Goal: Task Accomplishment & Management: Manage account settings

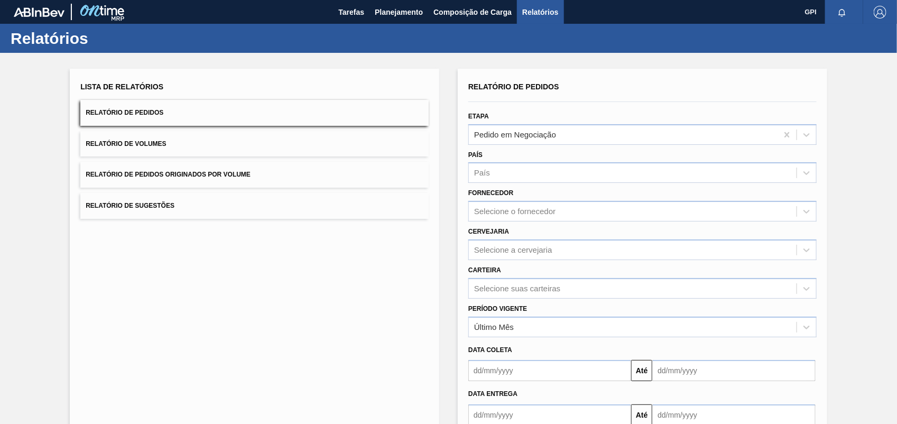
scroll to position [63, 0]
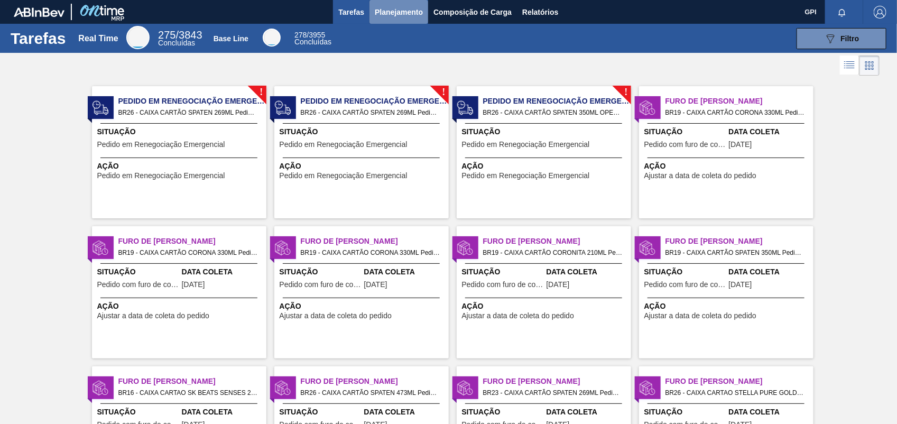
click at [383, 1] on button "Planejamento" at bounding box center [399, 12] width 59 height 24
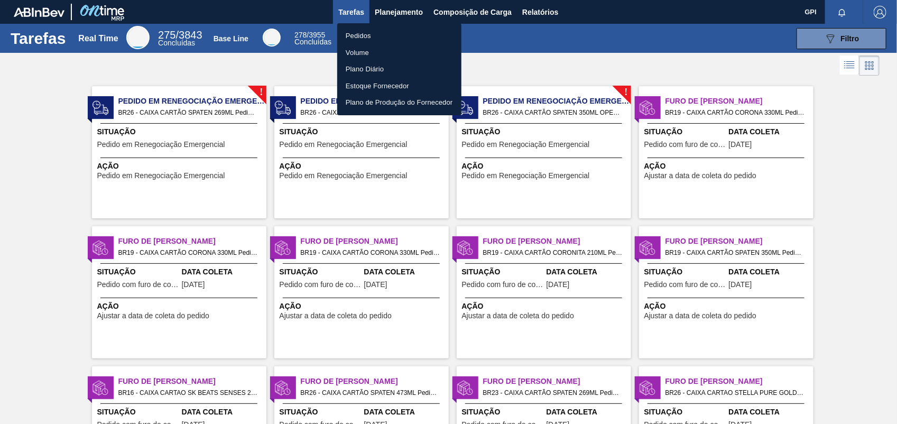
click at [392, 25] on ul "Pedidos Volume Plano Diário Estoque Fornecedor Plano de Produção do Fornecedor" at bounding box center [399, 69] width 124 height 92
click at [373, 36] on li "Pedidos" at bounding box center [399, 36] width 124 height 17
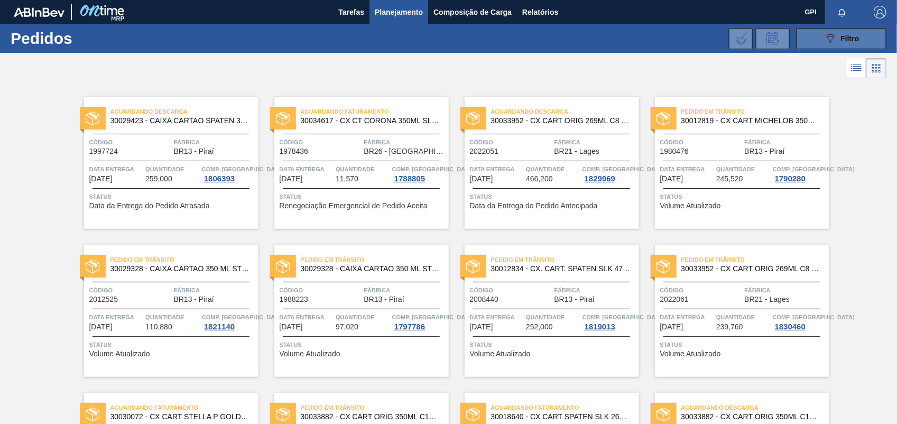
click at [819, 44] on button "089F7B8B-B2A5-4AFE-B5C0-19BA573D28AC Filtro" at bounding box center [842, 38] width 90 height 21
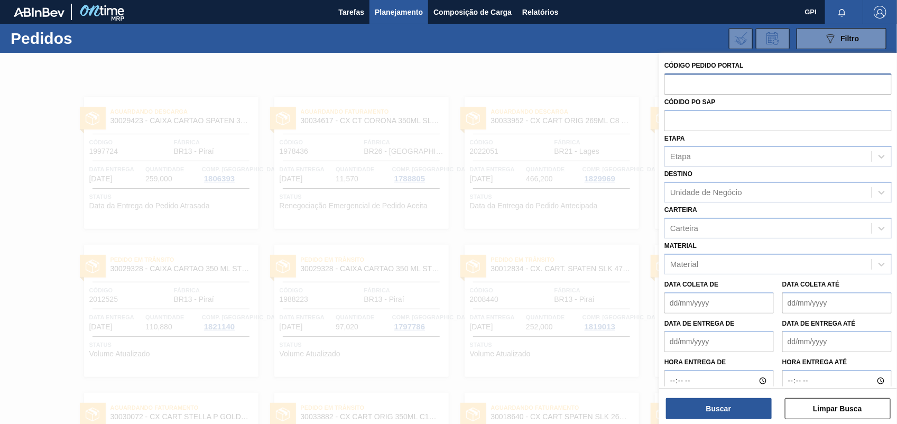
click at [701, 78] on input "text" at bounding box center [778, 84] width 227 height 20
paste input "text"
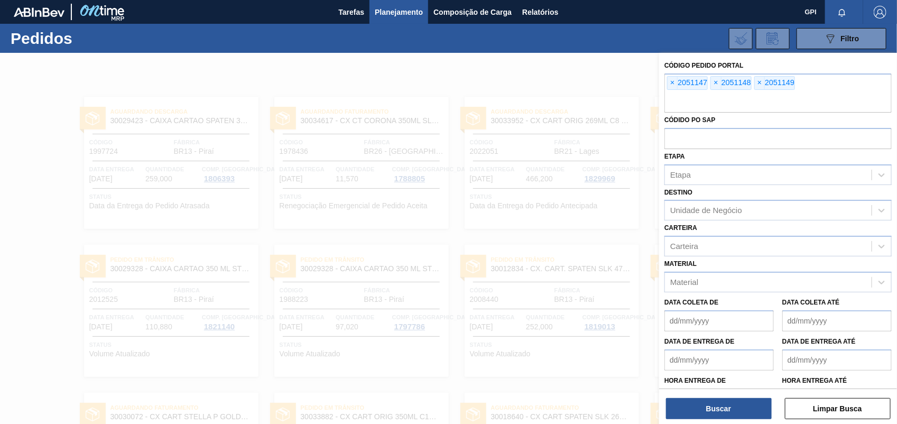
click at [715, 389] on div "Buscar Limpar Busca" at bounding box center [779, 404] width 238 height 30
click at [715, 408] on button "Buscar" at bounding box center [719, 408] width 106 height 21
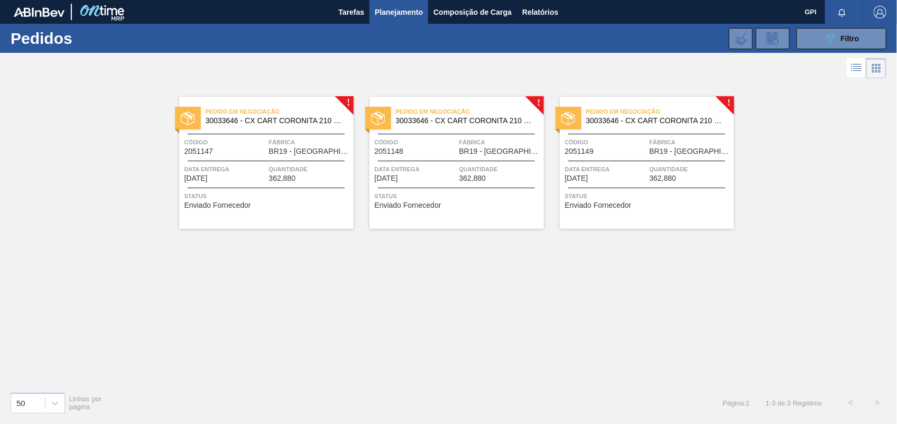
click at [244, 140] on span "Código" at bounding box center [226, 142] width 82 height 11
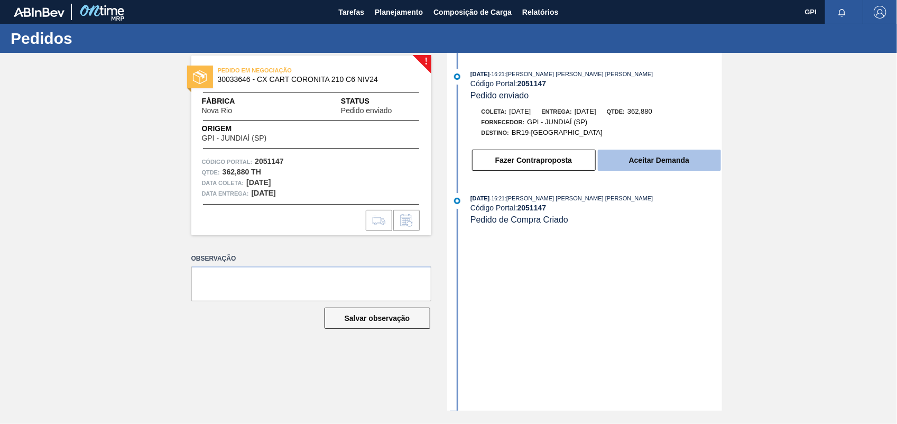
click at [664, 171] on button "Aceitar Demanda" at bounding box center [659, 160] width 123 height 21
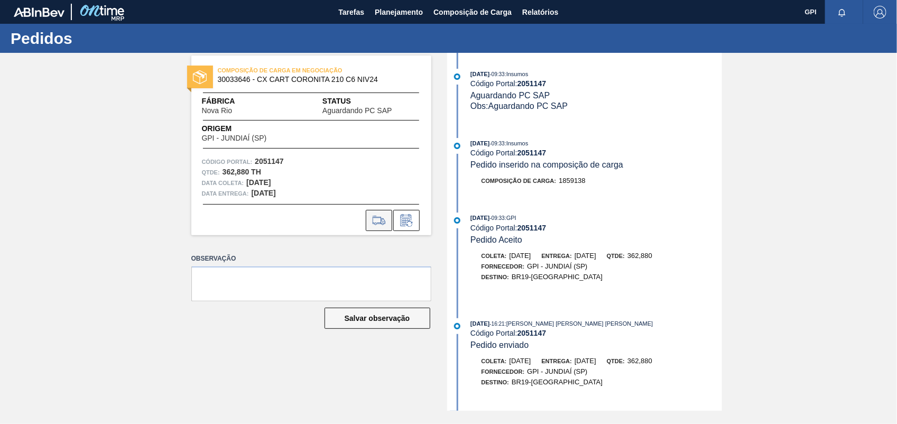
click at [376, 218] on icon at bounding box center [379, 220] width 17 height 13
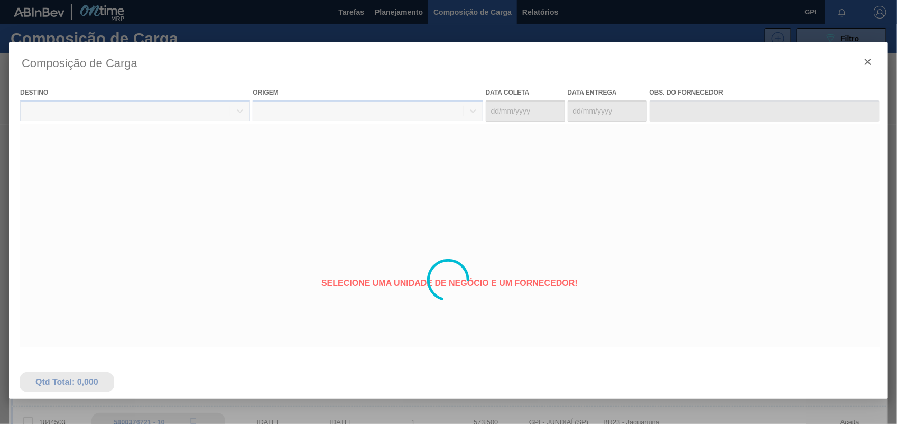
type coleta "[DATE]"
type Entrega "[DATE]"
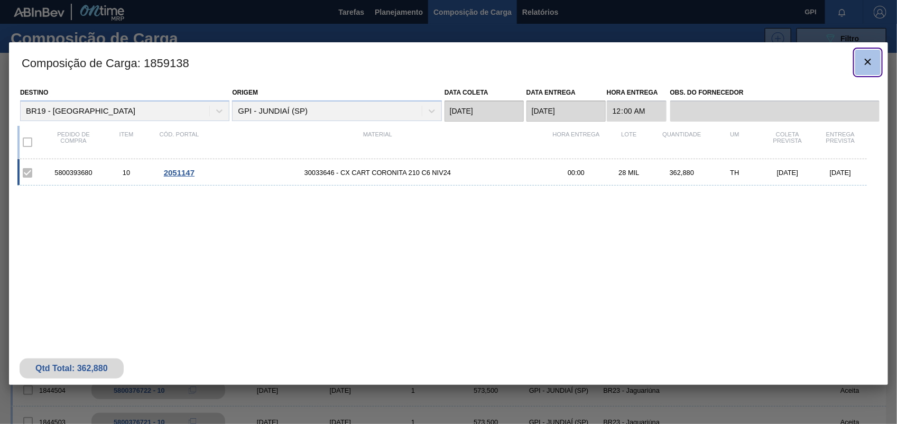
click at [868, 67] on icon "botão de ícone" at bounding box center [868, 62] width 13 height 13
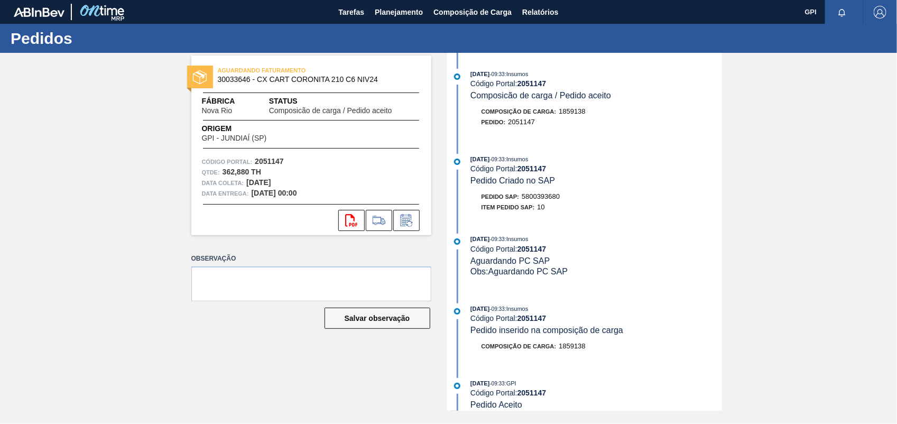
click at [537, 195] on div "Pedido SAP: 5800393680" at bounding box center [521, 196] width 79 height 11
click at [530, 200] on span "5800393680" at bounding box center [541, 197] width 38 height 8
copy span "5800393680"
click at [266, 164] on strong "2051147" at bounding box center [269, 161] width 29 height 8
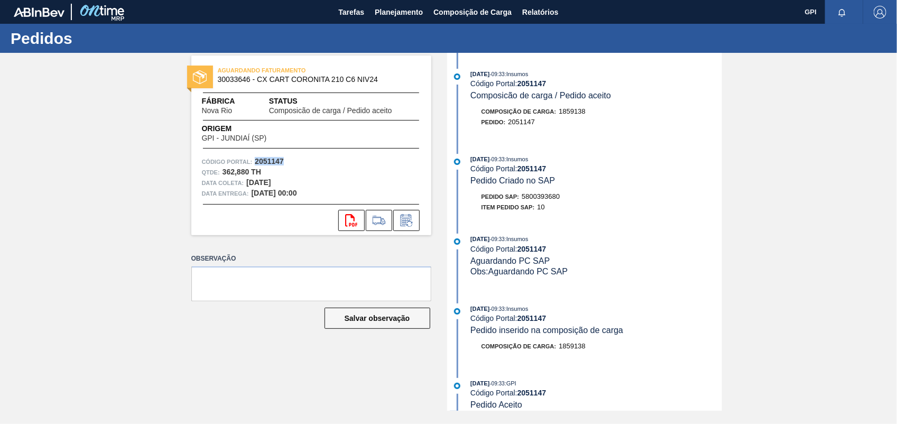
click at [266, 164] on strong "2051147" at bounding box center [269, 161] width 29 height 8
copy strong "2051147"
click at [347, 217] on icon "svg{fill:#ff0000}" at bounding box center [351, 220] width 13 height 13
click at [834, 254] on div "AGUARDANDO FATURAMENTO 30033646 - CX CART CORONITA 210 C6 NIV24 Fábrica Nova Ri…" at bounding box center [448, 232] width 897 height 358
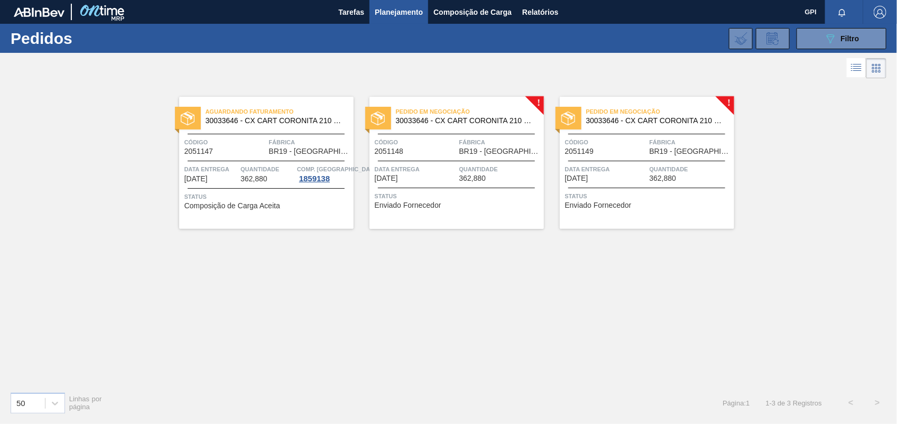
click at [430, 138] on span "Código" at bounding box center [416, 142] width 82 height 11
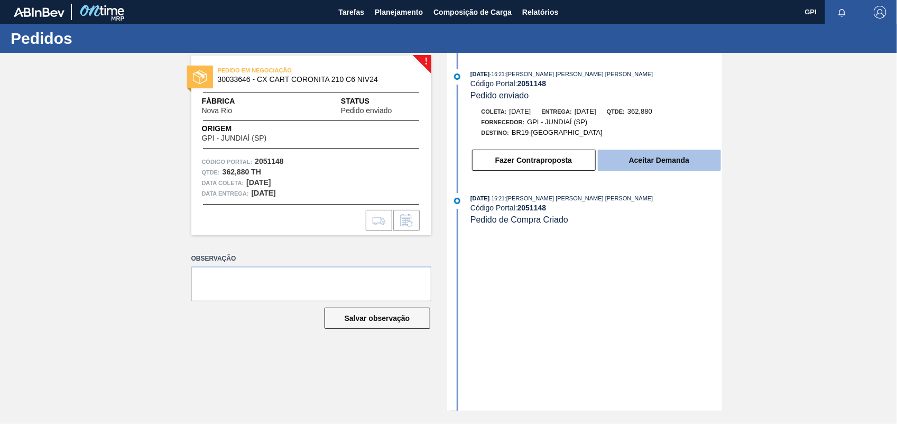
click at [697, 164] on button "Aceitar Demanda" at bounding box center [659, 160] width 123 height 21
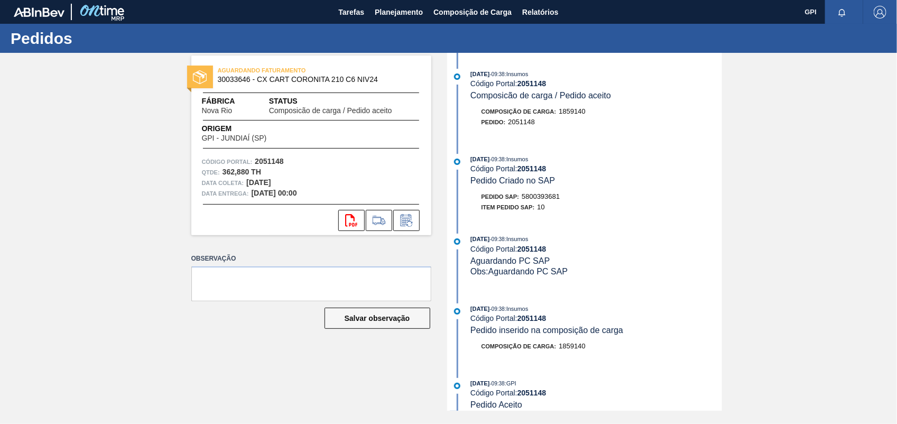
click at [556, 199] on span "5800393681" at bounding box center [541, 197] width 38 height 8
copy span "5800393681"
click at [268, 162] on strong "2051148" at bounding box center [269, 161] width 29 height 8
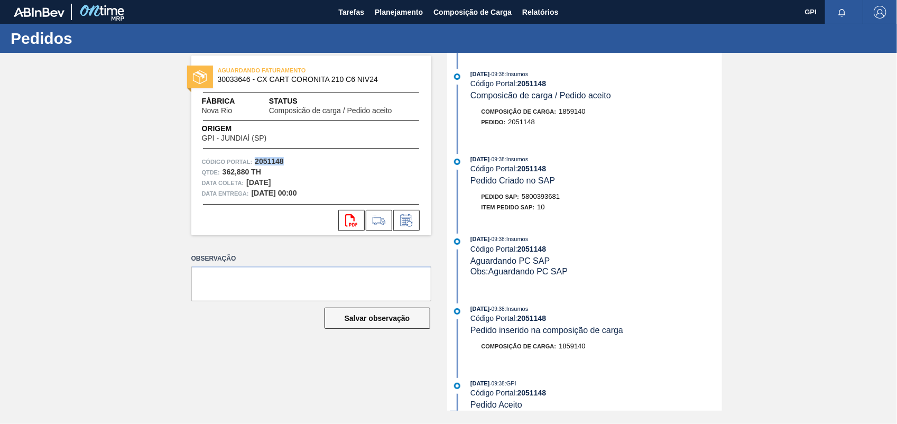
click at [268, 162] on strong "2051148" at bounding box center [269, 161] width 29 height 8
copy strong "2051148"
click at [352, 222] on icon "svg{fill:#ff0000}" at bounding box center [351, 220] width 13 height 13
click at [826, 236] on div "AGUARDANDO FATURAMENTO 30033646 - CX CART CORONITA 210 C6 NIV24 Fábrica Nova Ri…" at bounding box center [448, 232] width 897 height 358
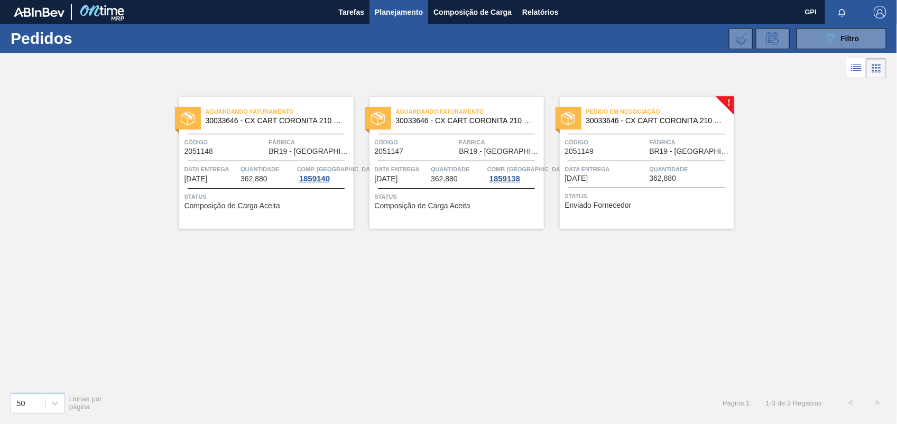
click at [615, 180] on div "Data Entrega 28/11/2025" at bounding box center [606, 173] width 82 height 19
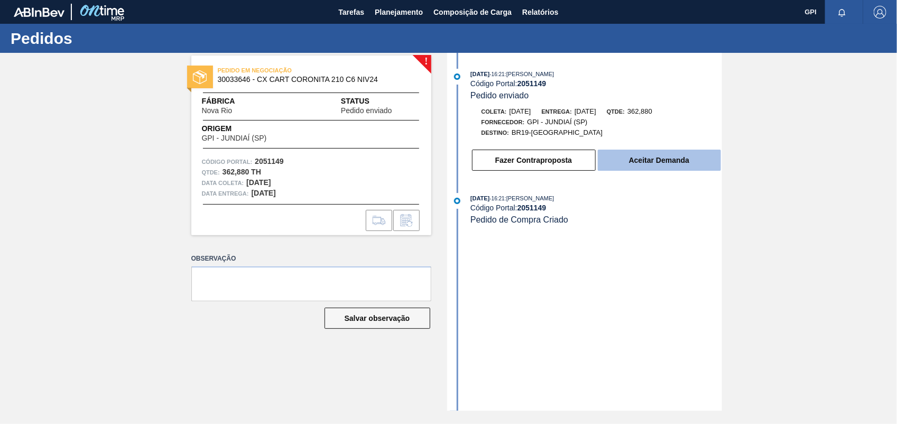
click at [656, 156] on button "Aceitar Demanda" at bounding box center [659, 160] width 123 height 21
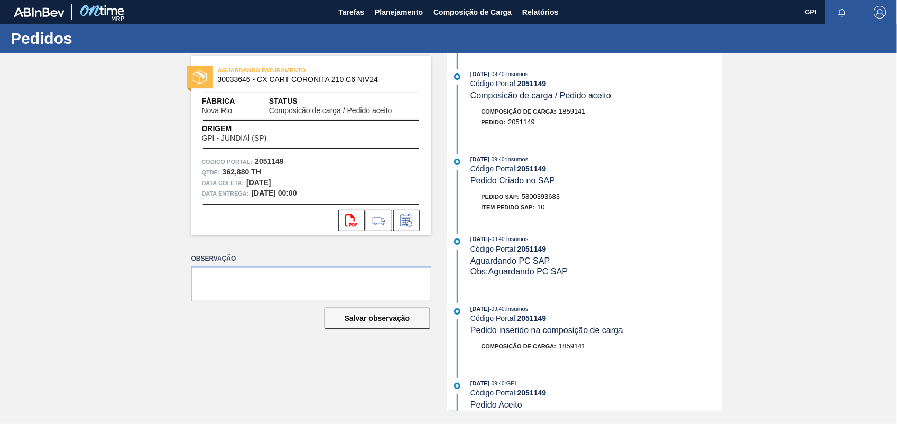
click at [538, 202] on div "Pedido SAP: 5800393683" at bounding box center [521, 196] width 79 height 11
click at [540, 202] on div "Pedido SAP: 5800393683" at bounding box center [521, 196] width 79 height 11
copy span "5800393683"
click at [270, 160] on strong "2051149" at bounding box center [269, 161] width 29 height 8
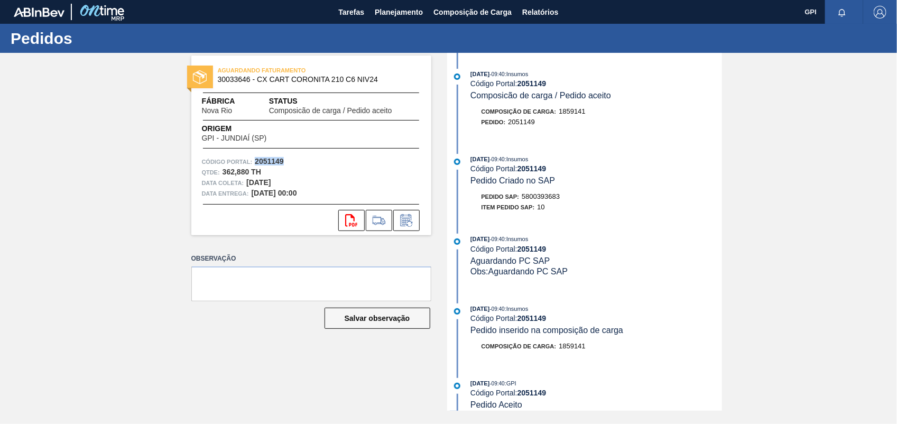
copy strong "2051149"
click at [360, 223] on button "svg{fill:#ff0000}" at bounding box center [351, 220] width 26 height 21
click at [726, 153] on div "AGUARDANDO FATURAMENTO 30033646 - CX CART CORONITA 210 C6 NIV24 Fábrica Nova Ri…" at bounding box center [448, 232] width 897 height 358
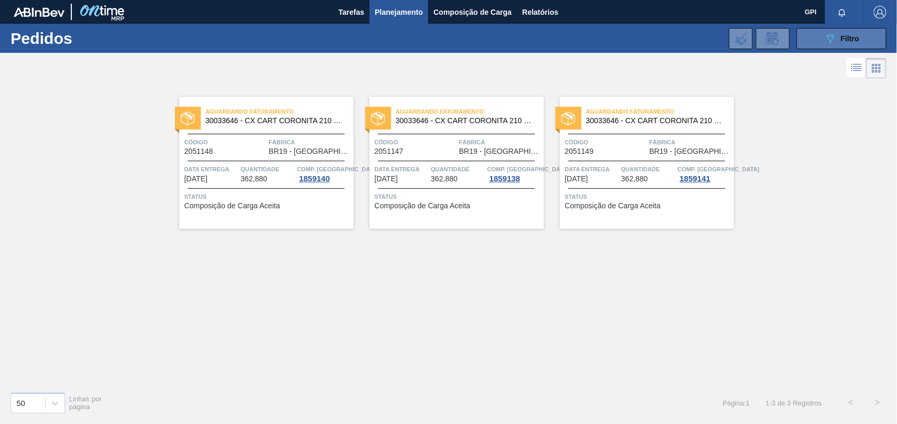
click at [832, 38] on icon "089F7B8B-B2A5-4AFE-B5C0-19BA573D28AC" at bounding box center [831, 38] width 13 height 13
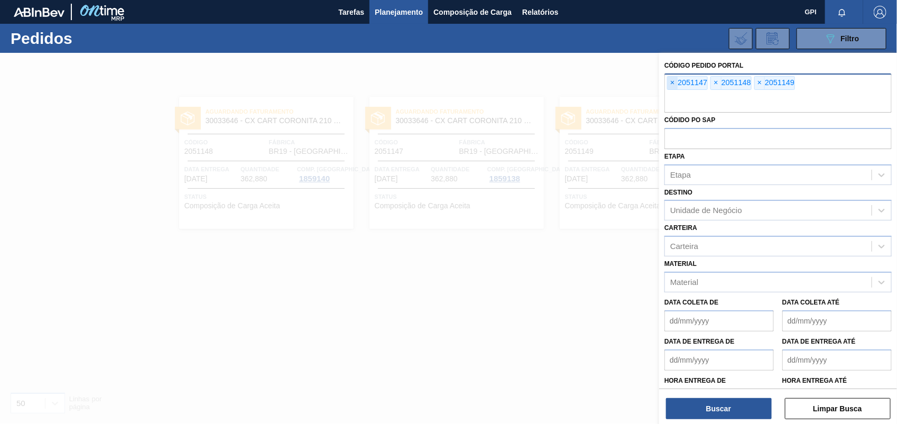
click at [670, 78] on span "×" at bounding box center [673, 83] width 10 height 13
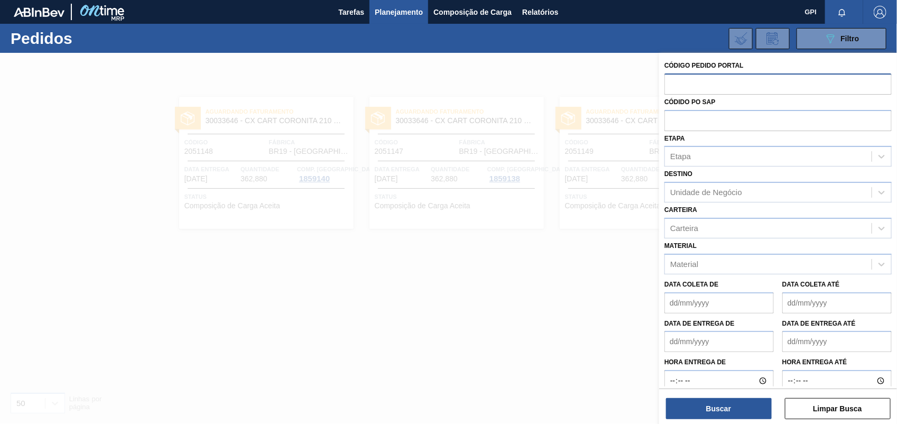
paste input "2051150"
type input "2051150"
click at [732, 409] on button "Buscar" at bounding box center [719, 408] width 106 height 21
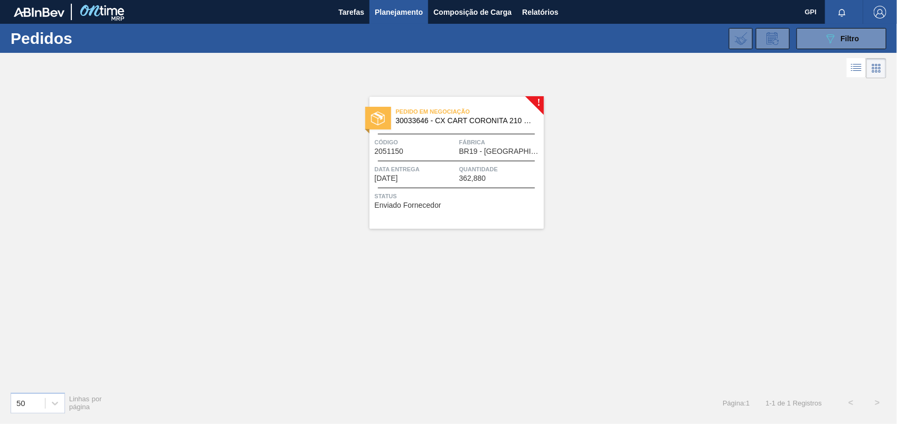
click at [397, 114] on span "Pedido em Negociação" at bounding box center [470, 111] width 148 height 11
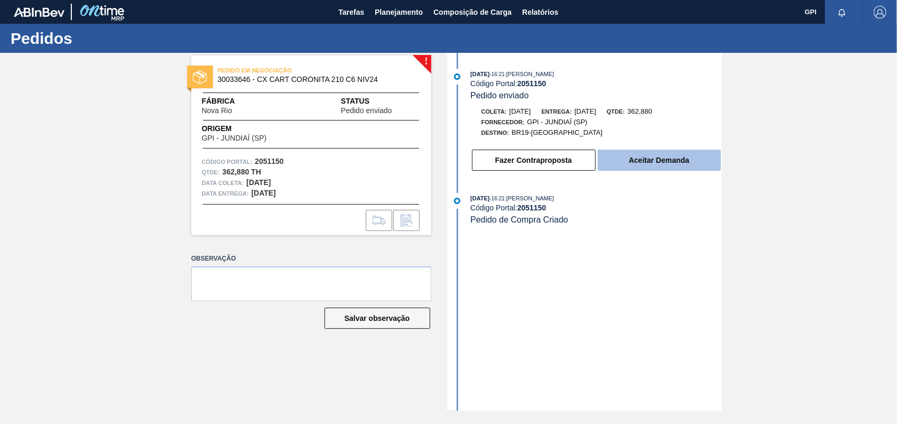
click at [656, 164] on button "Aceitar Demanda" at bounding box center [659, 160] width 123 height 21
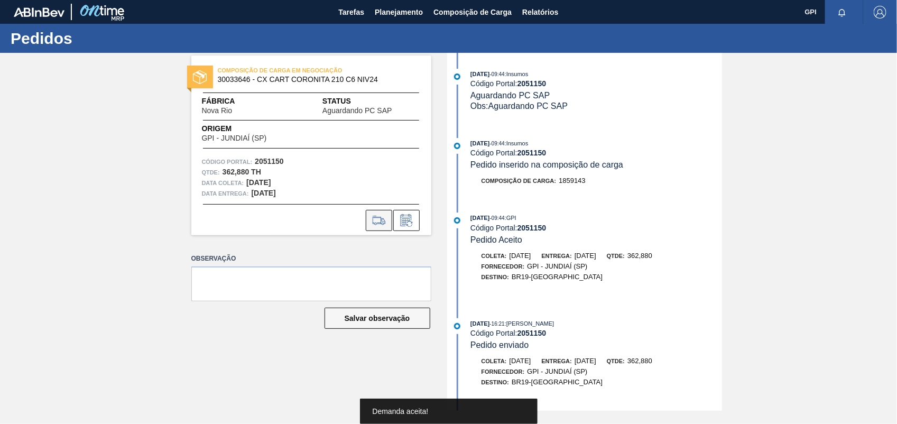
click at [381, 219] on icon at bounding box center [379, 220] width 17 height 13
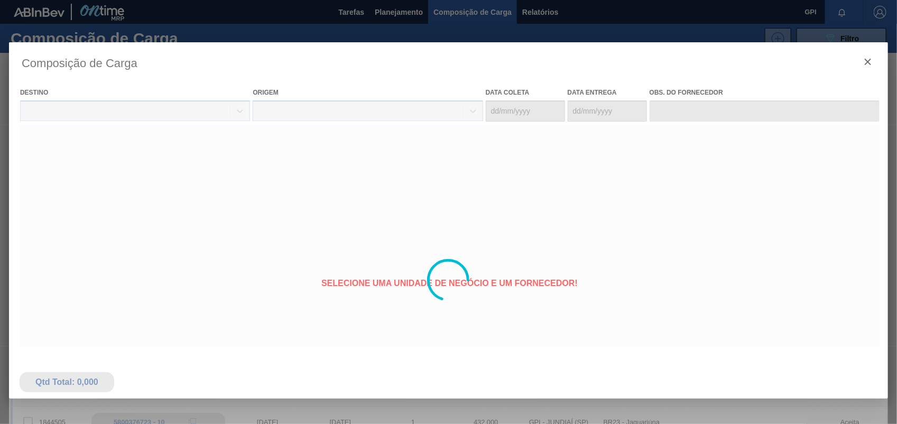
type coleta "01/12/2025"
type Entrega "03/12/2025"
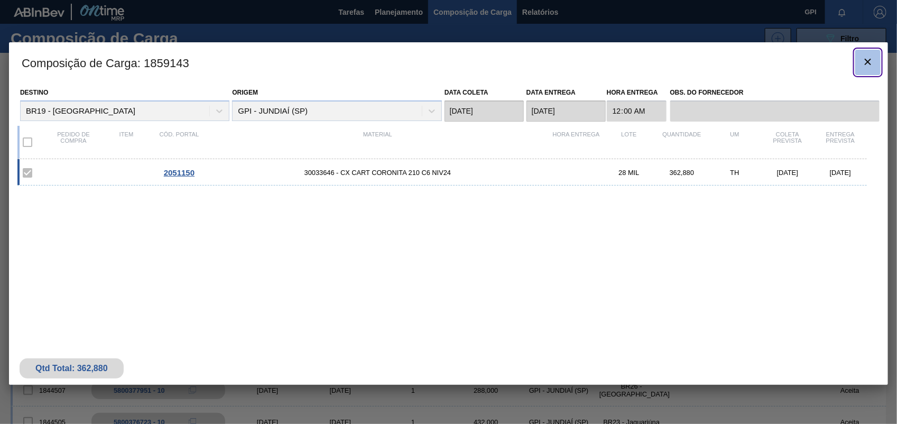
click at [869, 61] on icon "botão de ícone" at bounding box center [868, 62] width 6 height 6
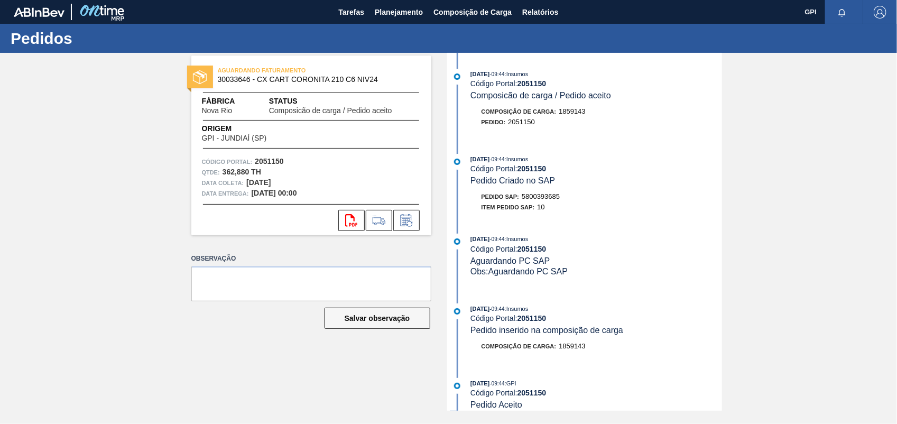
click at [546, 196] on span "5800393685" at bounding box center [541, 197] width 38 height 8
copy span "5800393685"
click at [815, 202] on div "AGUARDANDO FATURAMENTO 30033646 - CX CART CORONITA 210 C6 NIV24 Fábrica Nova Ri…" at bounding box center [448, 232] width 897 height 358
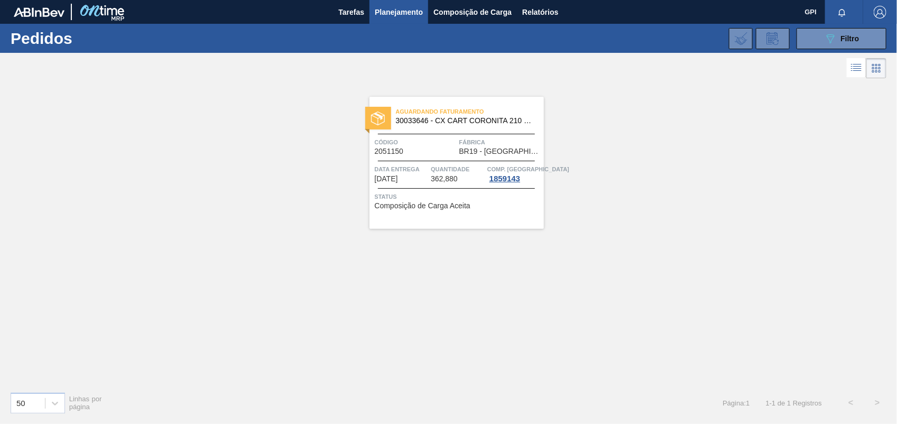
click at [807, 54] on main "Tarefas Planejamento Composição de Carga Relatórios GPI Marcar todas como lido …" at bounding box center [448, 212] width 897 height 424
click at [804, 43] on button "089F7B8B-B2A5-4AFE-B5C0-19BA573D28AC Filtro" at bounding box center [842, 38] width 90 height 21
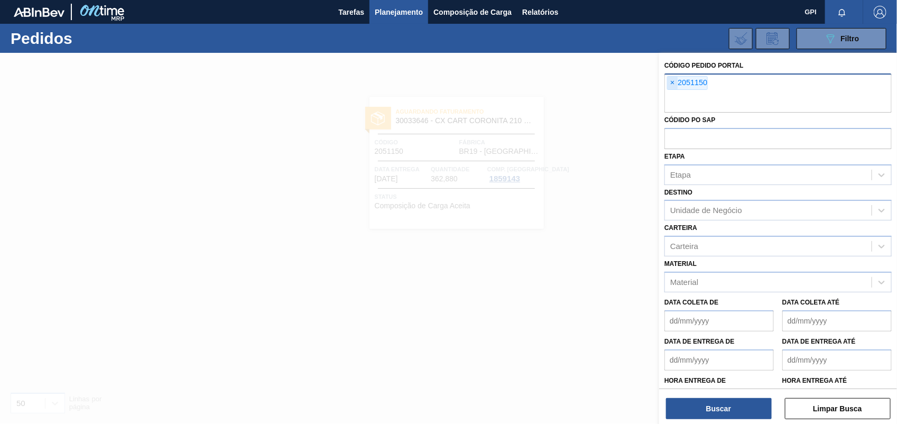
click at [677, 82] on span "×" at bounding box center [673, 83] width 10 height 13
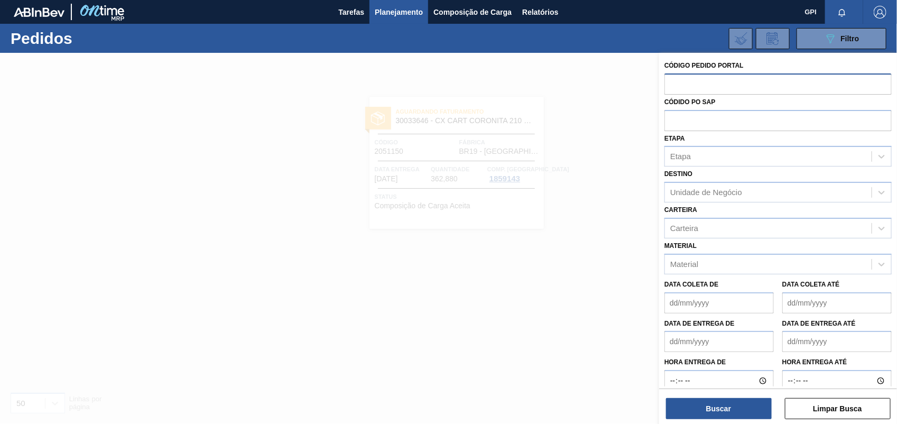
paste input "2050806"
type input "2050806"
click at [765, 402] on button "Buscar" at bounding box center [719, 408] width 106 height 21
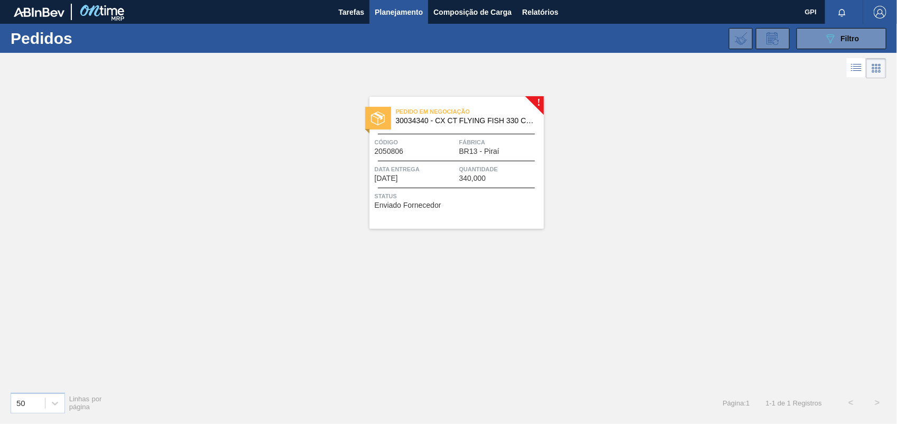
click at [422, 173] on span "Data Entrega" at bounding box center [416, 169] width 82 height 11
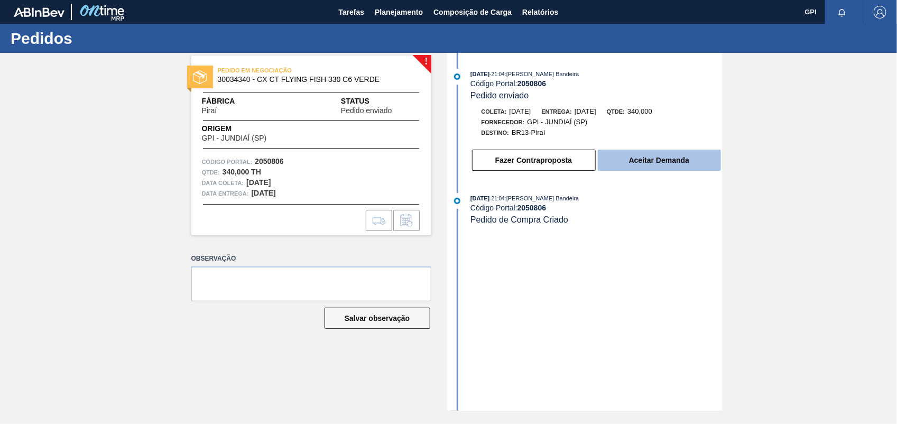
click at [703, 168] on button "Aceitar Demanda" at bounding box center [659, 160] width 123 height 21
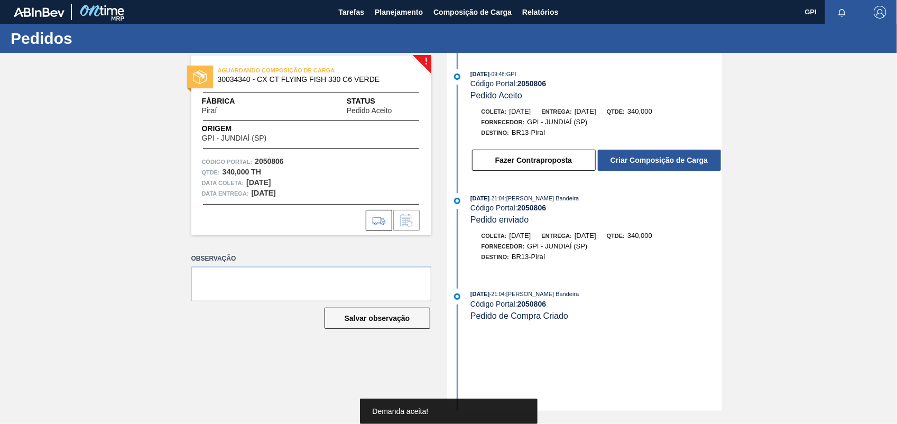
click at [701, 167] on button "Criar Composição de Carga" at bounding box center [659, 160] width 123 height 21
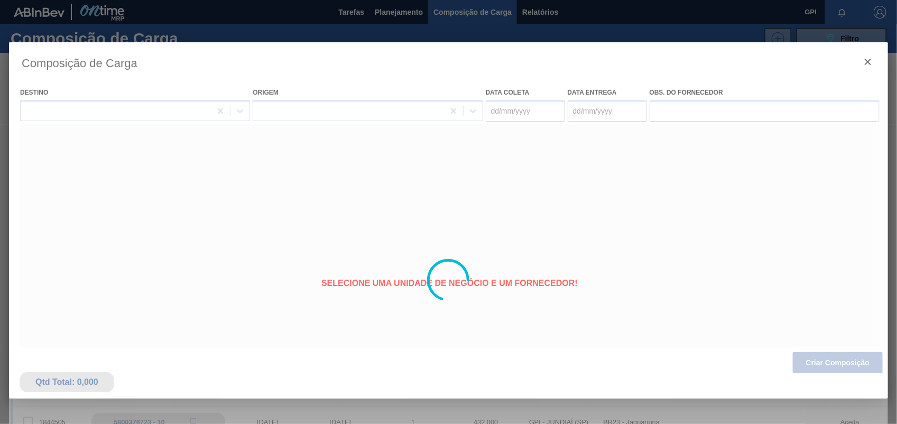
type coleta "[DATE]"
type Entrega "[DATE]"
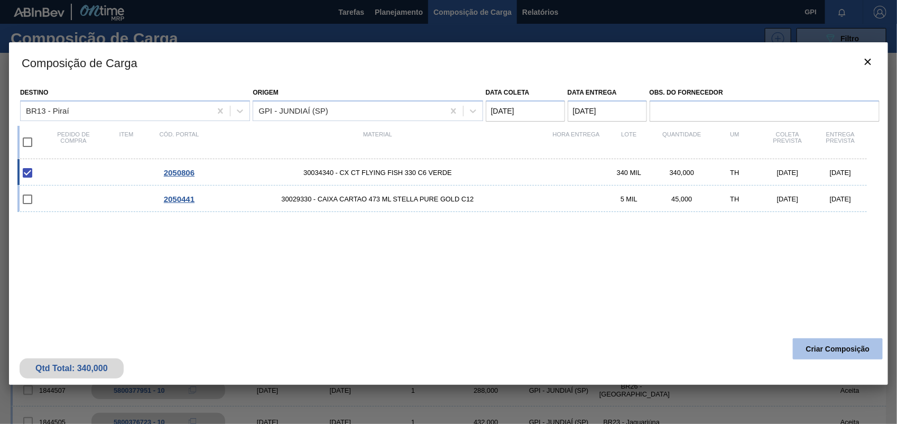
click at [866, 349] on button "Criar Composição" at bounding box center [838, 348] width 90 height 21
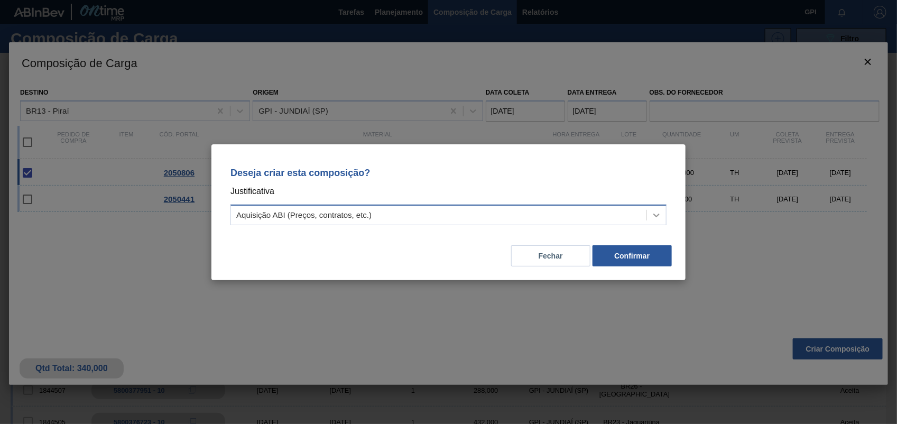
click at [648, 208] on div at bounding box center [656, 215] width 19 height 19
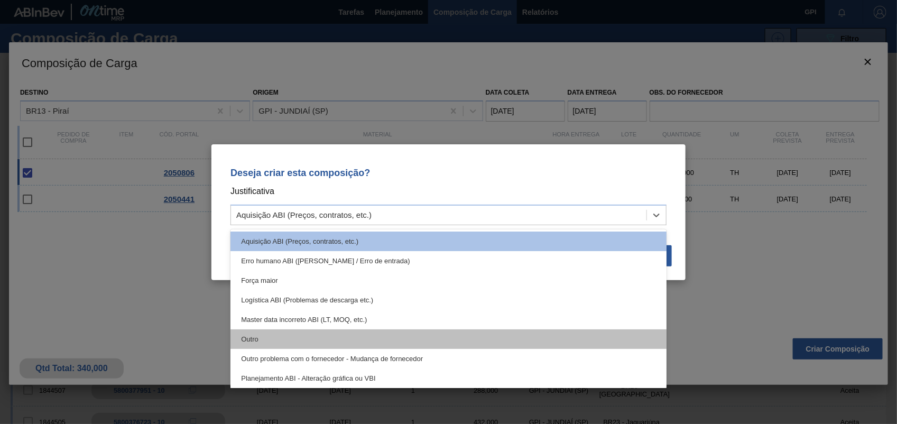
click at [243, 335] on div "Outro" at bounding box center [449, 339] width 436 height 20
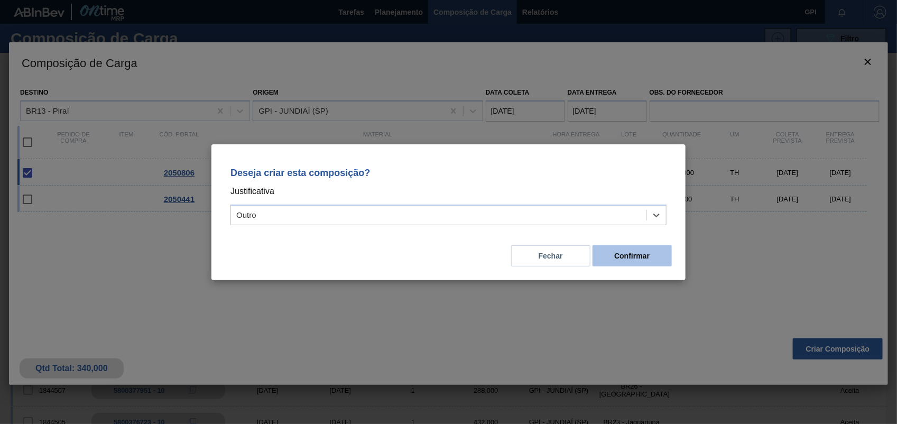
click at [656, 258] on button "Confirmar" at bounding box center [632, 255] width 79 height 21
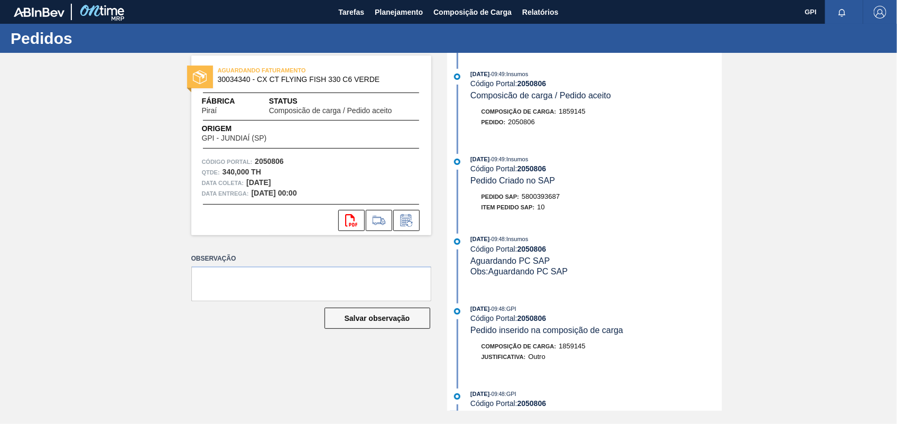
click at [534, 198] on span "5800393687" at bounding box center [541, 197] width 38 height 8
copy span "5800393687"
click at [267, 159] on strong "2050806" at bounding box center [269, 161] width 29 height 8
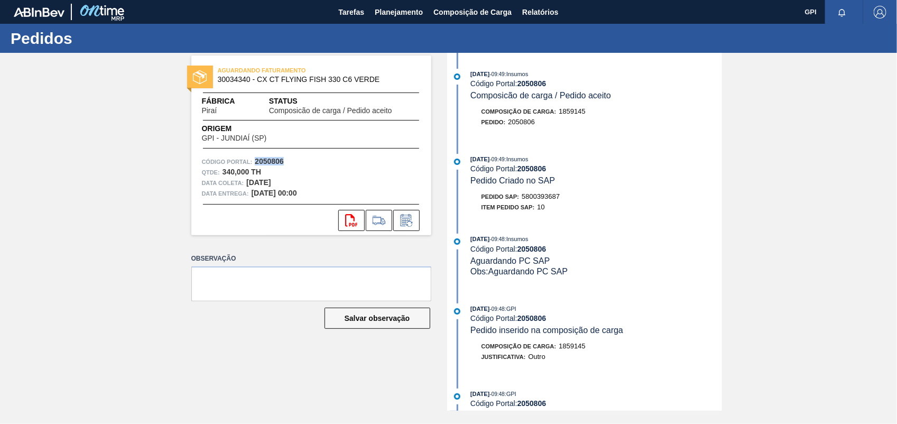
copy strong "2050806"
click at [344, 221] on button "svg{fill:#ff0000}" at bounding box center [351, 220] width 26 height 21
click at [757, 91] on div "AGUARDANDO FATURAMENTO 30034340 - CX CT FLYING FISH 330 C6 VERDE Fábrica Piraí …" at bounding box center [448, 232] width 897 height 358
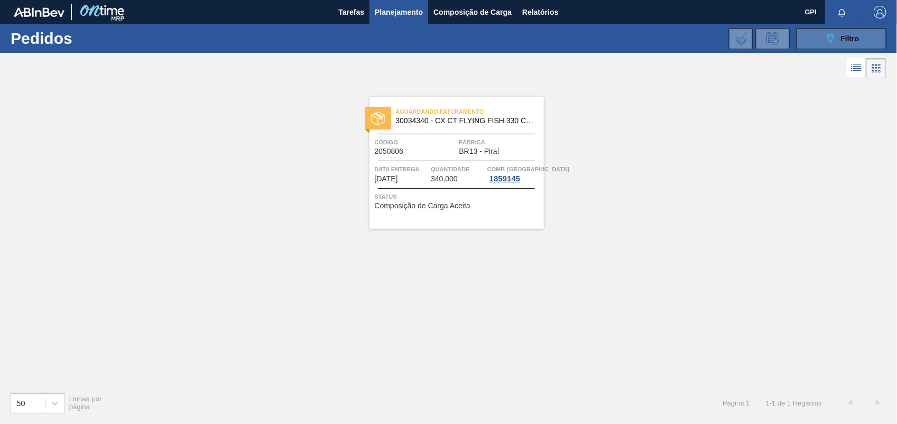
click at [823, 30] on button "089F7B8B-B2A5-4AFE-B5C0-19BA573D28AC Filtro" at bounding box center [842, 38] width 90 height 21
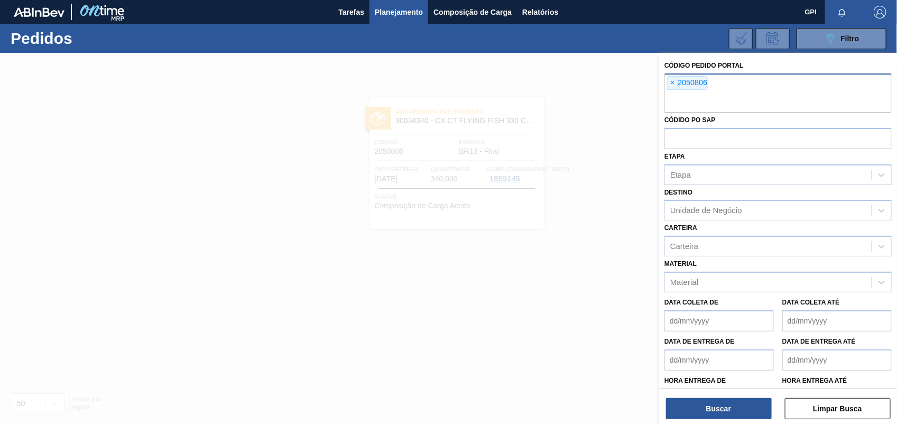
click at [669, 75] on div "× 2050806" at bounding box center [778, 93] width 227 height 39
click at [674, 83] on span "×" at bounding box center [673, 83] width 10 height 13
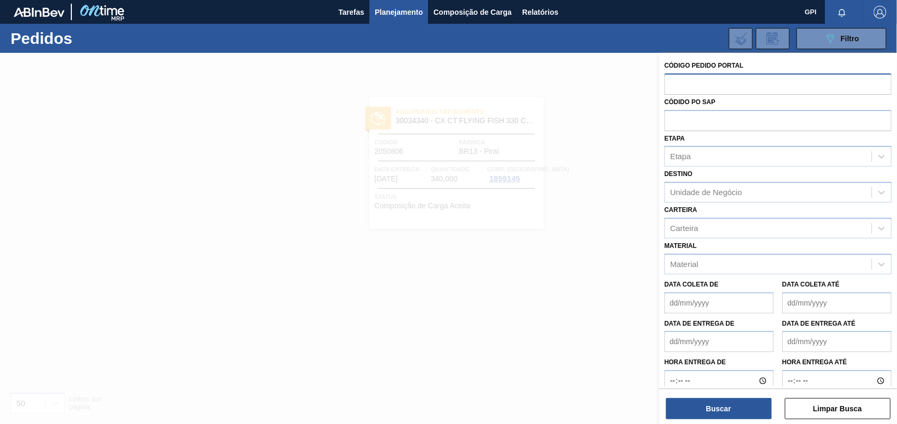
paste input "2050441"
type input "2050441"
click at [691, 395] on div "Buscar Limpar Busca" at bounding box center [779, 404] width 238 height 30
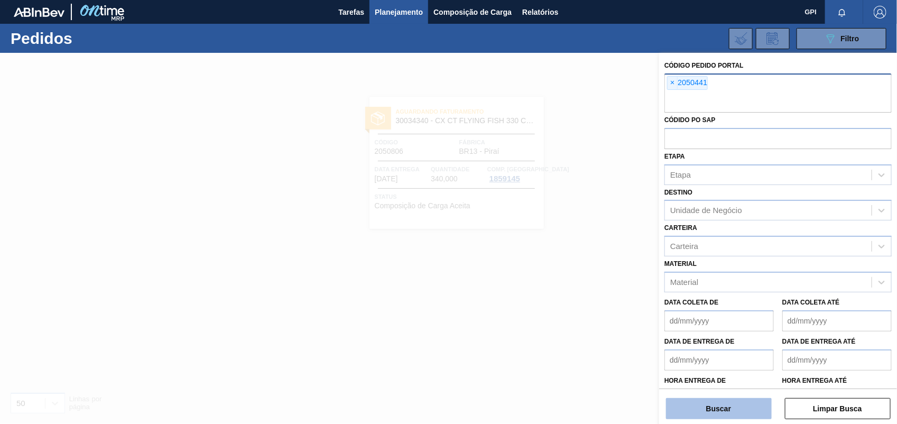
click at [691, 402] on button "Buscar" at bounding box center [719, 408] width 106 height 21
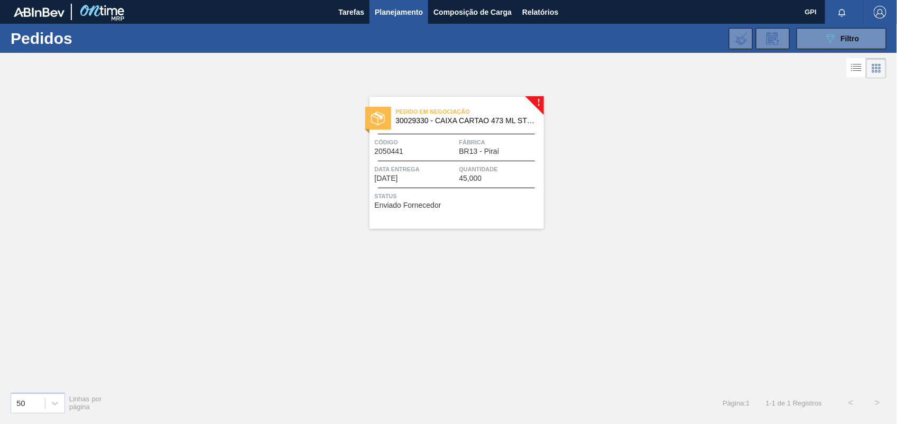
click at [430, 144] on span "Código" at bounding box center [416, 142] width 82 height 11
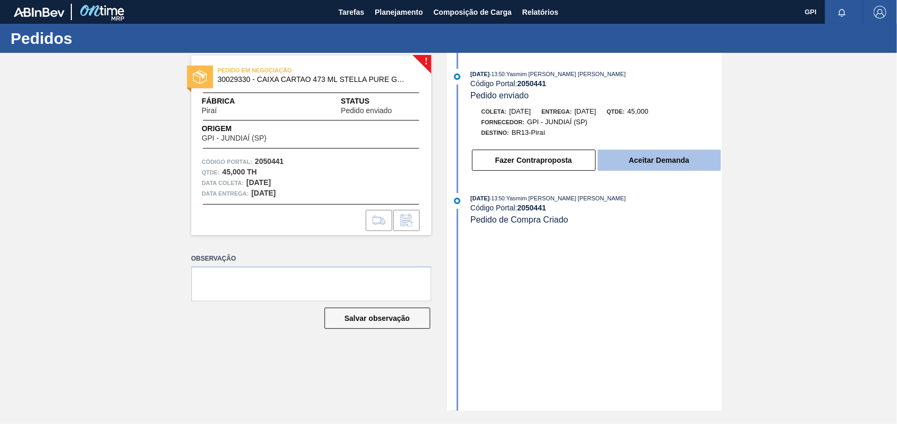
click at [693, 171] on button "Aceitar Demanda" at bounding box center [659, 160] width 123 height 21
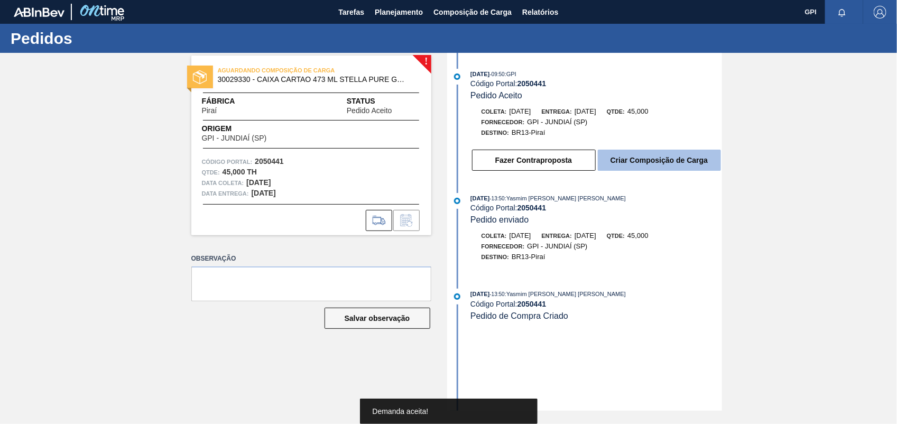
click at [693, 167] on button "Criar Composição de Carga" at bounding box center [659, 160] width 123 height 21
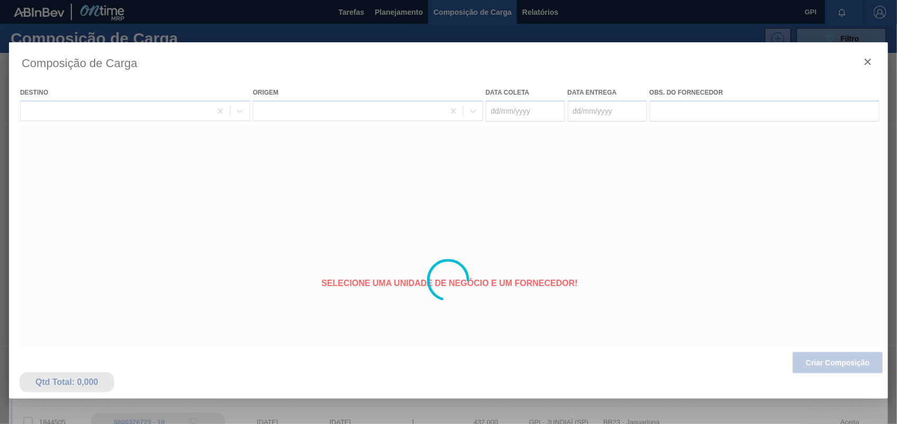
type coleta "[DATE]"
type Entrega "[DATE]"
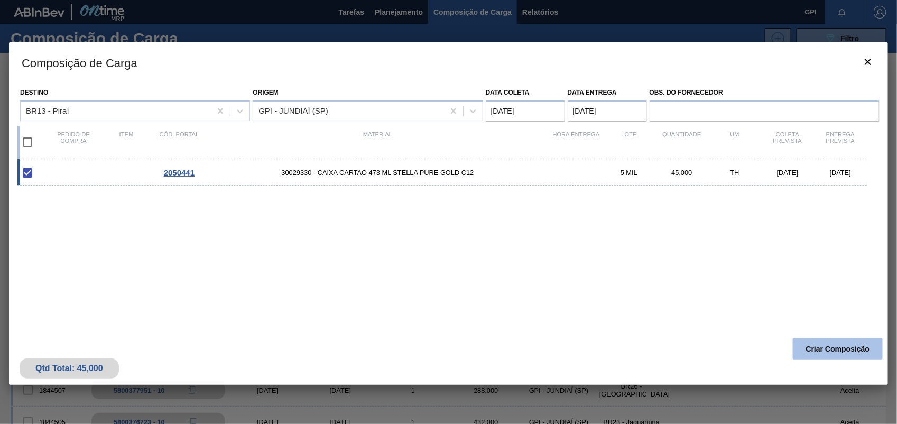
click at [851, 346] on button "Criar Composição" at bounding box center [838, 348] width 90 height 21
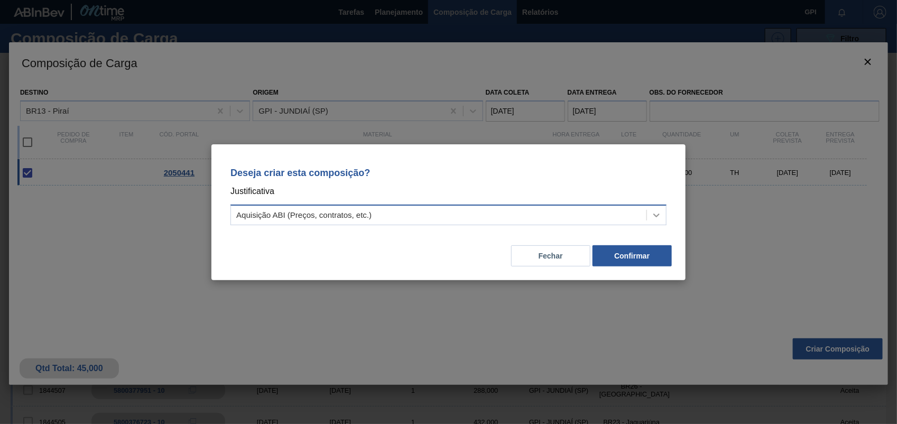
click at [665, 221] on div at bounding box center [656, 215] width 19 height 19
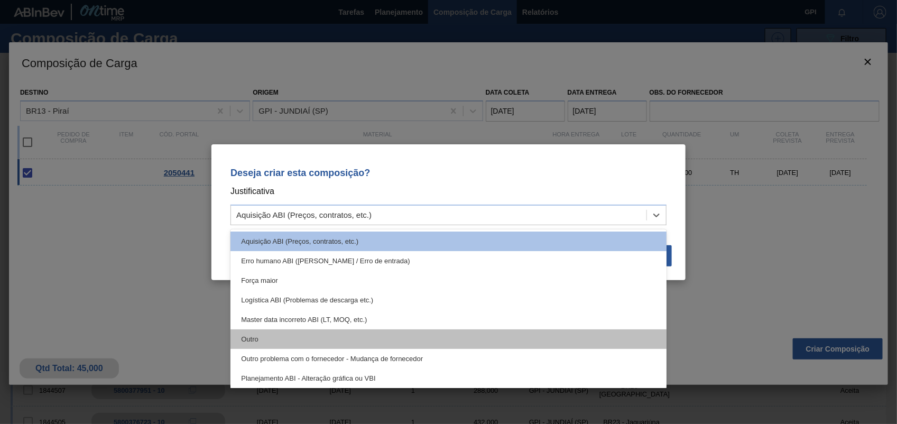
click at [314, 338] on div "Outro" at bounding box center [449, 339] width 436 height 20
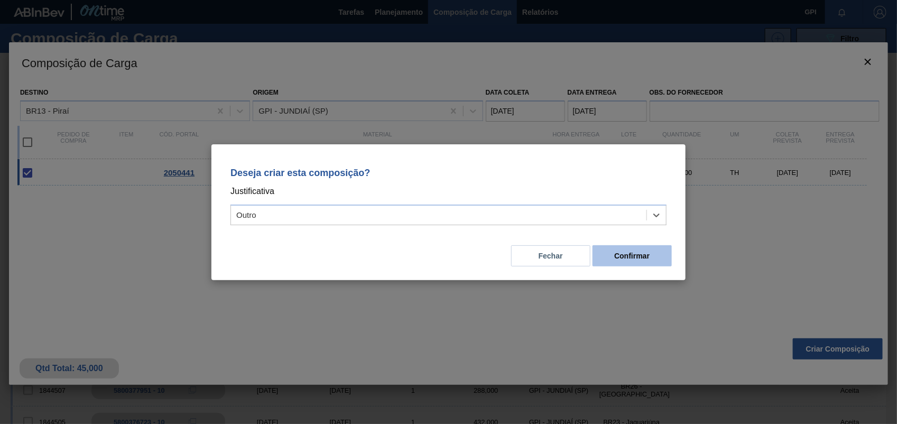
click at [641, 253] on button "Confirmar" at bounding box center [632, 255] width 79 height 21
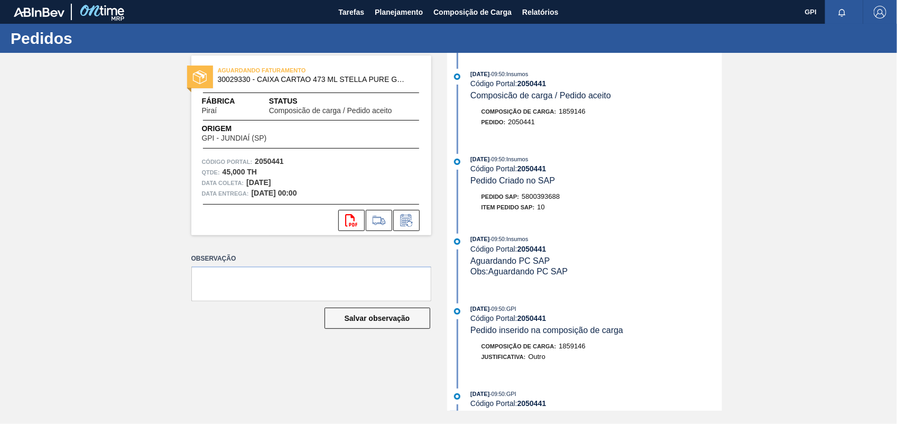
click at [558, 202] on div "Pedido SAP: 5800393688" at bounding box center [521, 196] width 79 height 11
copy span "5800393688"
click at [278, 164] on strong "2050441" at bounding box center [269, 161] width 29 height 8
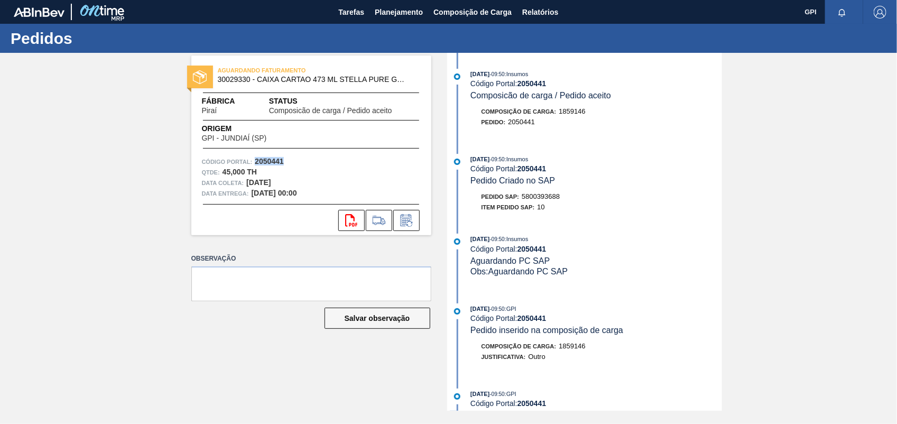
click at [278, 164] on strong "2050441" at bounding box center [269, 161] width 29 height 8
copy strong "2050441"
click at [352, 224] on icon "svg{fill:#ff0000}" at bounding box center [351, 220] width 13 height 13
click at [857, 134] on div "AGUARDANDO FATURAMENTO 30029330 - CAIXA CARTAO 473 ML STELLA PURE GOLD C12 Fábr…" at bounding box center [448, 232] width 897 height 358
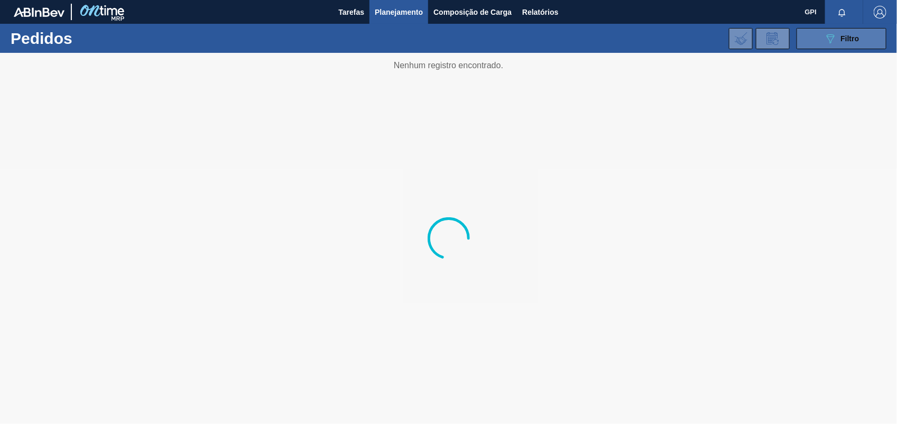
click at [860, 40] on button "089F7B8B-B2A5-4AFE-B5C0-19BA573D28AC Filtro" at bounding box center [842, 38] width 90 height 21
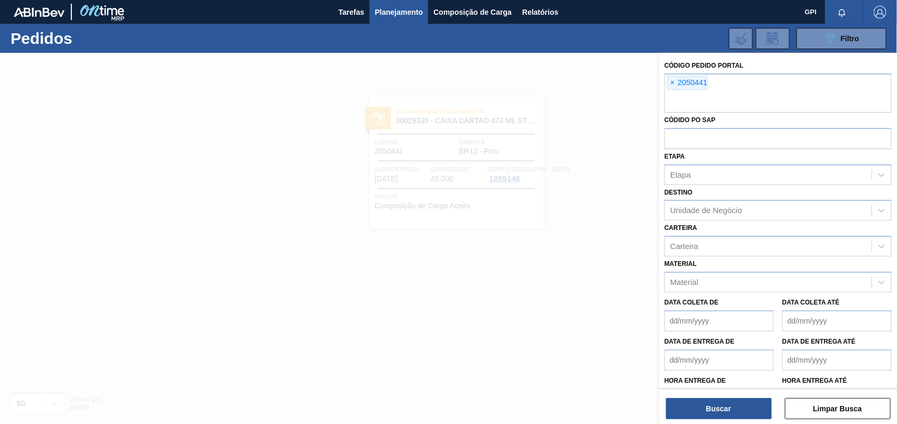
click at [672, 78] on span "×" at bounding box center [673, 83] width 10 height 13
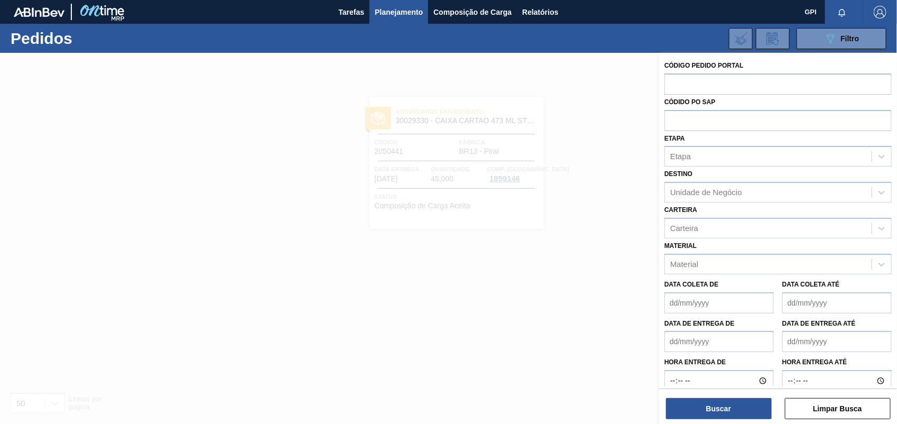
paste input "2052197"
type input "2052197"
click at [710, 418] on button "Buscar" at bounding box center [719, 408] width 106 height 21
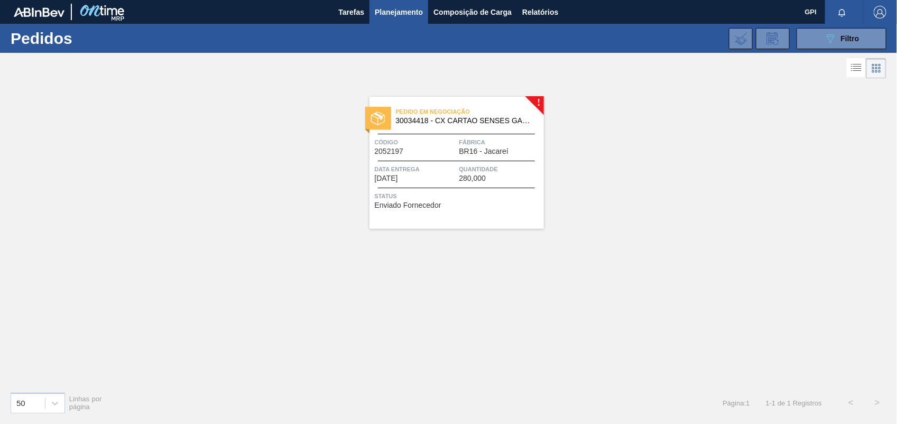
click at [437, 145] on span "Código" at bounding box center [416, 142] width 82 height 11
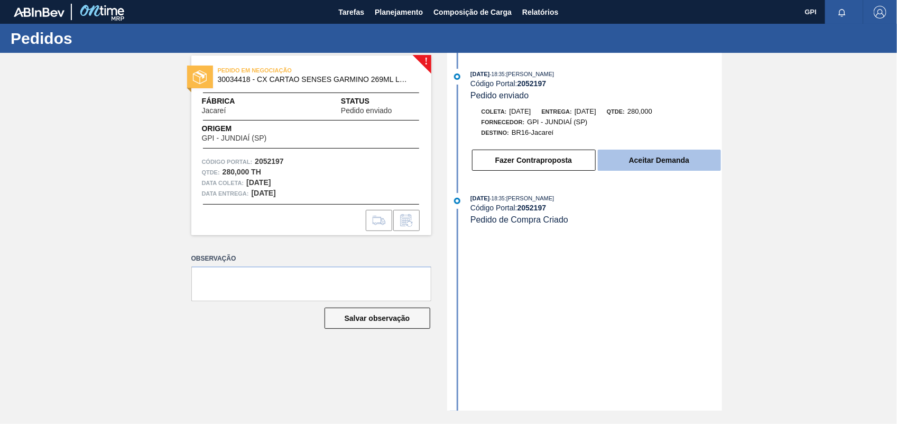
click at [683, 168] on button "Aceitar Demanda" at bounding box center [659, 160] width 123 height 21
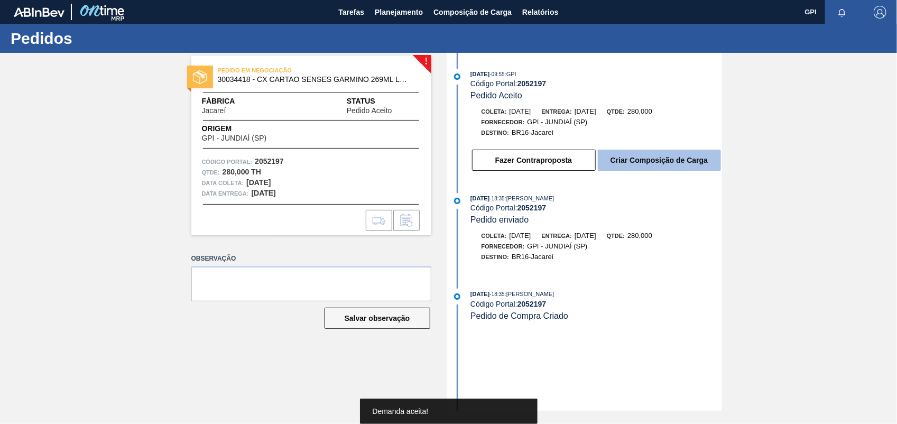
click at [683, 168] on button "Criar Composição de Carga" at bounding box center [659, 160] width 123 height 21
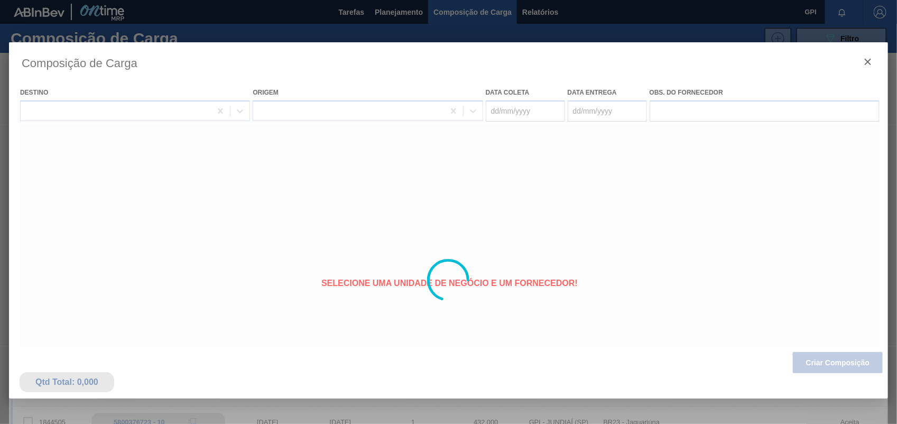
type coleta "08/11/2025"
type Entrega "10/11/2025"
click at [803, 362] on div at bounding box center [449, 280] width 880 height 476
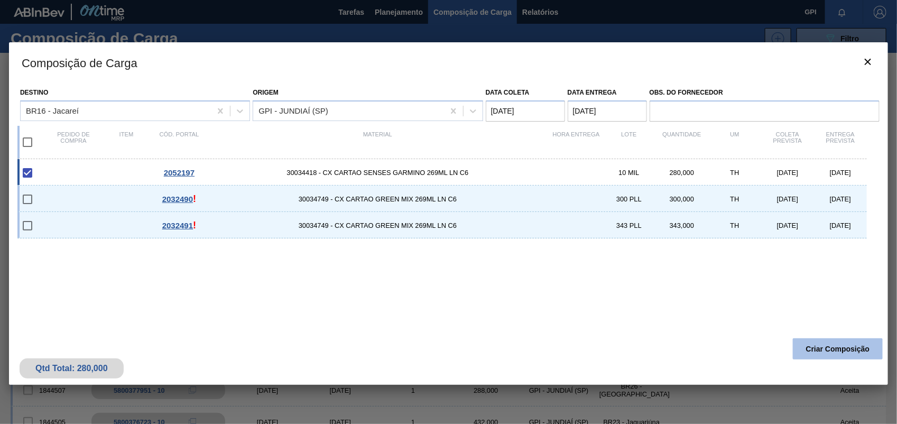
click at [807, 356] on button "Criar Composição" at bounding box center [838, 348] width 90 height 21
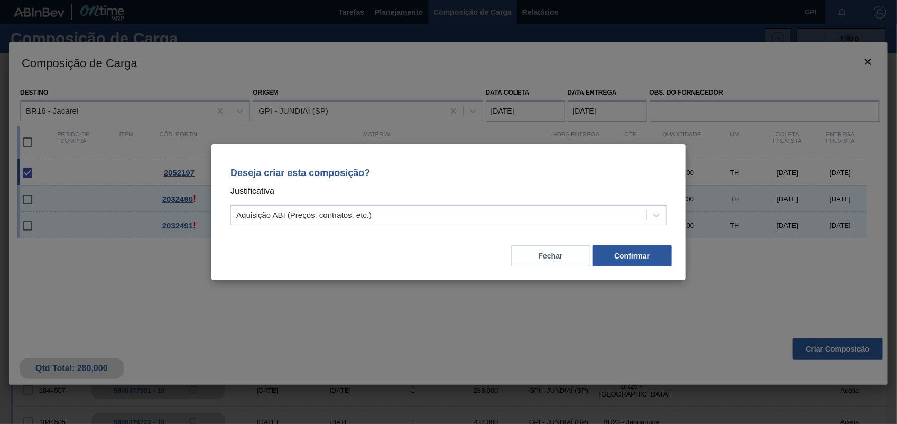
click at [653, 196] on p "Justificativa" at bounding box center [449, 192] width 436 height 14
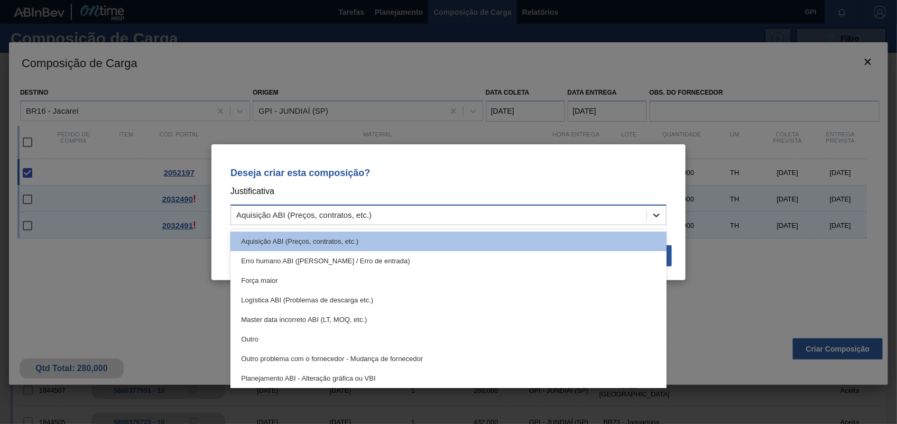
click at [655, 206] on div at bounding box center [656, 215] width 19 height 19
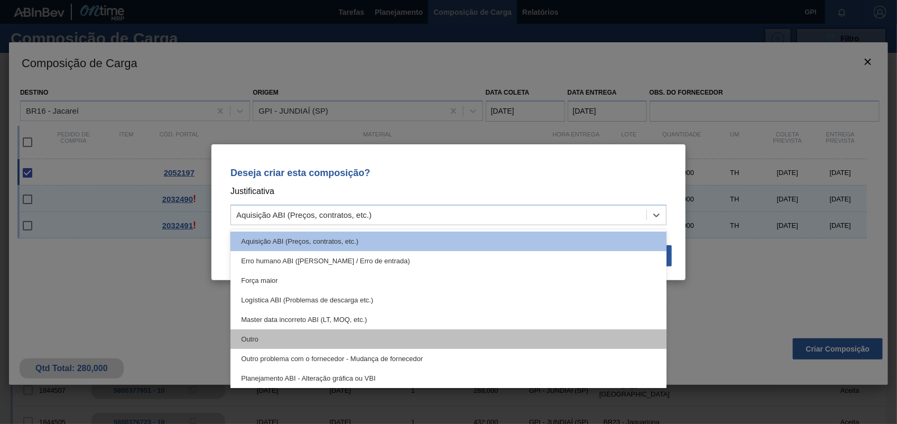
click at [286, 333] on div "Outro" at bounding box center [449, 339] width 436 height 20
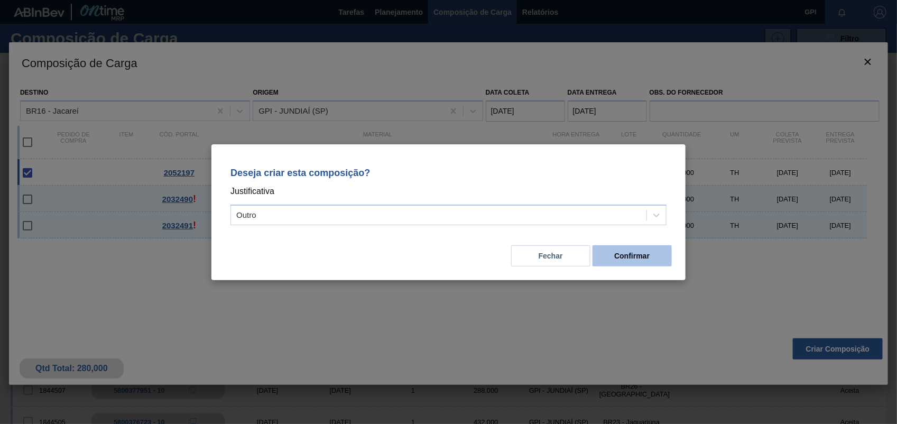
click at [606, 259] on button "Confirmar" at bounding box center [632, 255] width 79 height 21
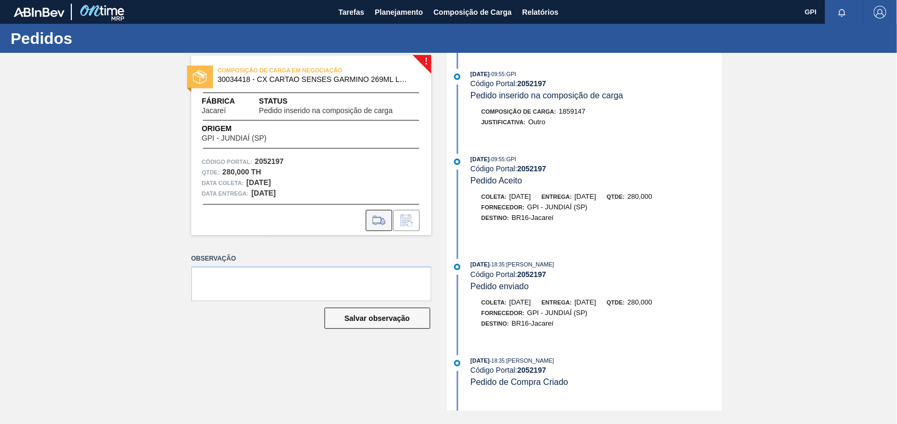
click at [378, 222] on icon at bounding box center [379, 220] width 17 height 13
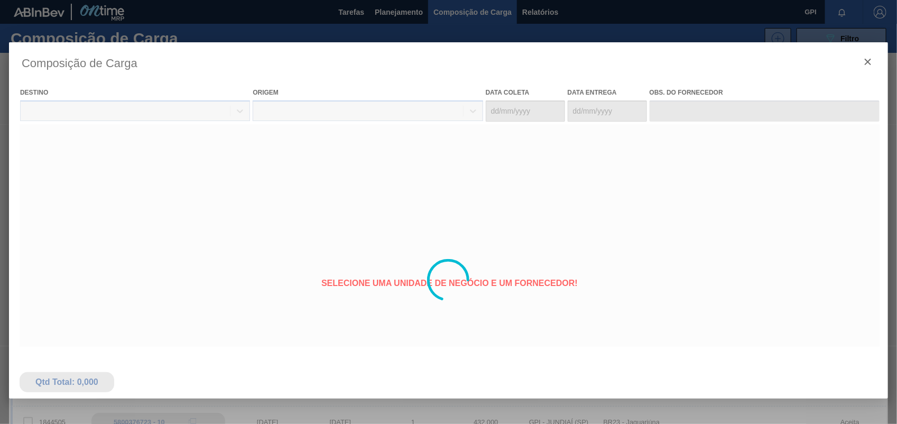
type coleta "[DATE]"
type Entrega "[DATE]"
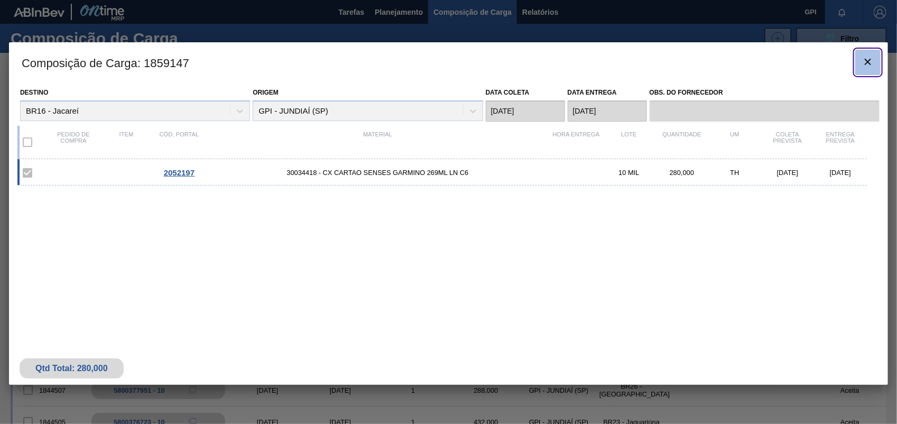
click at [866, 65] on icon "botão de ícone" at bounding box center [868, 62] width 13 height 13
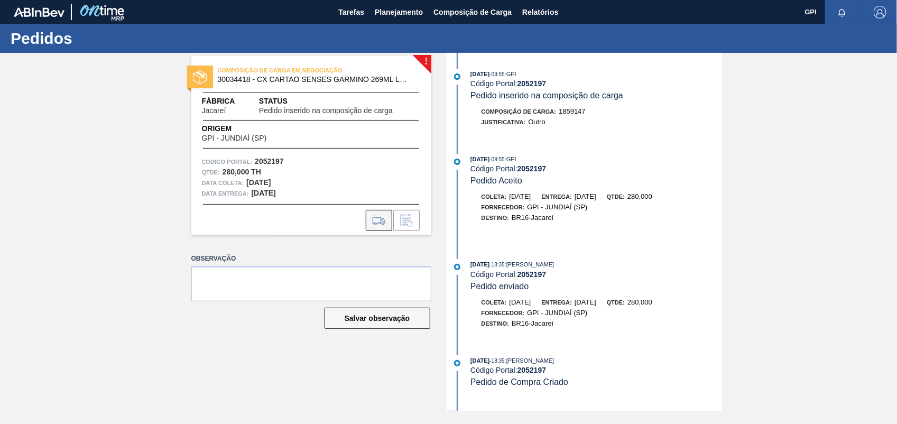
click at [368, 218] on button at bounding box center [379, 220] width 26 height 21
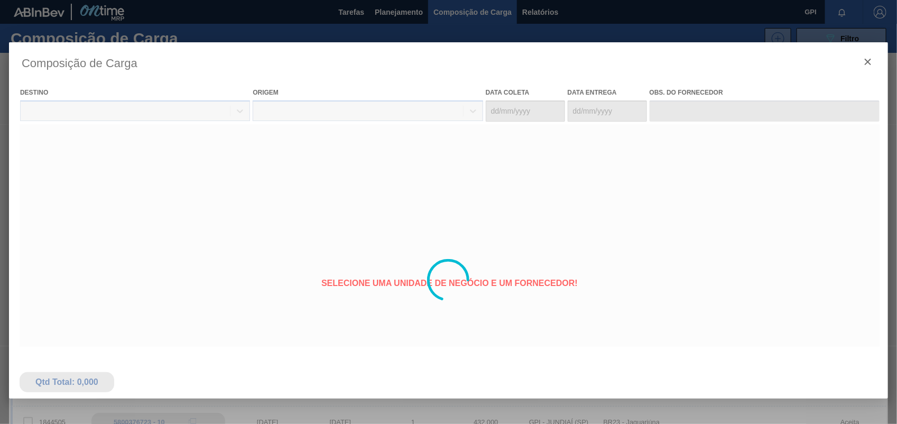
type coleta "[DATE]"
type Entrega "[DATE]"
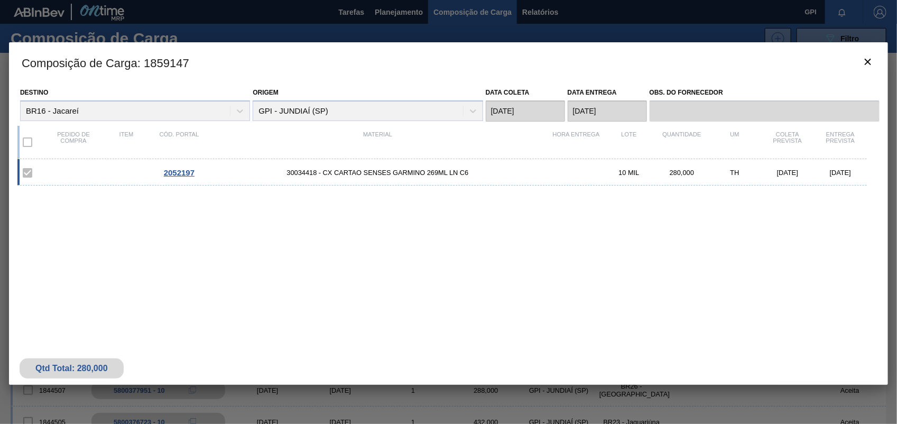
click at [873, 79] on h3 "Composição de Carga : 1859147" at bounding box center [449, 62] width 880 height 40
click at [868, 58] on icon "botão de ícone" at bounding box center [868, 62] width 13 height 13
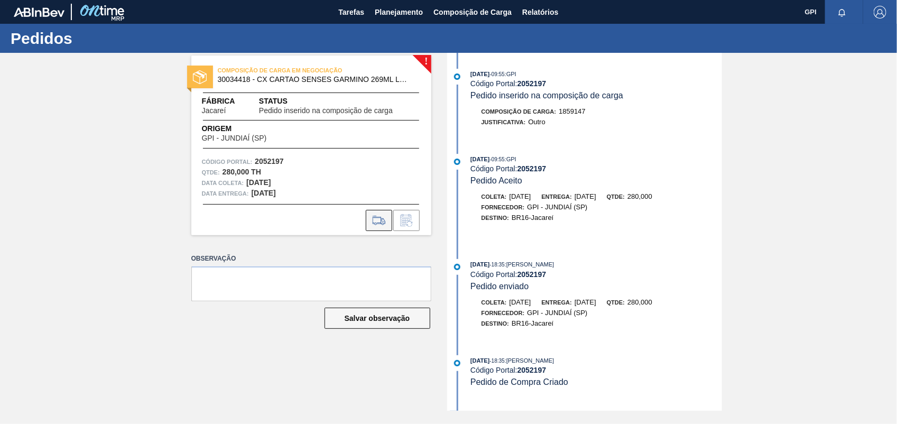
click at [373, 221] on icon at bounding box center [379, 220] width 12 height 7
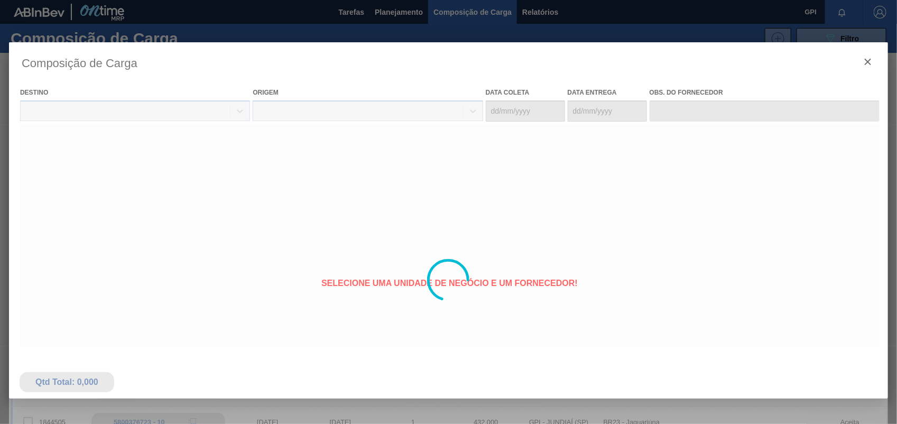
type coleta "[DATE]"
type Entrega "[DATE]"
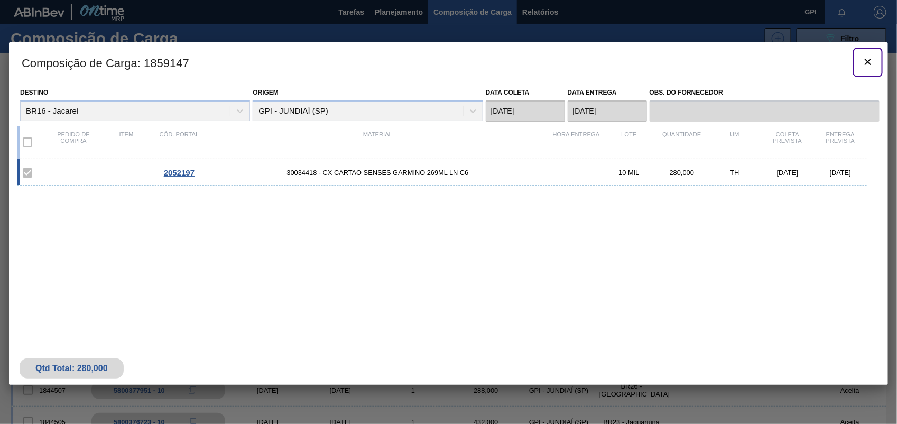
click at [862, 63] on icon "botão de ícone" at bounding box center [868, 62] width 13 height 13
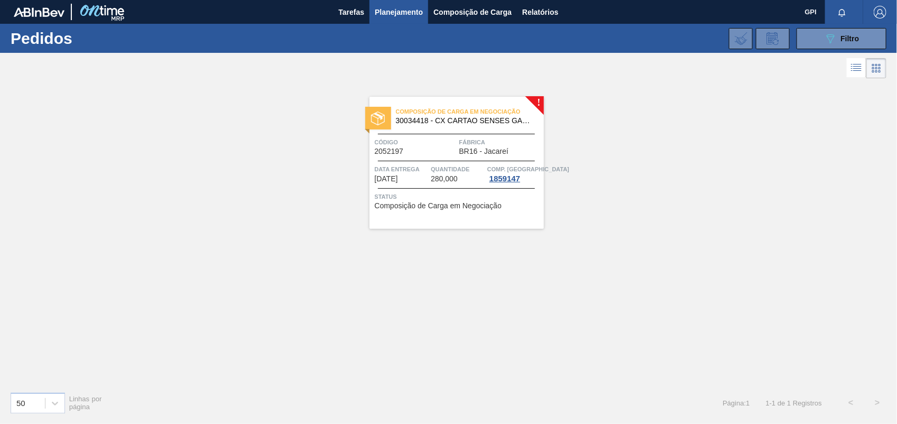
click at [433, 122] on span "30034418 - CX CARTAO SENSES GARMINO 269ML LN C6" at bounding box center [466, 121] width 140 height 8
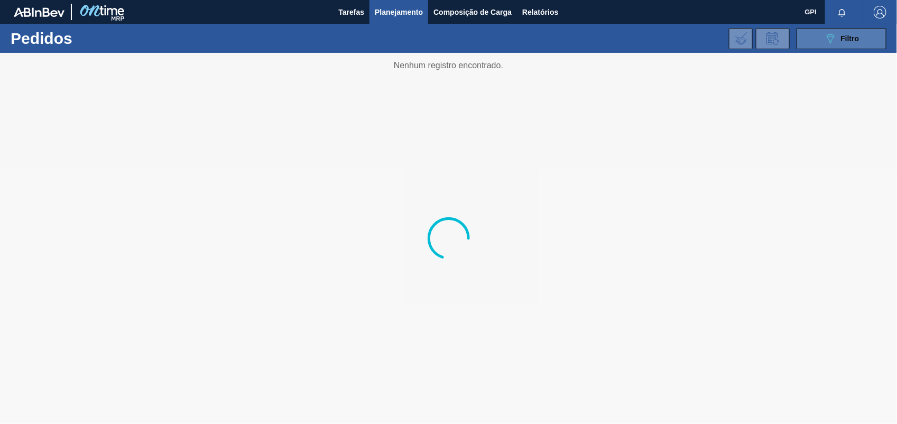
click at [831, 42] on icon "089F7B8B-B2A5-4AFE-B5C0-19BA573D28AC" at bounding box center [831, 38] width 13 height 13
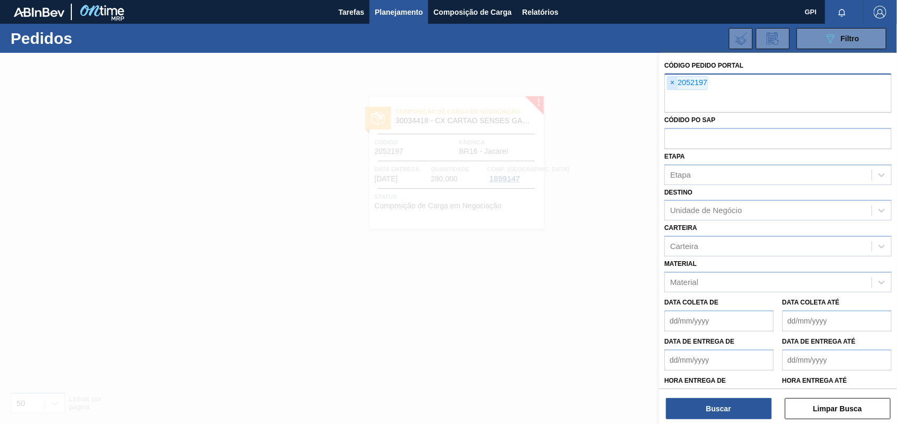
click at [669, 82] on span "×" at bounding box center [673, 83] width 10 height 13
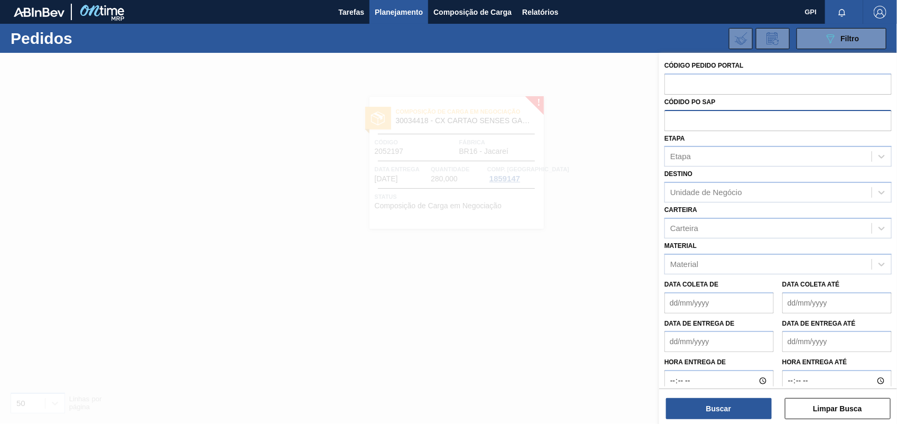
paste input "2050670"
type input "2050670"
click at [712, 410] on button "Buscar" at bounding box center [719, 408] width 106 height 21
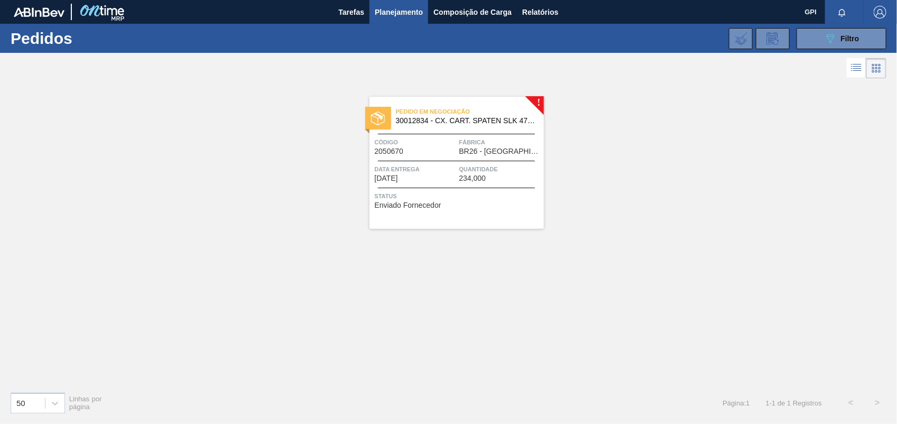
click at [426, 149] on div "Código 2050670" at bounding box center [416, 146] width 82 height 19
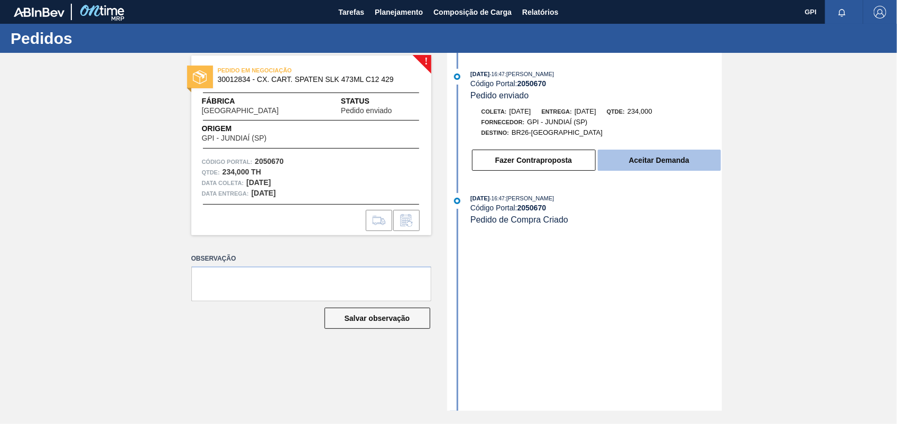
click at [657, 161] on button "Aceitar Demanda" at bounding box center [659, 160] width 123 height 21
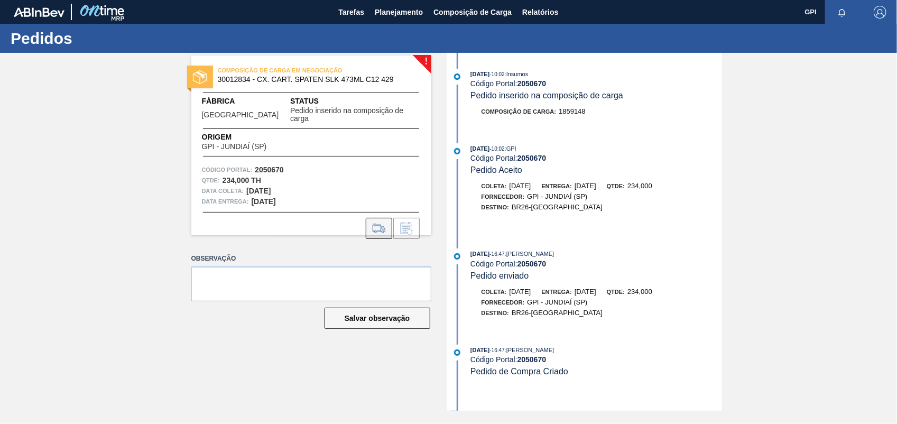
click at [374, 224] on icon at bounding box center [379, 228] width 13 height 8
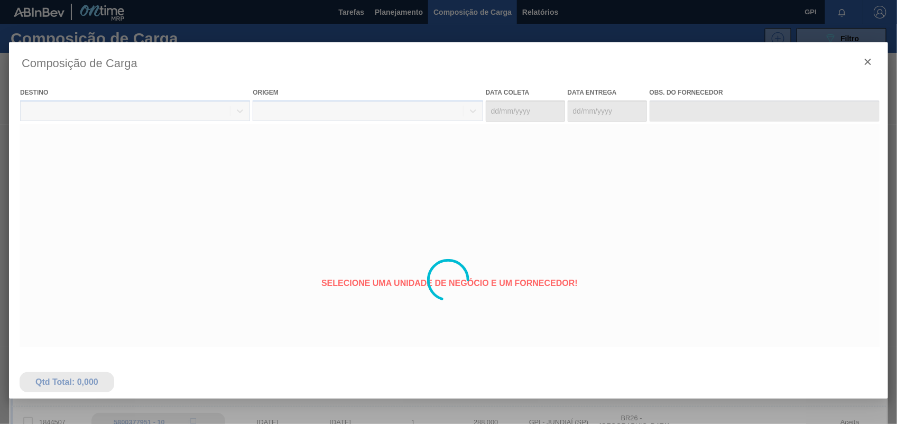
type coleta "[DATE]"
type Entrega "[DATE]"
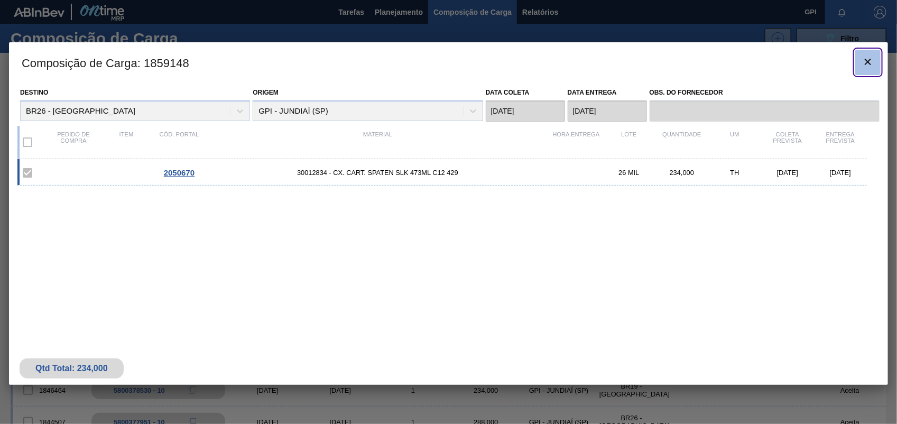
click at [871, 68] on span "botão de ícone" at bounding box center [868, 62] width 13 height 13
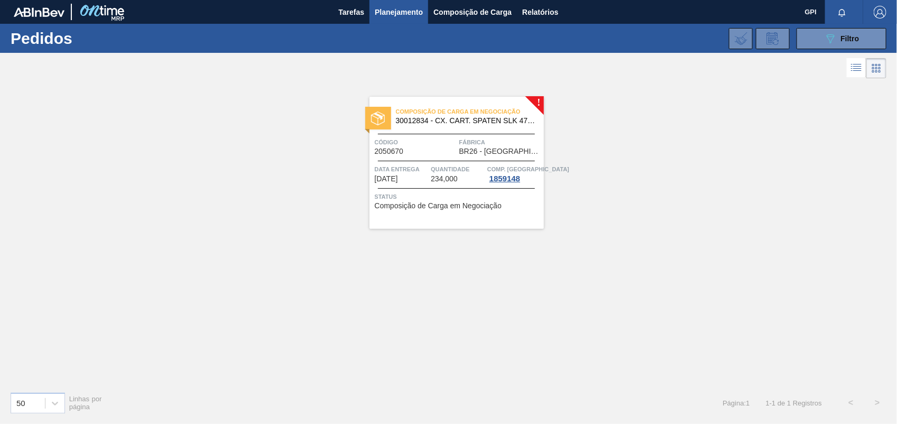
click at [450, 140] on span "Código" at bounding box center [416, 142] width 82 height 11
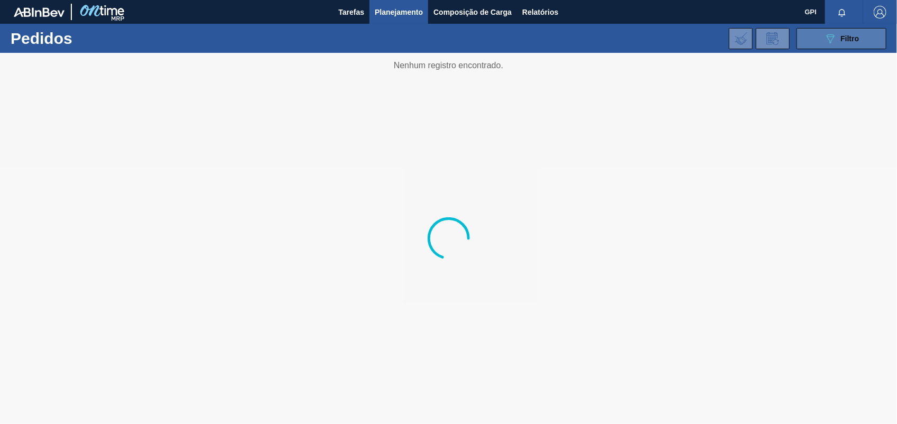
drag, startPoint x: 818, startPoint y: 35, endPoint x: 812, endPoint y: 38, distance: 6.9
click at [818, 35] on button "089F7B8B-B2A5-4AFE-B5C0-19BA573D28AC Filtro" at bounding box center [842, 38] width 90 height 21
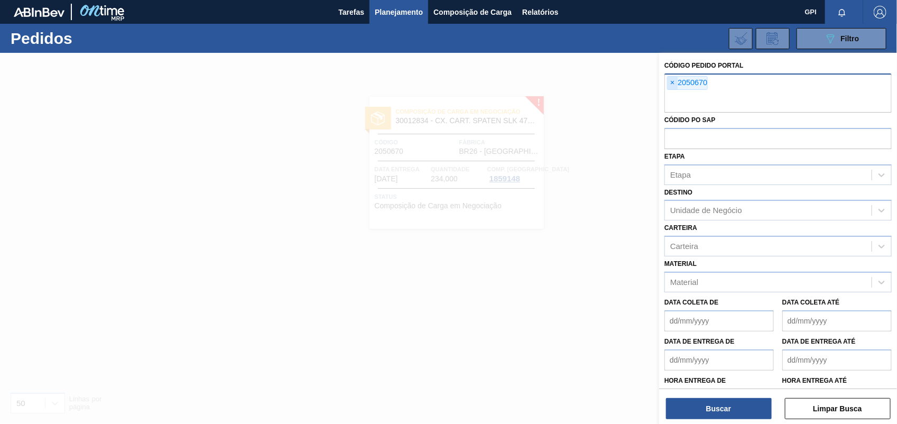
click at [678, 78] on span "×" at bounding box center [673, 83] width 10 height 13
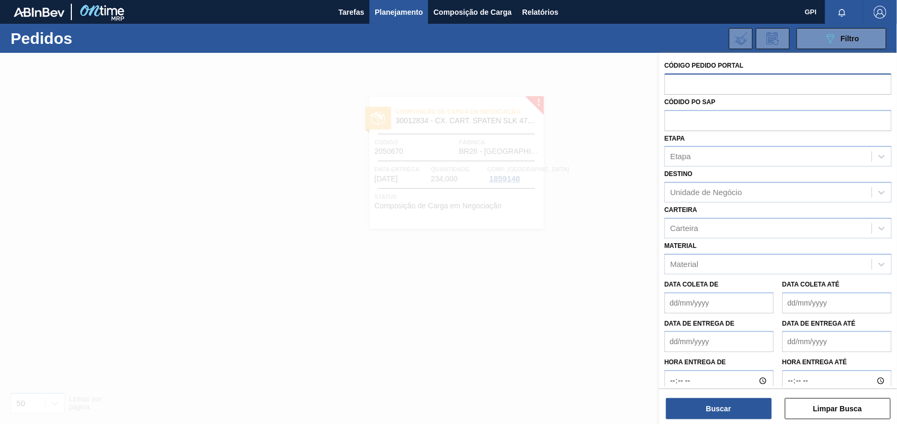
paste input "2050667"
type input "2050667"
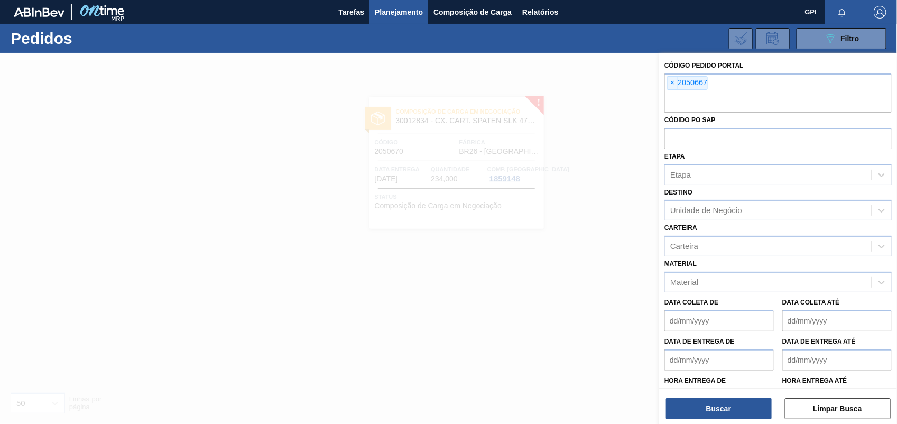
paste input "2050668"
type input "2050668"
click at [725, 410] on button "Buscar" at bounding box center [719, 408] width 106 height 21
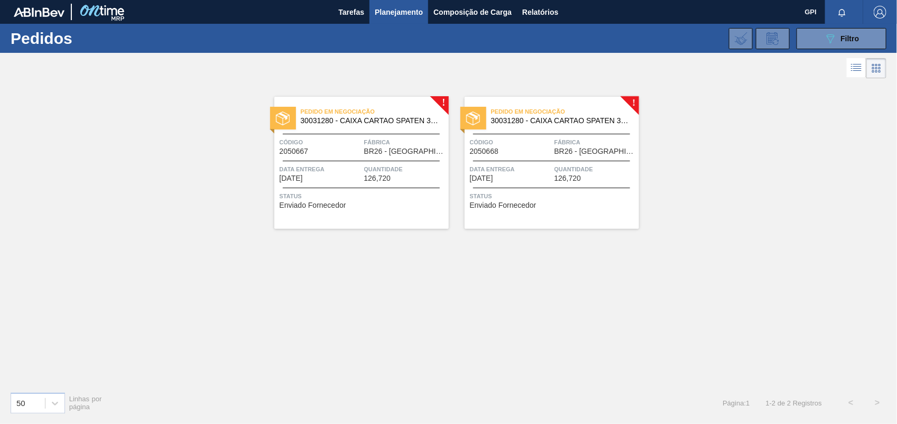
click at [298, 149] on span "2050667" at bounding box center [294, 152] width 29 height 8
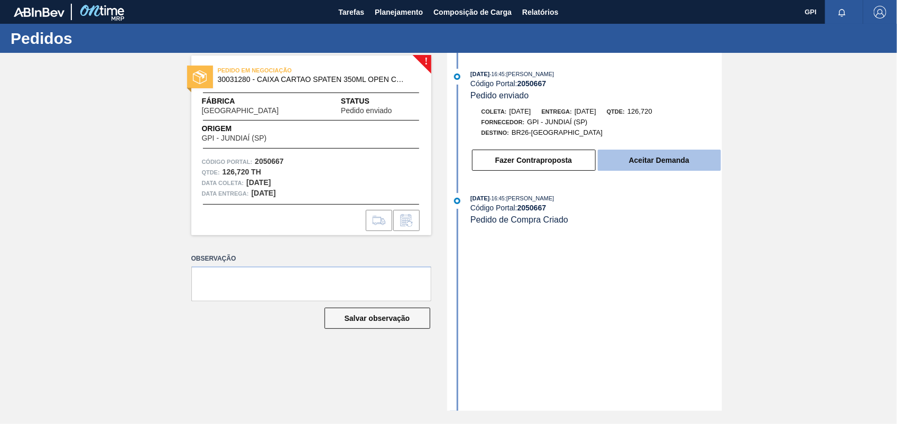
click at [625, 167] on button "Aceitar Demanda" at bounding box center [659, 160] width 123 height 21
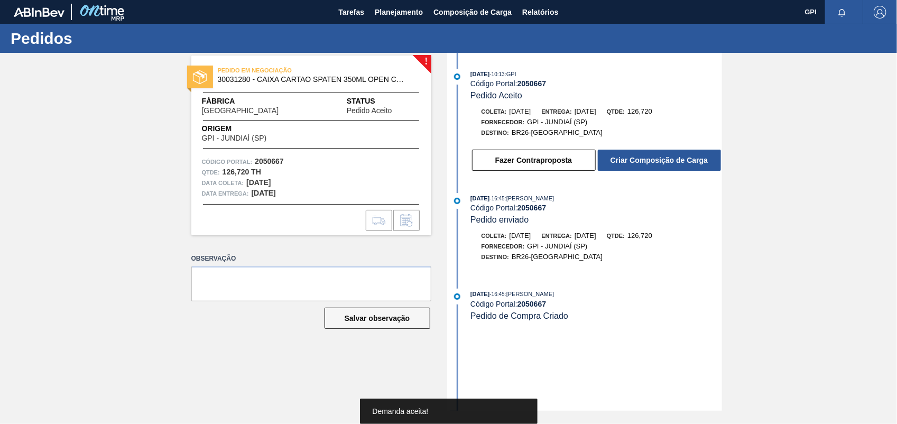
click at [625, 167] on button "Criar Composição de Carga" at bounding box center [659, 160] width 123 height 21
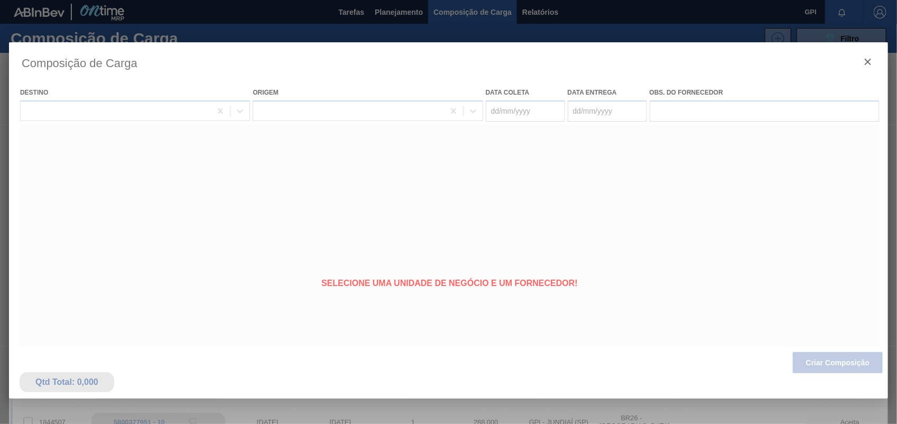
type coleta "11/11/2025"
type Entrega "12/11/2025"
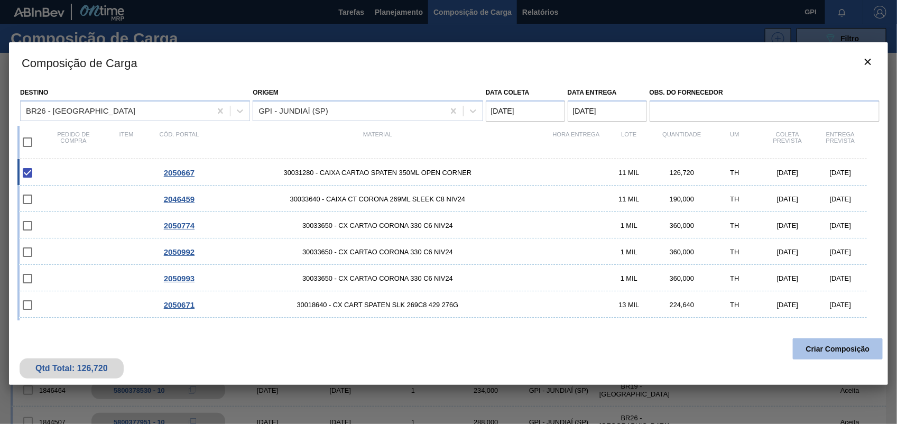
click at [853, 356] on button "Criar Composição" at bounding box center [838, 348] width 90 height 21
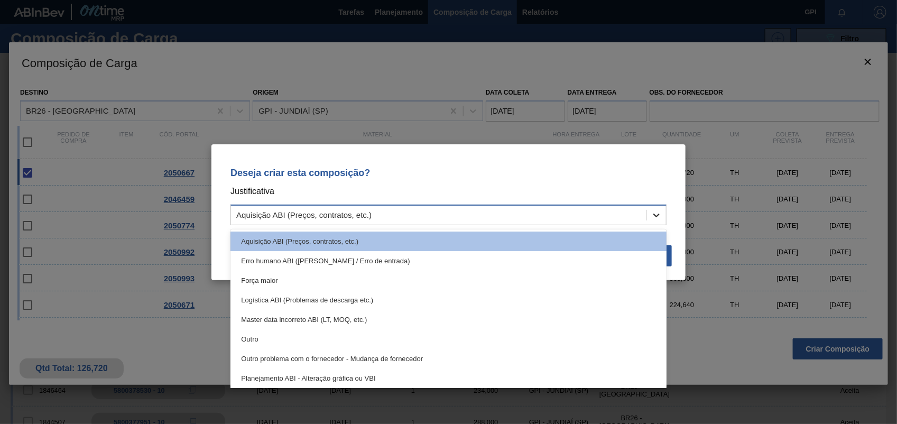
click at [654, 213] on icon at bounding box center [657, 215] width 11 height 11
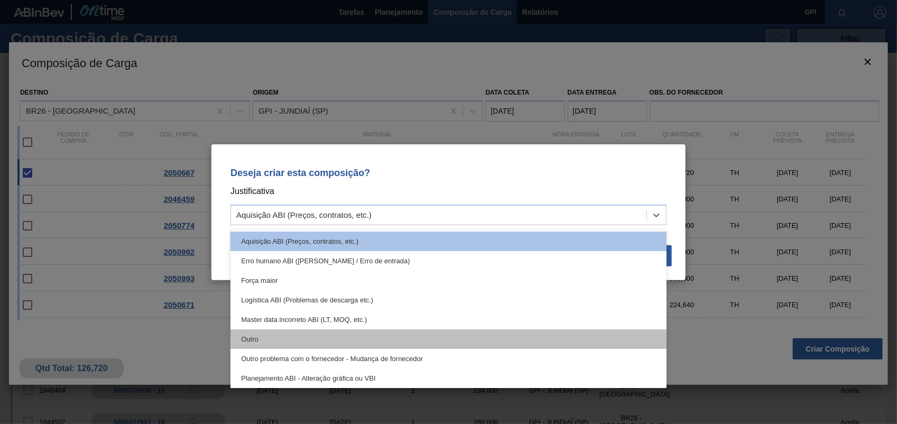
click at [341, 345] on div "Outro" at bounding box center [449, 339] width 436 height 20
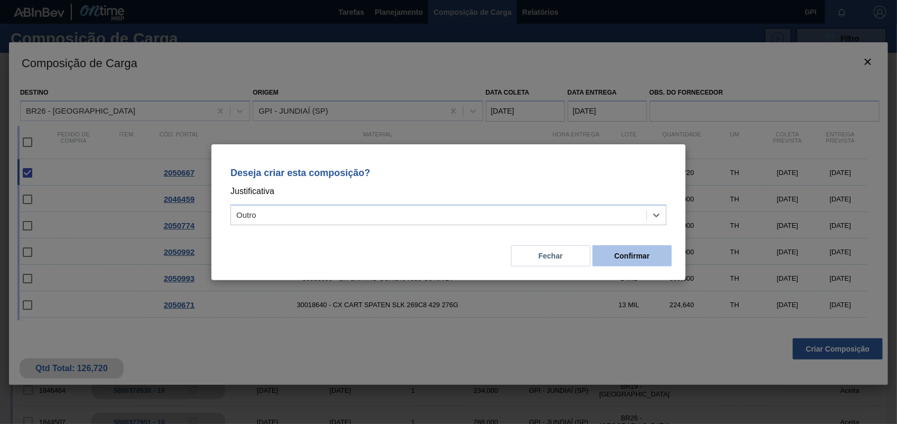
click at [649, 254] on button "Confirmar" at bounding box center [632, 255] width 79 height 21
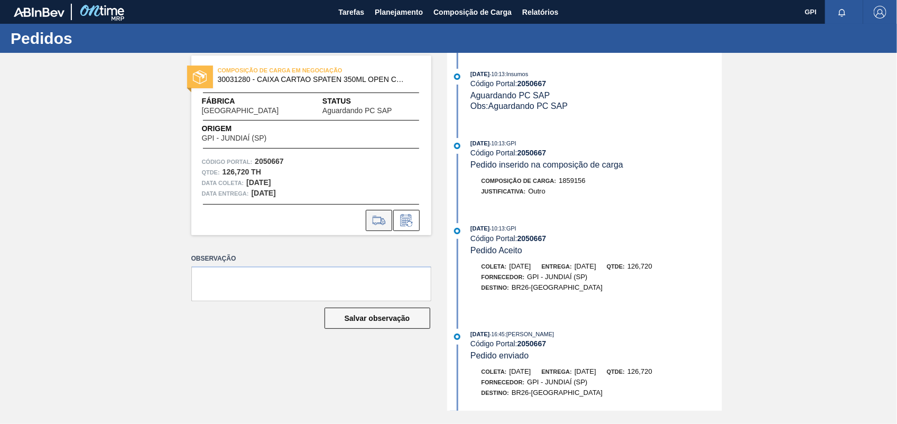
click at [370, 230] on button at bounding box center [379, 220] width 26 height 21
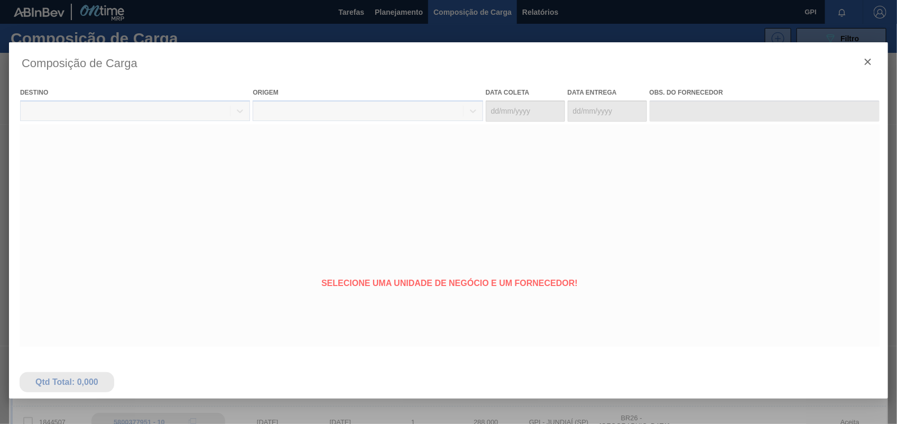
type coleta "[DATE]"
type Entrega "[DATE]"
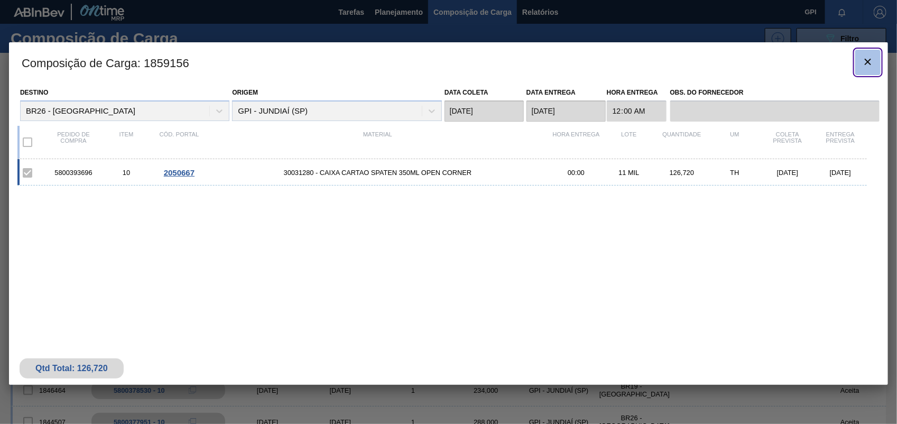
click at [866, 72] on button "botão de ícone" at bounding box center [868, 62] width 25 height 25
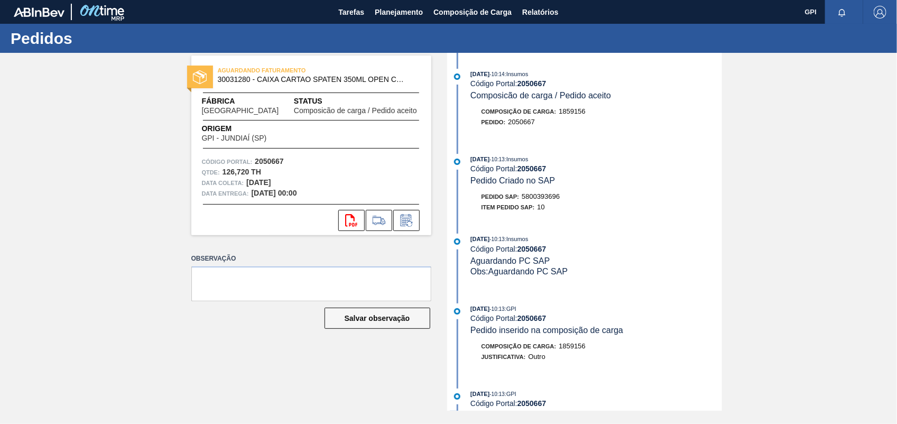
click at [537, 192] on div "10/10/2025 - 10:13 : Insumos Código Portal: 2050667 Pedido Criado no SAP Pedido…" at bounding box center [586, 186] width 272 height 64
click at [546, 200] on span "5800393696" at bounding box center [541, 197] width 38 height 8
copy span "5800393696"
click at [274, 160] on strong "2050667" at bounding box center [269, 161] width 29 height 8
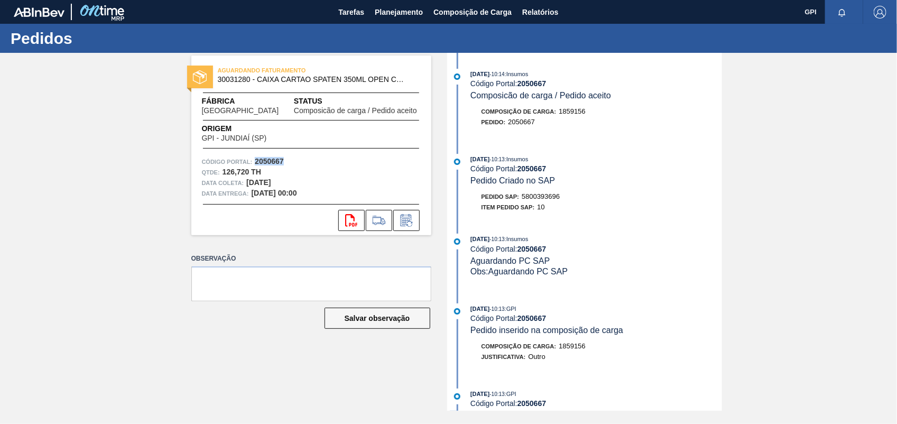
click at [274, 160] on strong "2050667" at bounding box center [269, 161] width 29 height 8
copy strong "2050667"
click at [344, 221] on button "svg{fill:#ff0000}" at bounding box center [351, 220] width 26 height 21
click at [822, 272] on div "AGUARDANDO FATURAMENTO 30031280 - CAIXA CARTAO SPATEN 350ML OPEN CORNER Fábrica…" at bounding box center [448, 232] width 897 height 358
click at [767, 202] on div "AGUARDANDO FATURAMENTO 30031280 - CAIXA CARTAO SPATEN 350ML OPEN CORNER Fábrica…" at bounding box center [448, 232] width 897 height 358
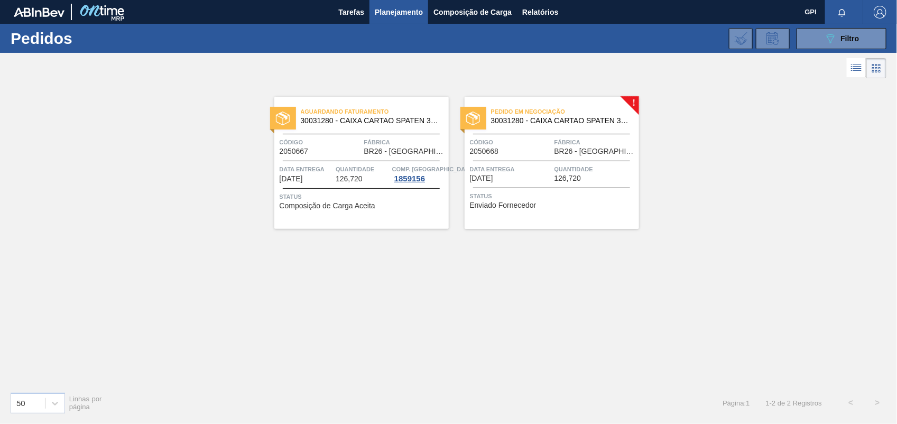
click at [551, 160] on div "Pedido em Negociação 30031280 - CAIXA CARTAO SPATEN 350ML OPEN CORNER Código 20…" at bounding box center [552, 163] width 175 height 132
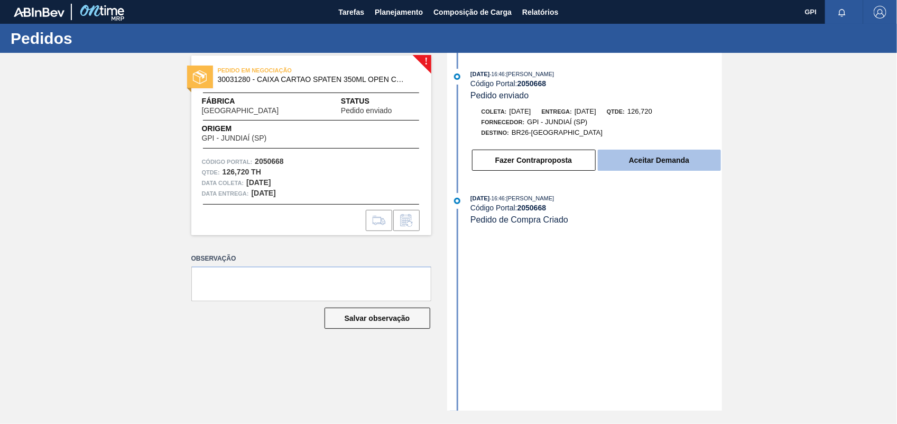
click at [675, 171] on button "Aceitar Demanda" at bounding box center [659, 160] width 123 height 21
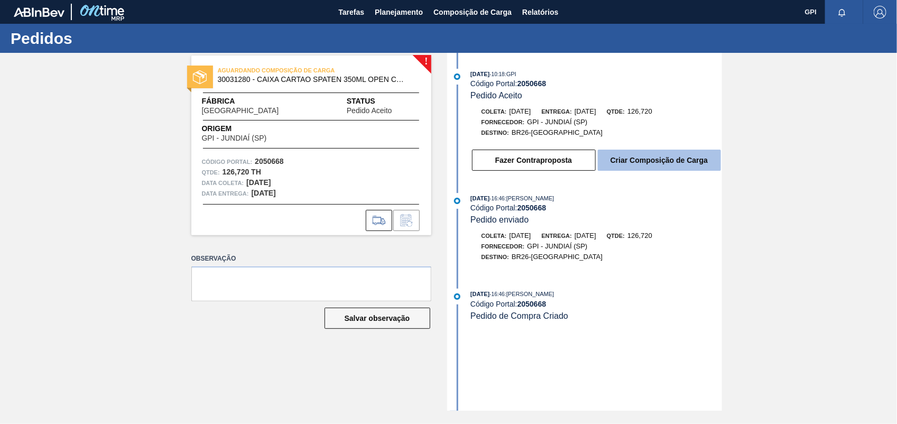
click at [675, 158] on button "Criar Composição de Carga" at bounding box center [659, 160] width 123 height 21
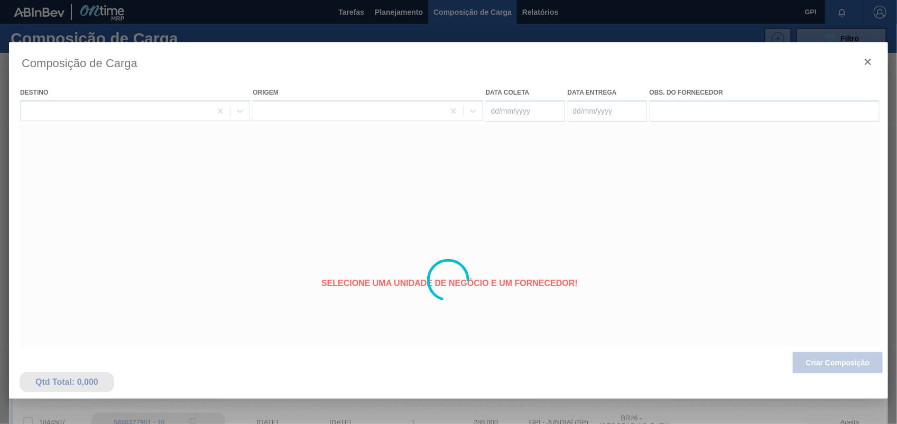
type coleta "[DATE]"
type Entrega "[DATE]"
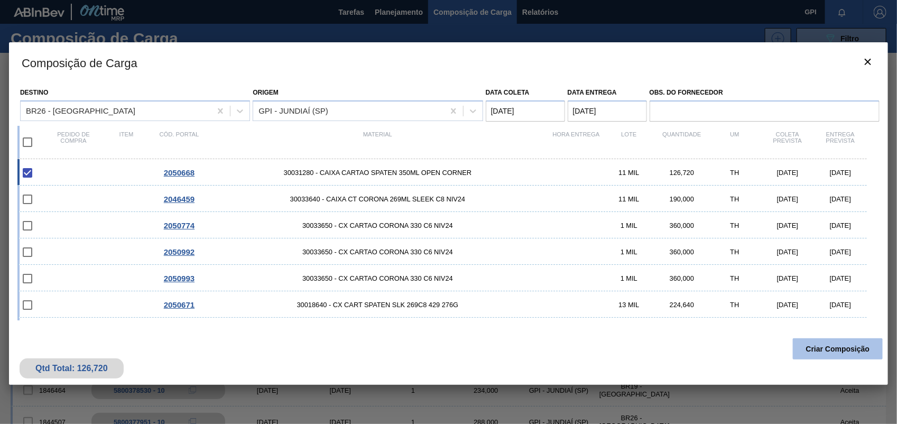
click at [836, 355] on button "Criar Composição" at bounding box center [838, 348] width 90 height 21
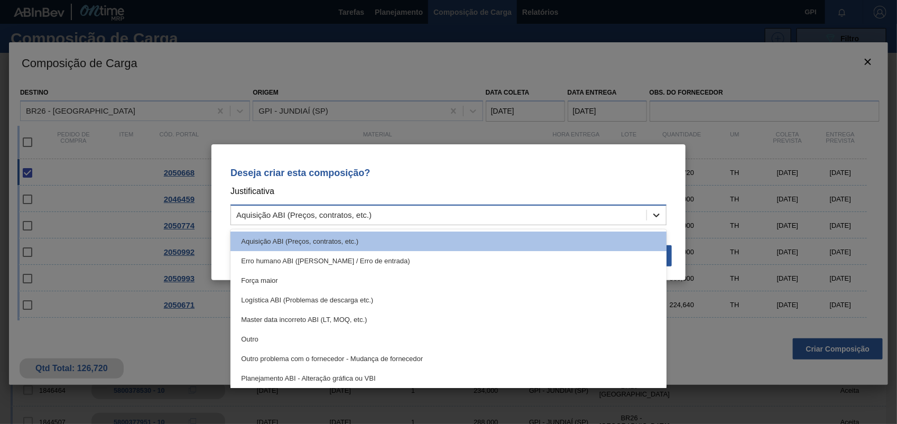
click at [664, 213] on div at bounding box center [656, 215] width 19 height 19
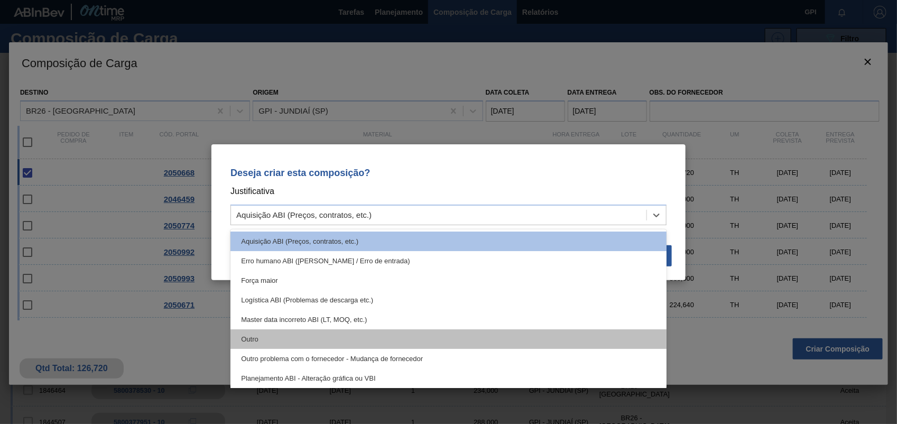
click at [341, 345] on div "Outro" at bounding box center [449, 339] width 436 height 20
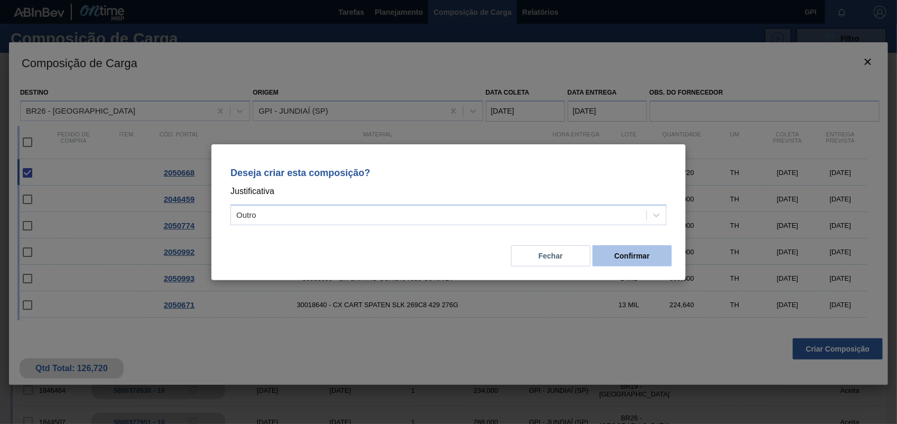
click at [644, 263] on button "Confirmar" at bounding box center [632, 255] width 79 height 21
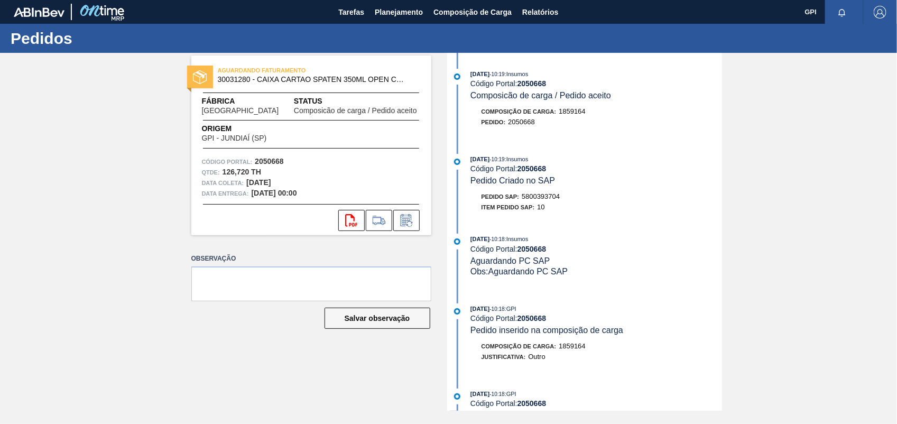
click at [548, 202] on div "Pedido SAP: 5800393704" at bounding box center [521, 196] width 79 height 11
copy span "5800393704"
click at [280, 158] on strong "2050668" at bounding box center [269, 161] width 29 height 8
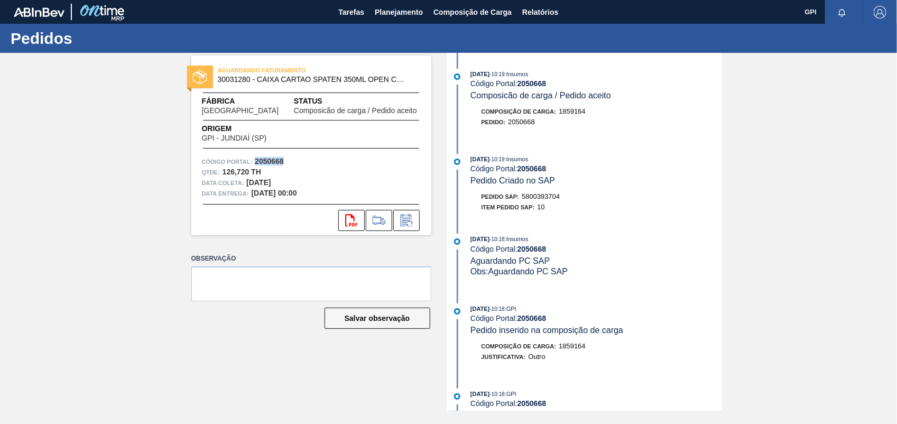
copy strong "2050668"
click at [355, 217] on icon "svg{fill:#ff0000}" at bounding box center [351, 220] width 13 height 13
click at [716, 79] on div "10/10/2025 - 10:19 : Insumos" at bounding box center [596, 74] width 251 height 11
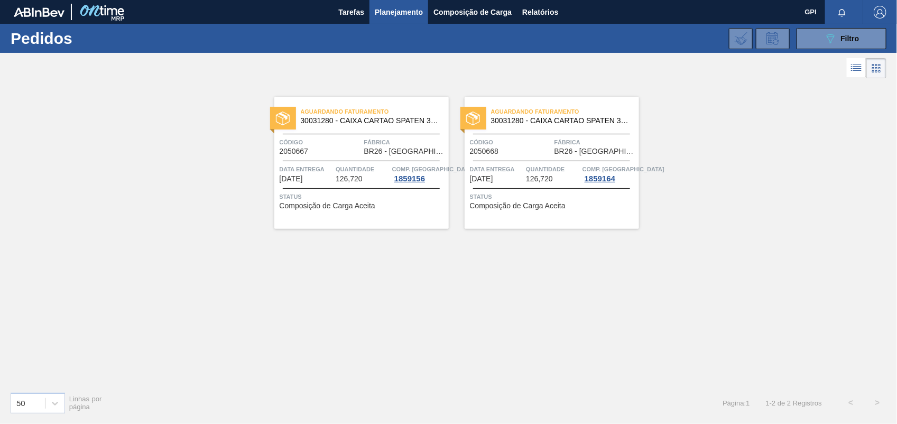
click at [841, 51] on div "089F7B8B-B2A5-4AFE-B5C0-19BA573D28AC Filtro Código Pedido Portal × 2050667 × 20…" at bounding box center [529, 39] width 727 height 32
click at [838, 44] on div "089F7B8B-B2A5-4AFE-B5C0-19BA573D28AC Filtro" at bounding box center [842, 38] width 35 height 13
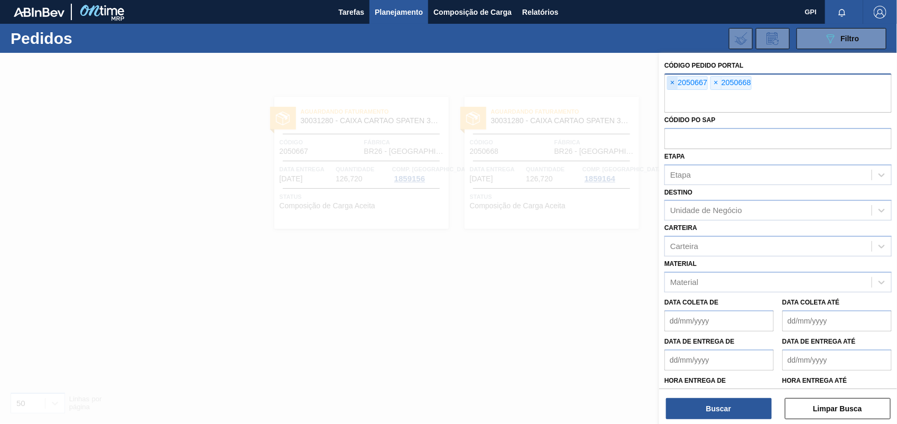
click at [675, 78] on span "×" at bounding box center [673, 83] width 10 height 13
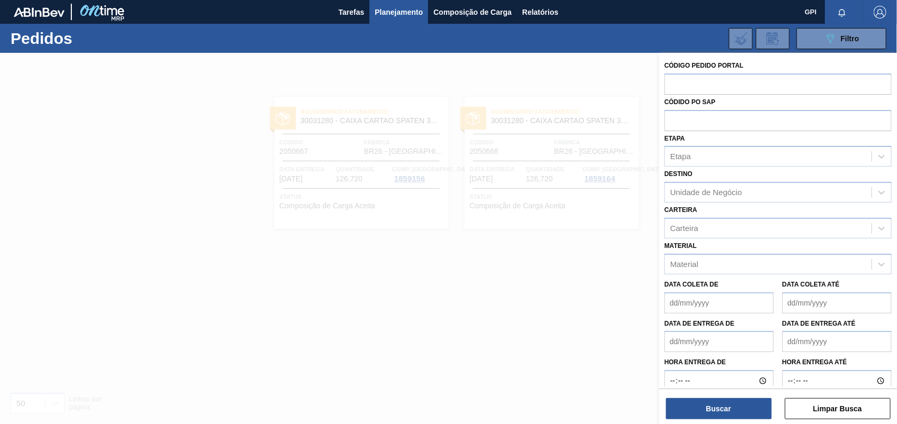
paste input "2050669"
type input "2050669"
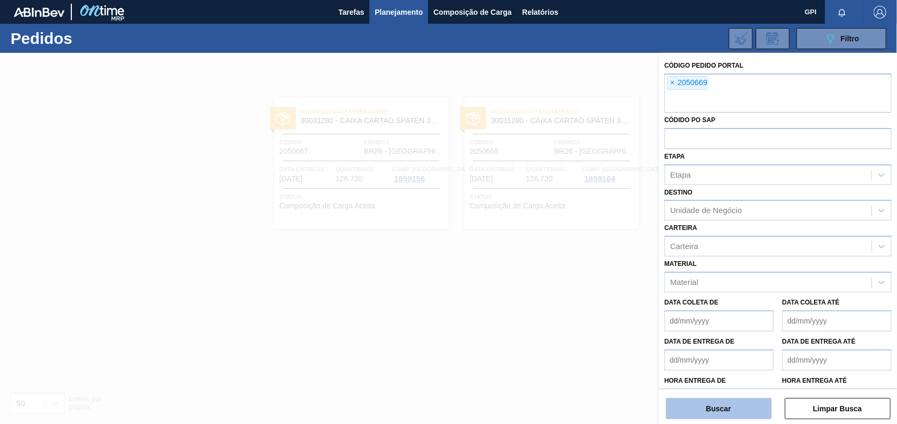
click at [738, 410] on button "Buscar" at bounding box center [719, 408] width 106 height 21
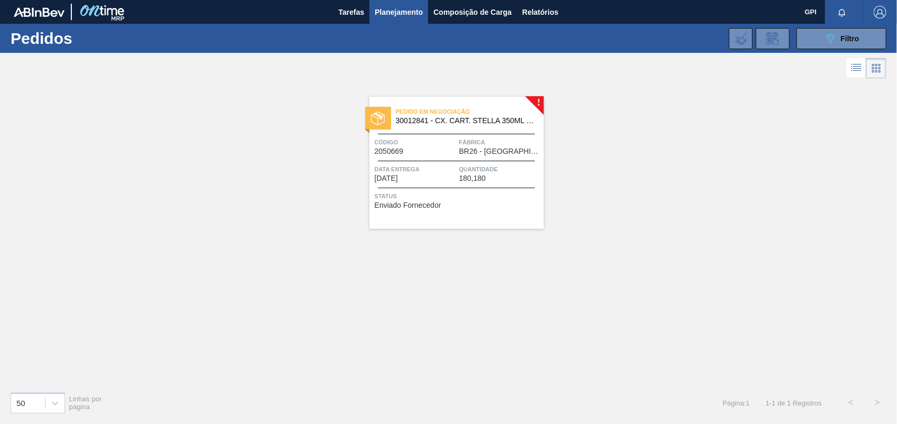
click at [434, 157] on div "Pedido em Negociação 30012841 - CX. CART. STELLA 350ML SLK C8 429 Código 205066…" at bounding box center [457, 163] width 175 height 132
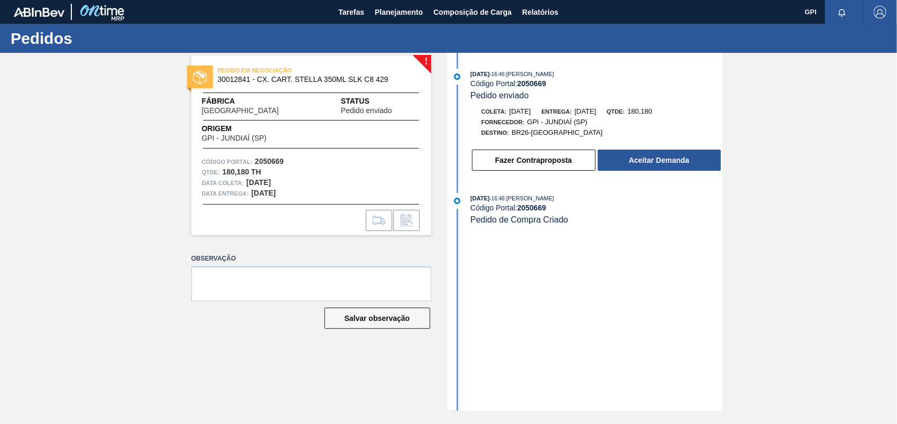
click at [700, 177] on div "08/10/2025 - 16:46 : CEZAR LEAO PEREIRA DE CASTRO Código Portal: 2050669 Pedido…" at bounding box center [586, 123] width 272 height 108
click at [693, 168] on button "Aceitar Demanda" at bounding box center [659, 160] width 123 height 21
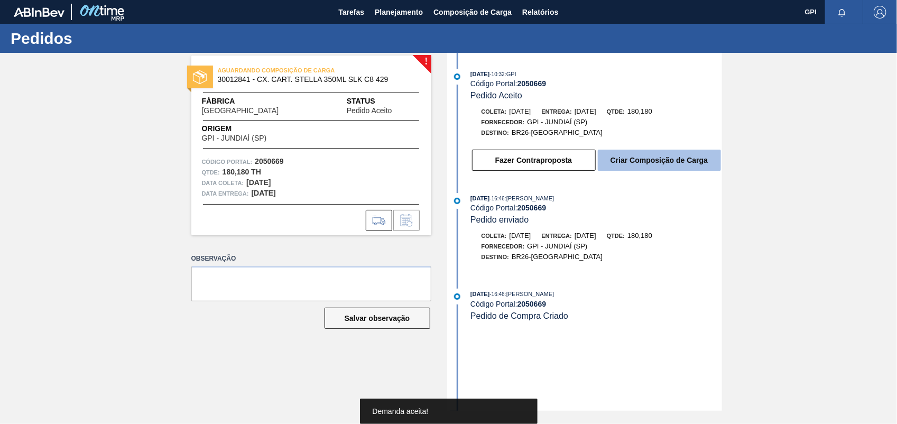
click at [689, 168] on button "Criar Composição de Carga" at bounding box center [659, 160] width 123 height 21
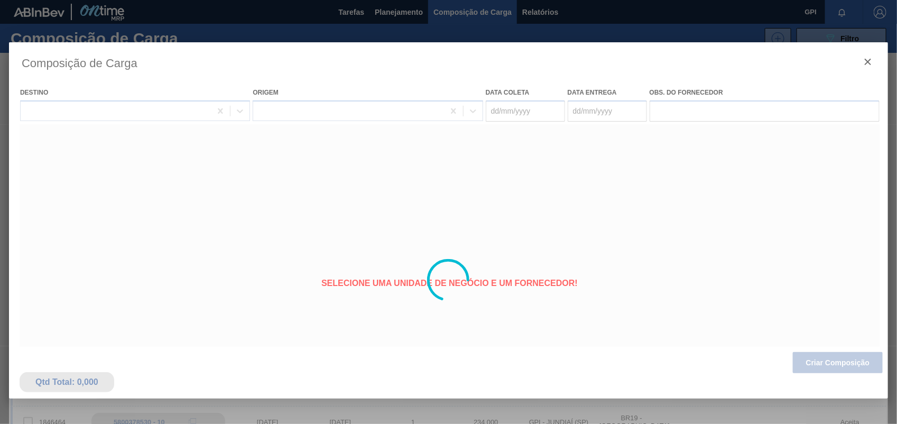
type coleta "[DATE]"
type Entrega "[DATE]"
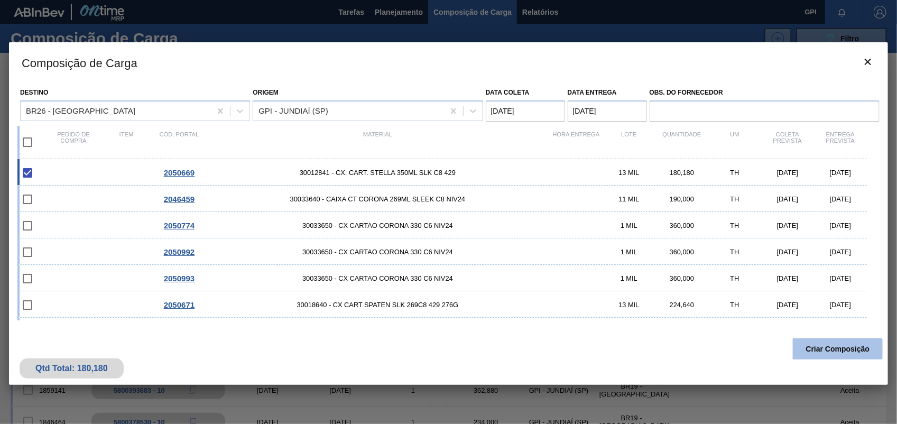
click at [854, 347] on button "Criar Composição" at bounding box center [838, 348] width 90 height 21
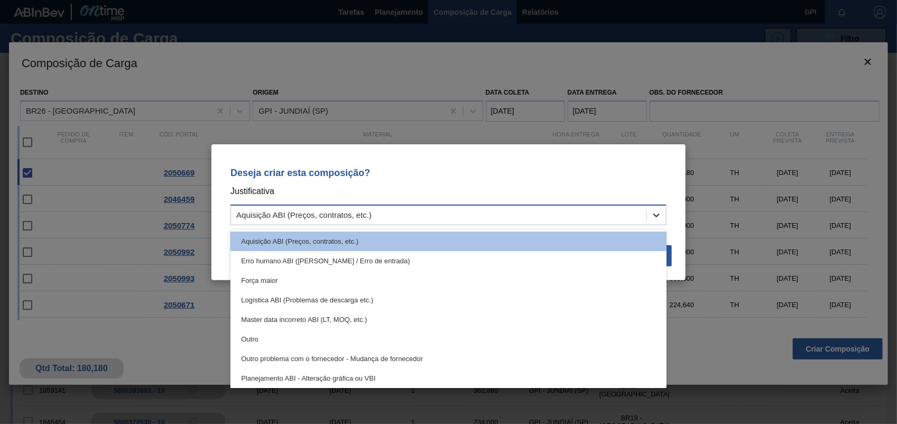
click at [658, 215] on icon at bounding box center [657, 216] width 6 height 4
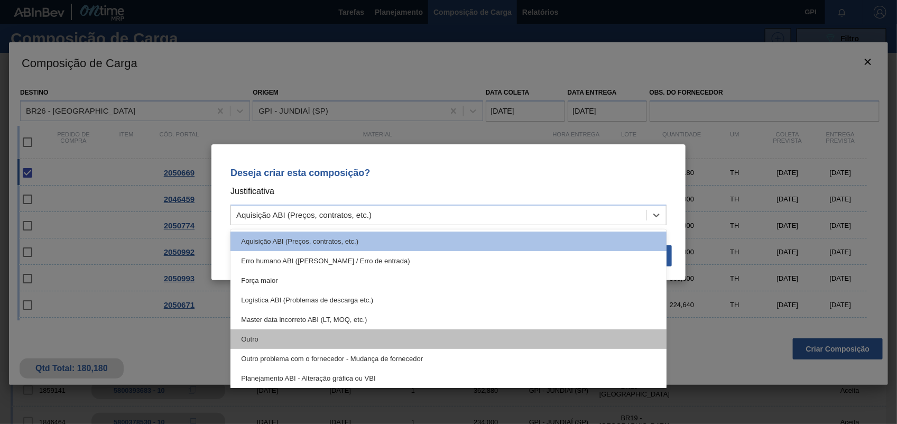
click at [269, 339] on div "Outro" at bounding box center [449, 339] width 436 height 20
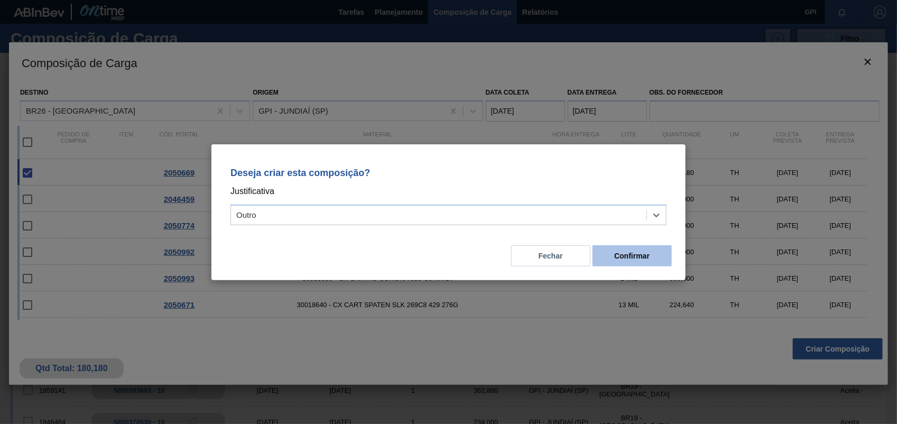
click at [641, 254] on button "Confirmar" at bounding box center [632, 255] width 79 height 21
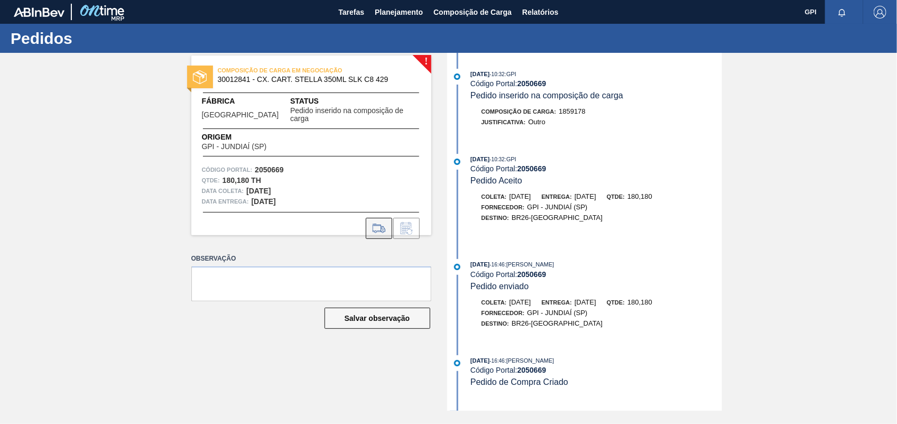
click at [389, 230] on button at bounding box center [379, 228] width 26 height 21
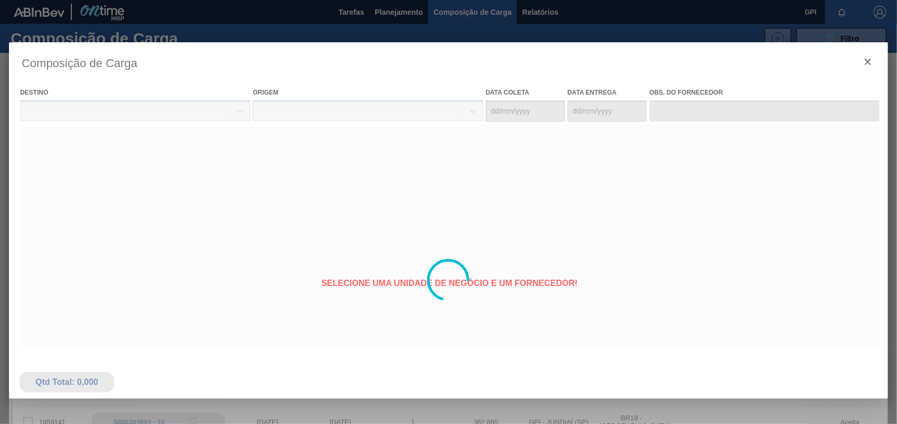
type coleta "[DATE]"
type Entrega "[DATE]"
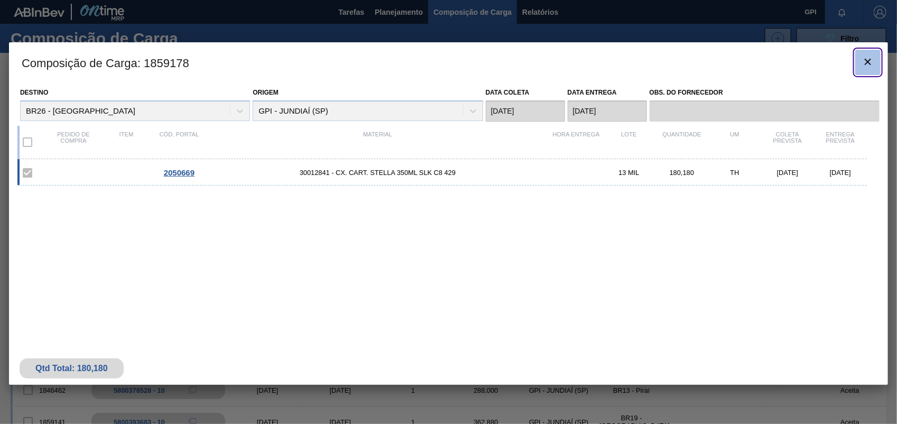
click at [866, 57] on icon "botão de ícone" at bounding box center [868, 62] width 13 height 13
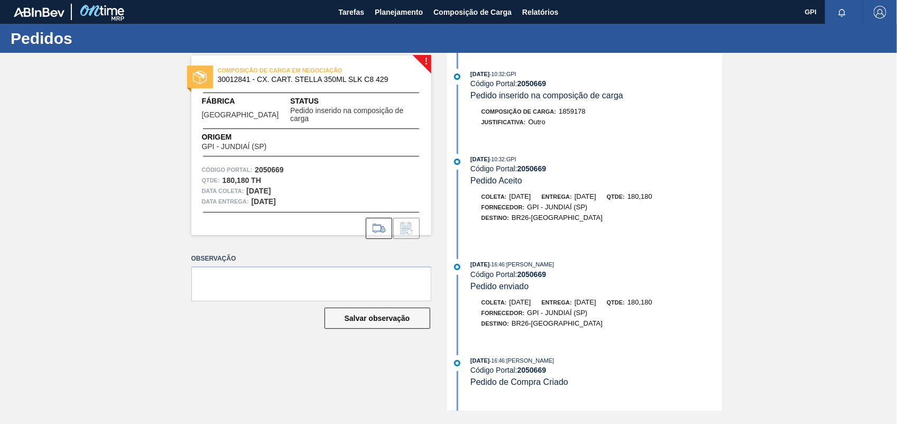
click at [897, 0] on html "Tarefas Planejamento Composição de Carga Relatórios GPI Marcar todas como lido …" at bounding box center [448, 0] width 897 height 0
click at [373, 222] on icon at bounding box center [379, 228] width 17 height 13
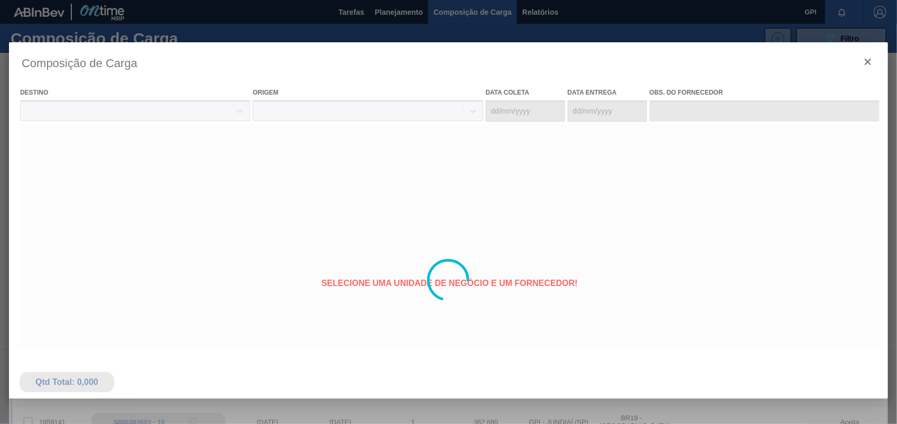
type coleta "[DATE]"
type Entrega "[DATE]"
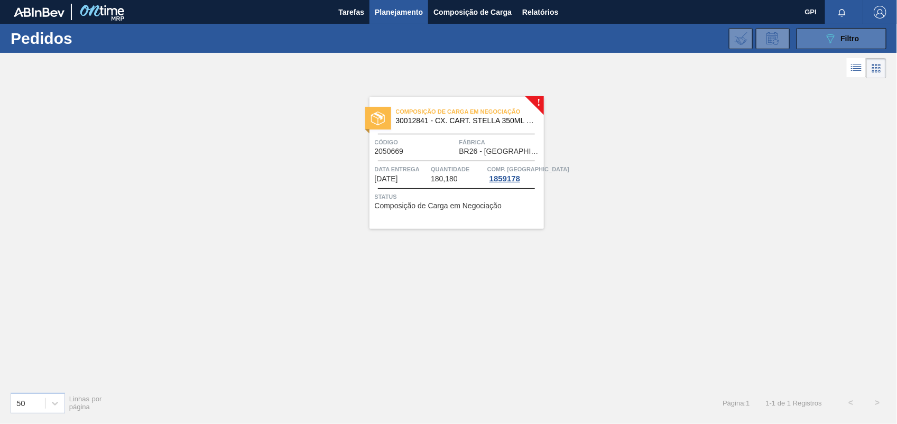
click at [854, 42] on div "089F7B8B-B2A5-4AFE-B5C0-19BA573D28AC Filtro" at bounding box center [842, 38] width 35 height 13
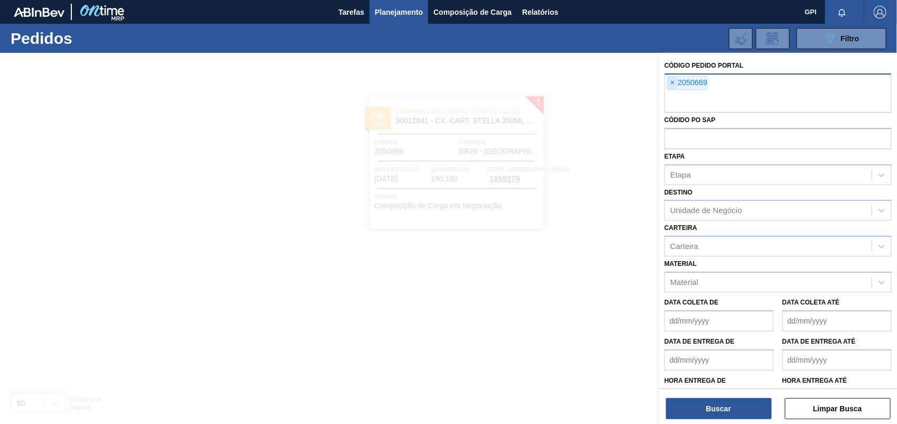
click at [673, 82] on span "×" at bounding box center [673, 83] width 10 height 13
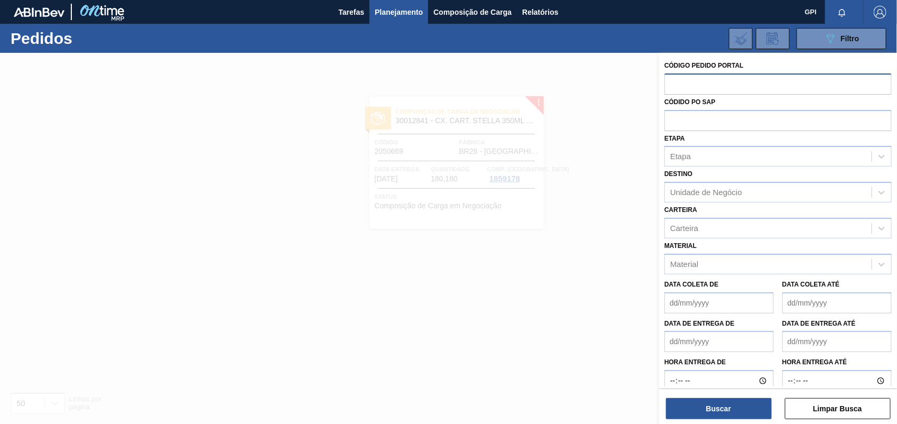
paste input "2050671"
type input "2050671"
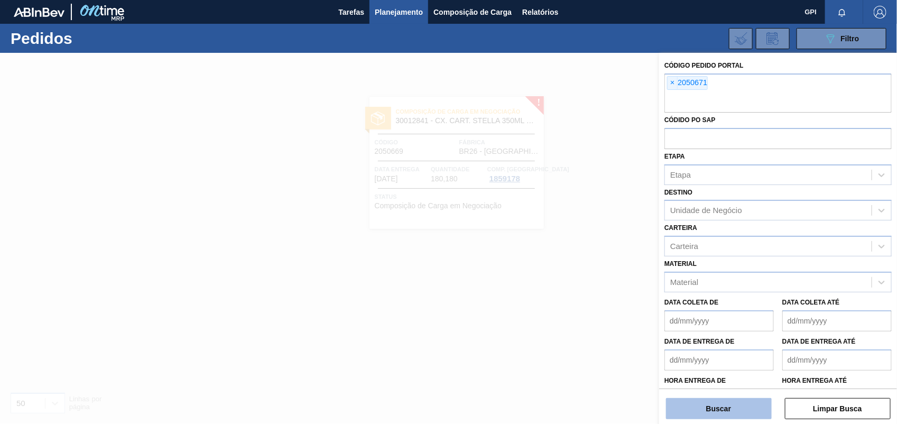
click at [744, 406] on button "Buscar" at bounding box center [719, 408] width 106 height 21
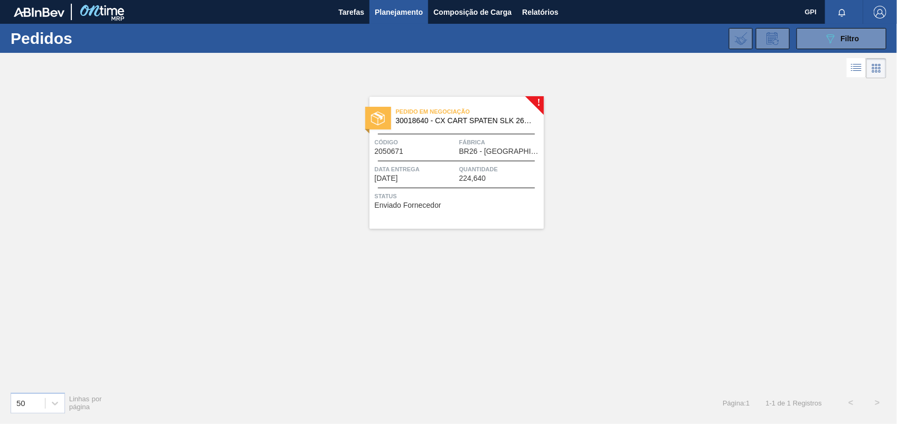
click at [437, 154] on div "Código 2050671" at bounding box center [416, 146] width 82 height 19
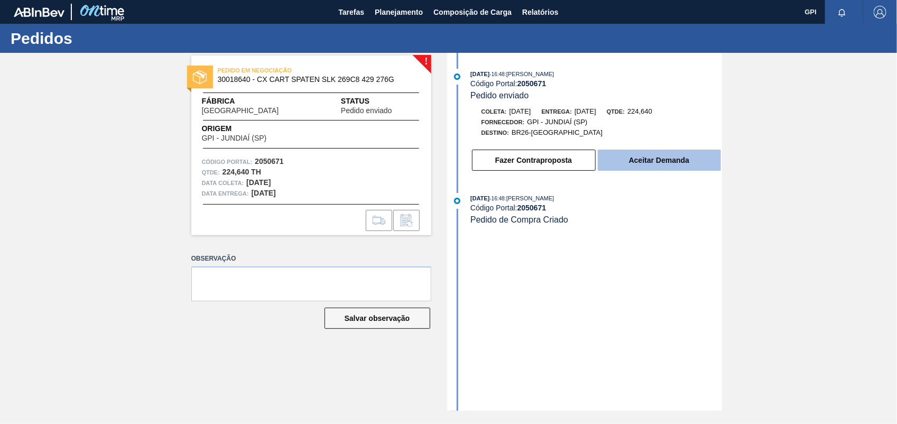
click at [629, 159] on button "Aceitar Demanda" at bounding box center [659, 160] width 123 height 21
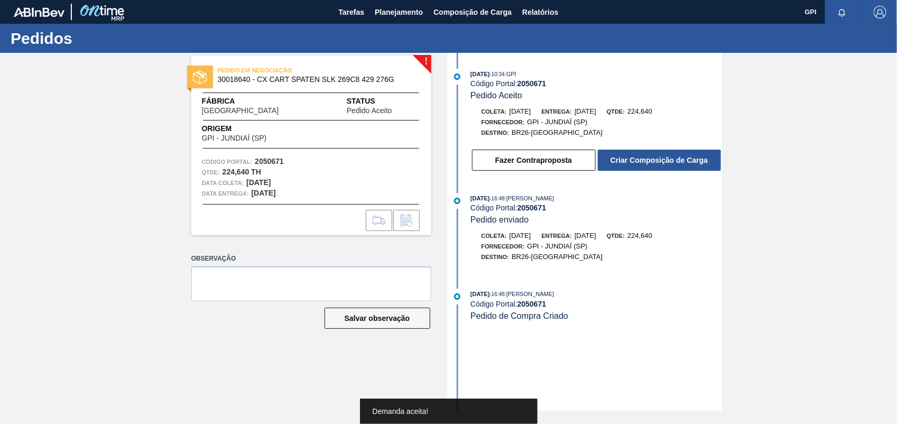
click at [659, 145] on div "Fazer Contraproposta Criar Composição de Carga" at bounding box center [586, 157] width 272 height 29
click at [668, 172] on div "Fazer Contraproposta Criar Composição de Carga" at bounding box center [596, 160] width 251 height 23
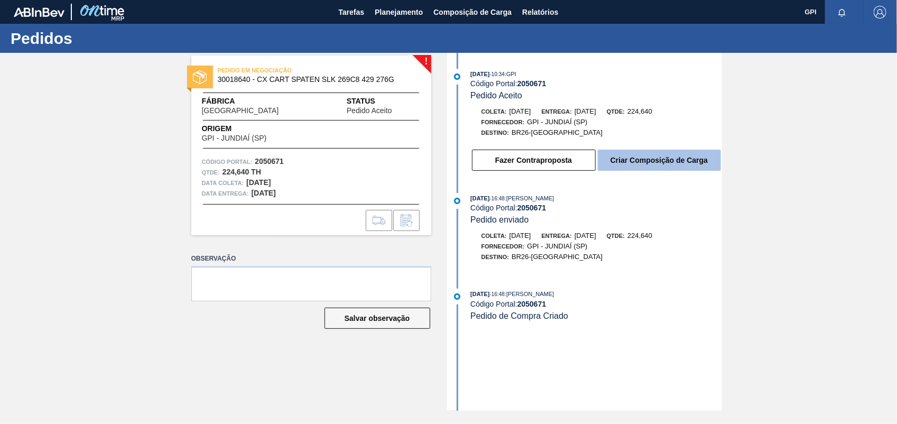
click at [670, 165] on button "Criar Composição de Carga" at bounding box center [659, 160] width 123 height 21
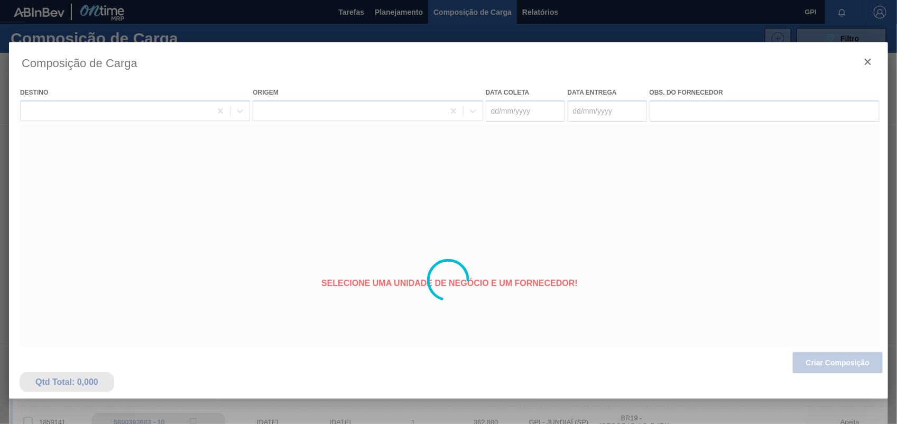
type coleta "[DATE]"
type Entrega "[DATE]"
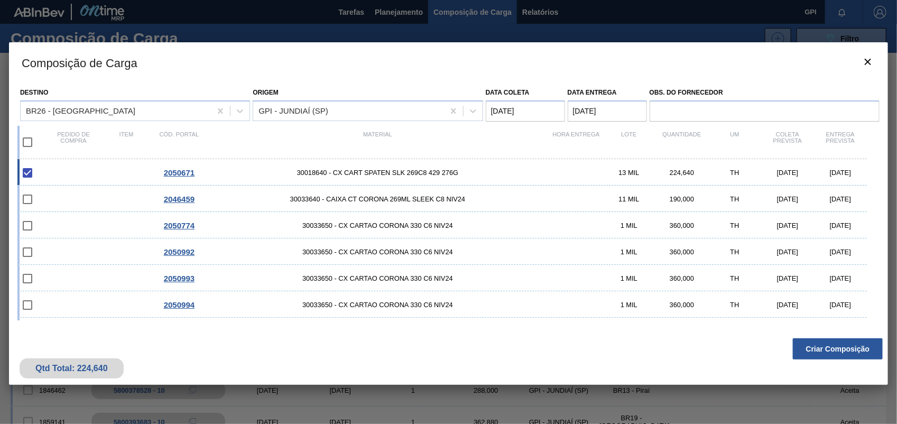
click at [778, 337] on div "Qtd Total: 224,640 Criar Composição" at bounding box center [449, 359] width 880 height 52
click at [815, 342] on button "Criar Composição" at bounding box center [838, 348] width 90 height 21
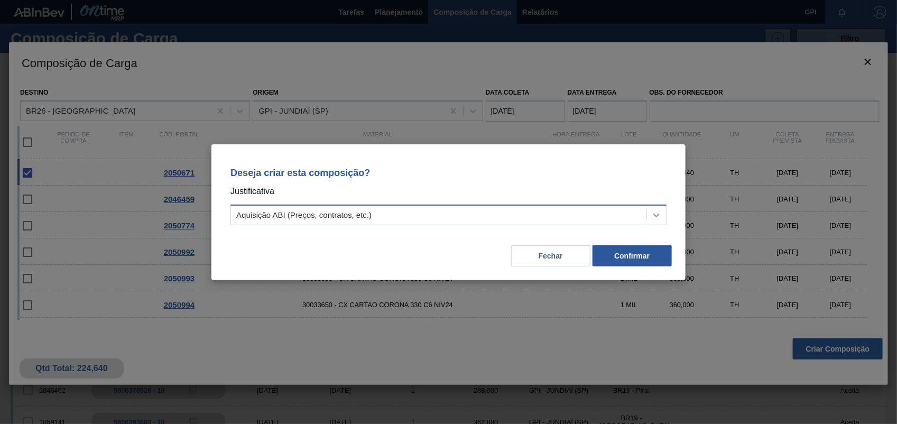
click at [656, 206] on div at bounding box center [656, 215] width 19 height 19
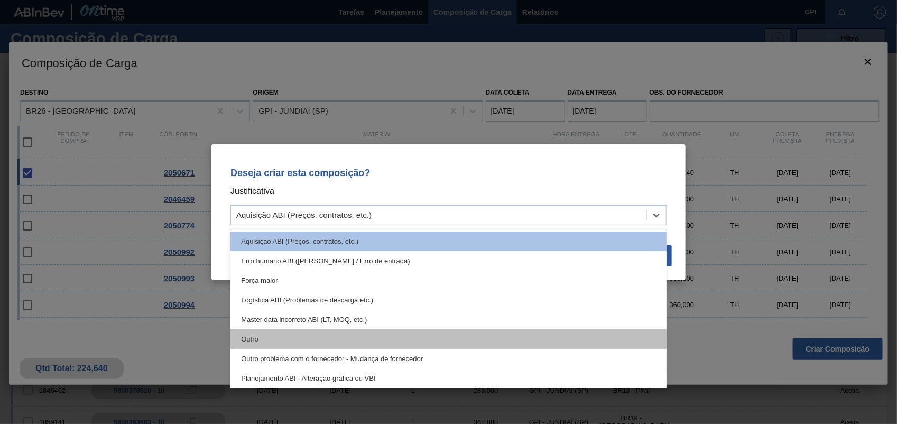
click at [249, 347] on div "Outro" at bounding box center [449, 339] width 436 height 20
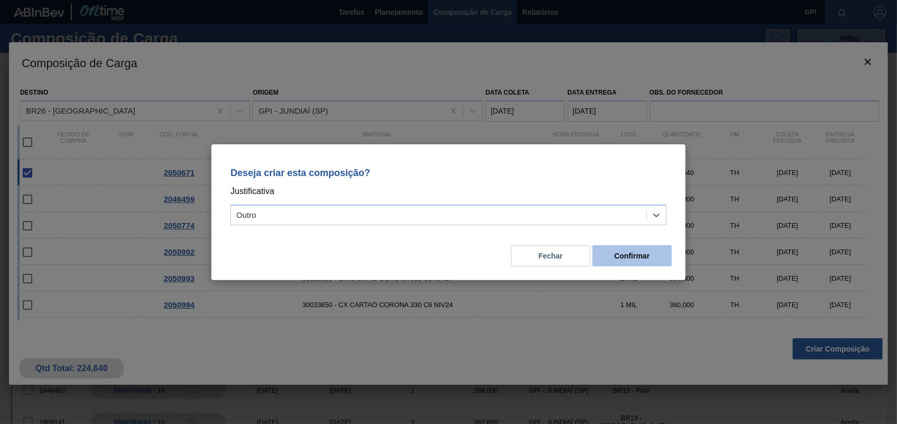
click at [633, 262] on button "Confirmar" at bounding box center [632, 255] width 79 height 21
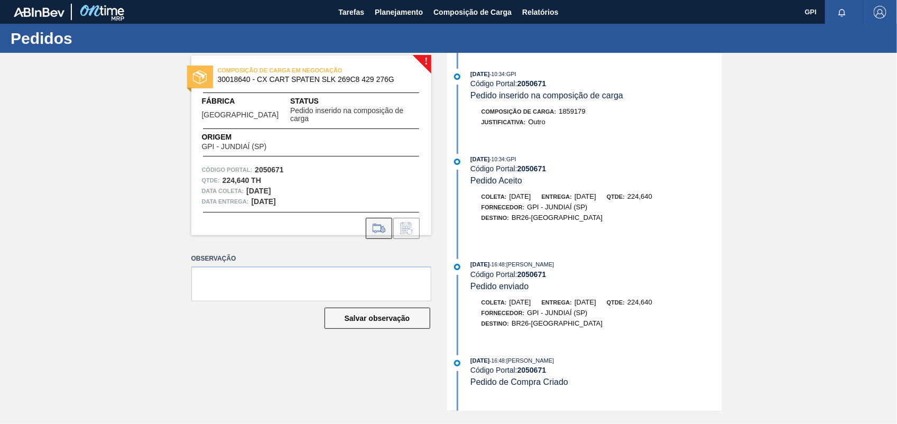
click at [379, 222] on icon at bounding box center [379, 228] width 17 height 13
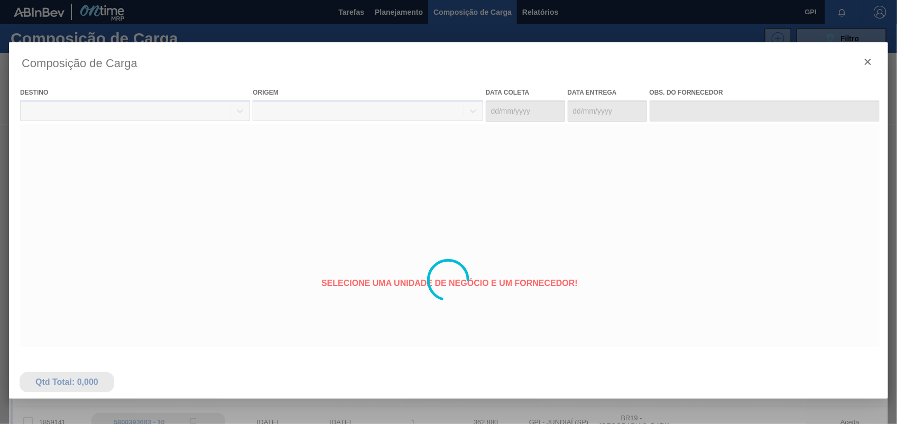
type coleta "[DATE]"
type Entrega "[DATE]"
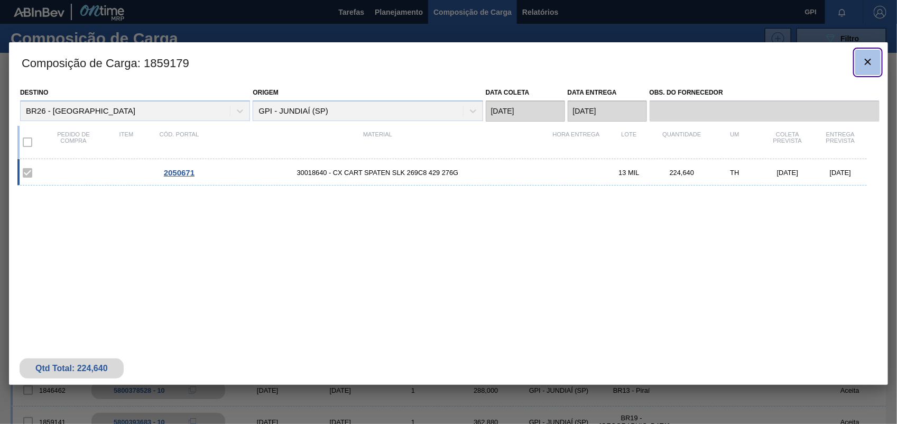
click at [860, 67] on button "botão de ícone" at bounding box center [868, 62] width 25 height 25
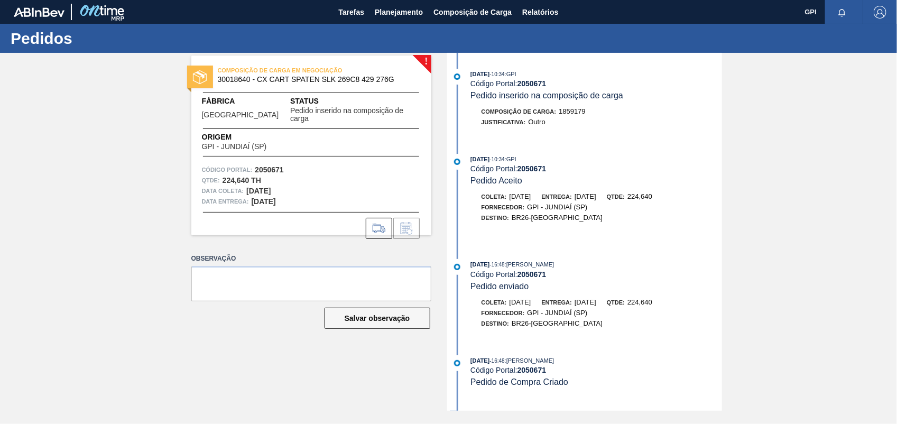
click at [363, 231] on div "COMPOSIÇÃO DE CARGA EM NEGOCIAÇÃO 30018640 - CX CART SPATEN SLK 269C8 429 276G …" at bounding box center [311, 146] width 240 height 180
click at [376, 231] on icon at bounding box center [379, 232] width 10 height 3
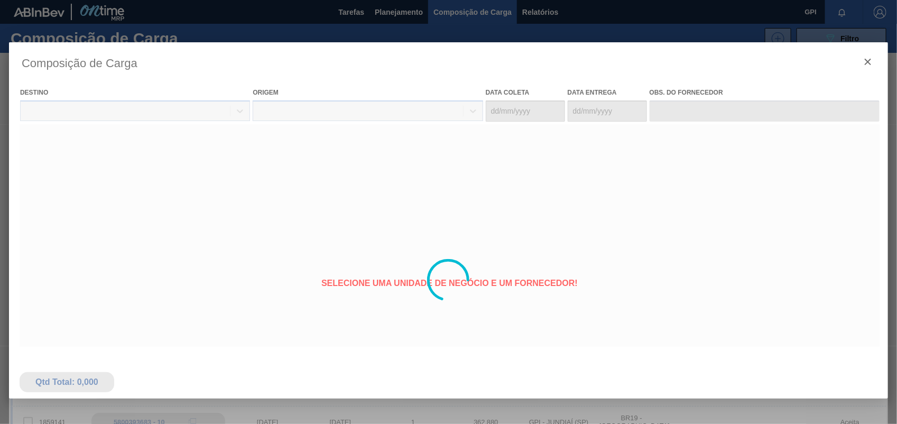
type coleta "[DATE]"
type Entrega "[DATE]"
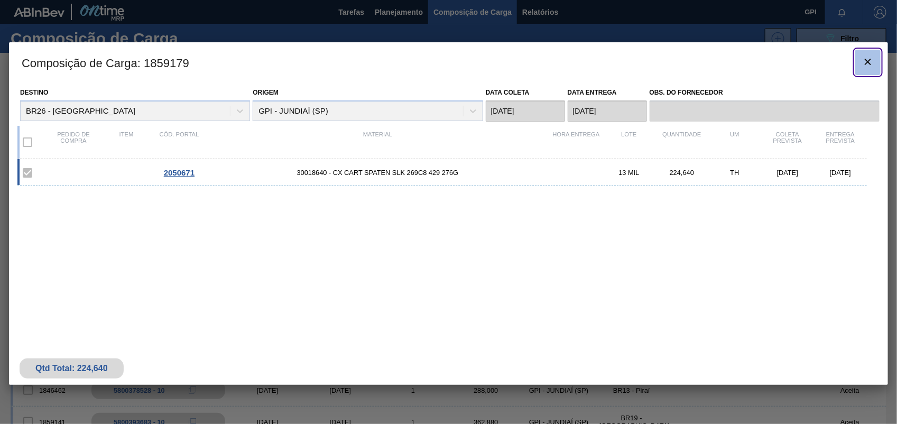
click at [869, 73] on button "botão de ícone" at bounding box center [868, 62] width 25 height 25
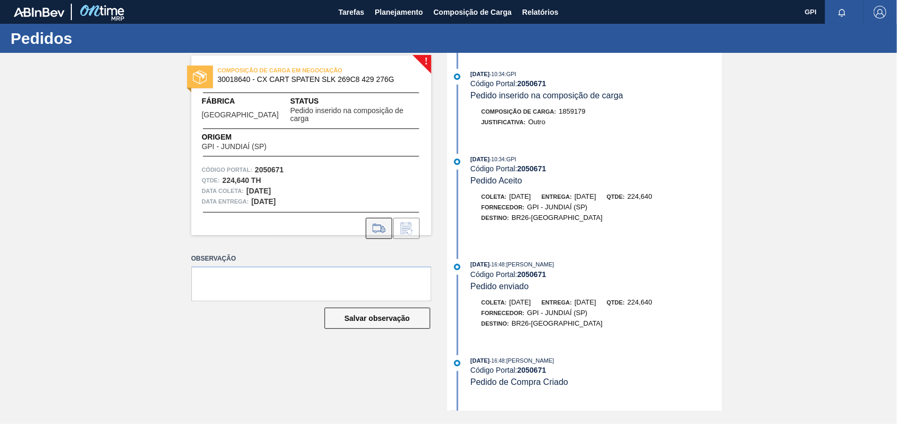
click at [376, 222] on icon at bounding box center [379, 228] width 17 height 13
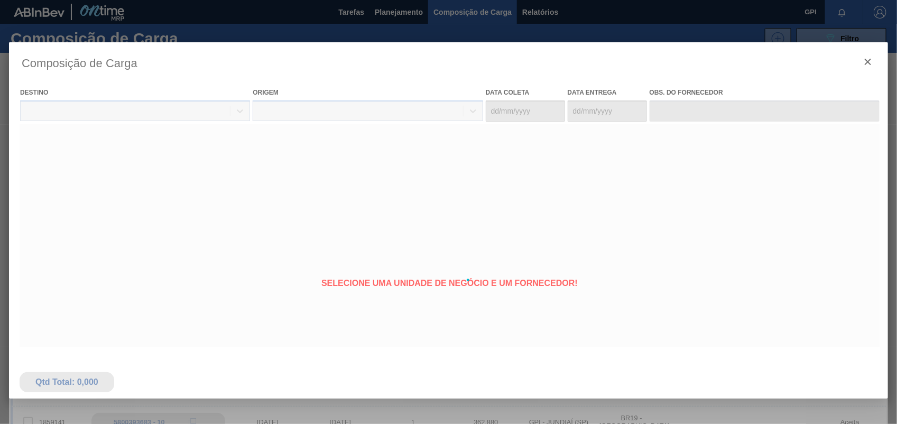
type coleta "13/11/2025"
type Entrega "14/11/2025"
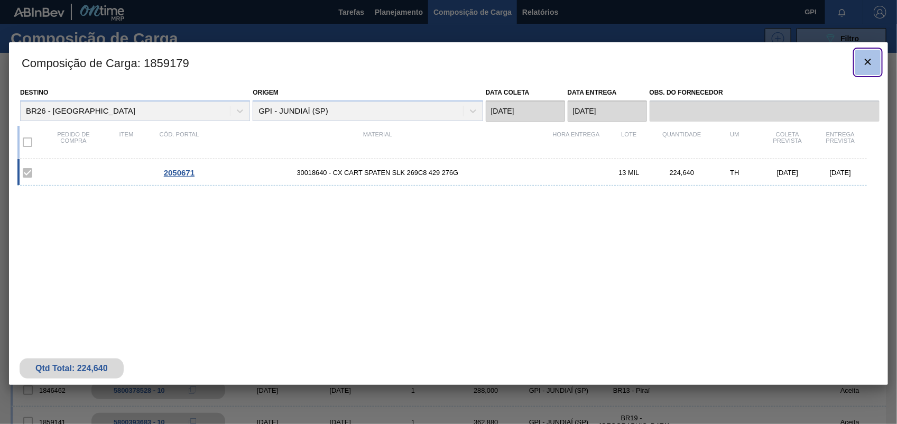
click at [863, 61] on icon "botão de ícone" at bounding box center [868, 62] width 13 height 13
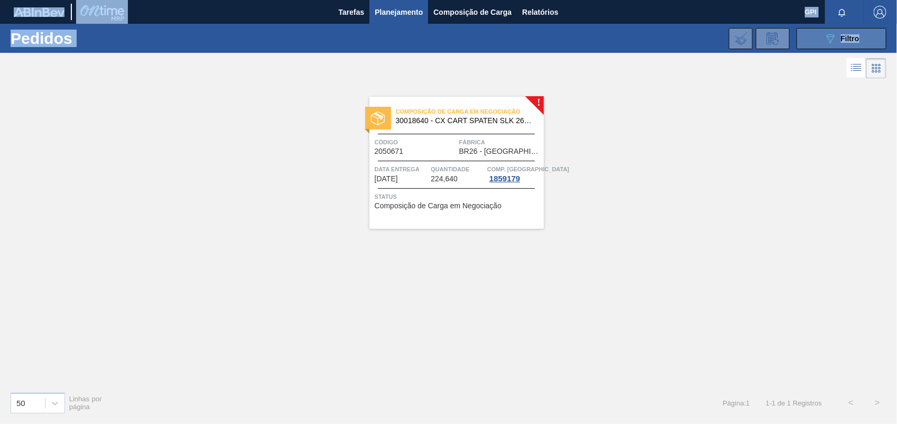
drag, startPoint x: 897, startPoint y: 25, endPoint x: 879, endPoint y: 33, distance: 19.4
click at [897, 25] on div "Pedidos 089F7B8B-B2A5-4AFE-B5C0-19BA573D28AC Filtro Código Pedido Portal × 2050…" at bounding box center [448, 38] width 897 height 29
click at [873, 34] on button "089F7B8B-B2A5-4AFE-B5C0-19BA573D28AC Filtro" at bounding box center [842, 38] width 90 height 21
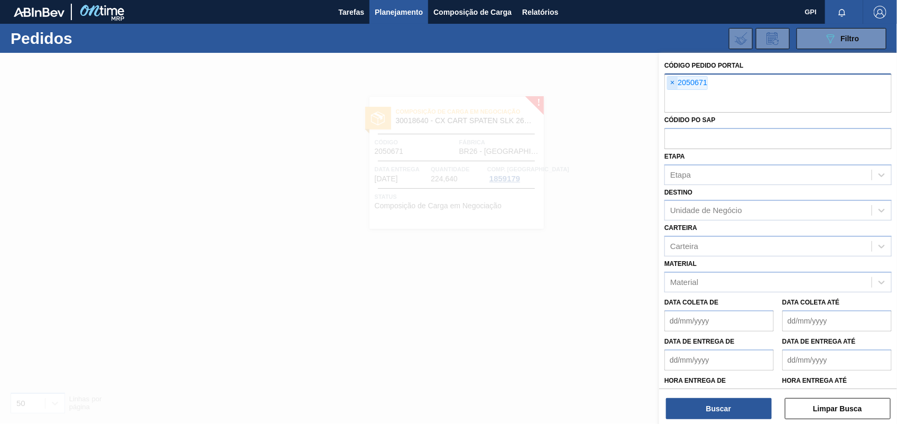
click at [676, 85] on span "×" at bounding box center [673, 83] width 10 height 13
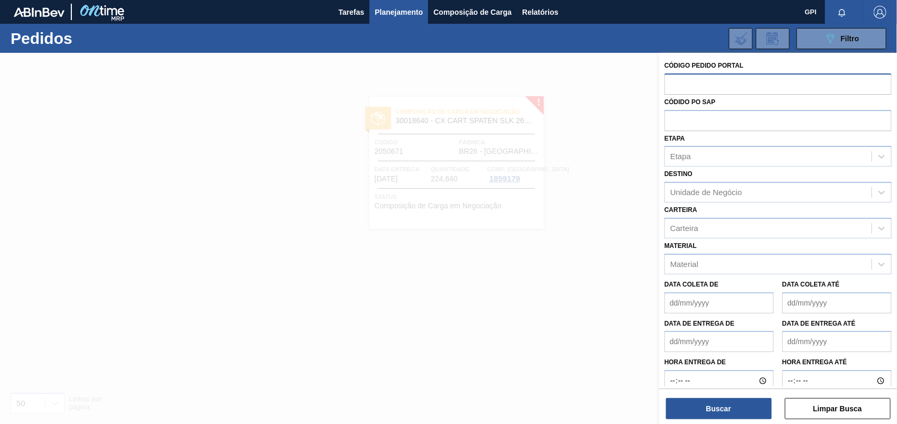
click at [676, 85] on input "text" at bounding box center [778, 84] width 227 height 20
paste input "text"
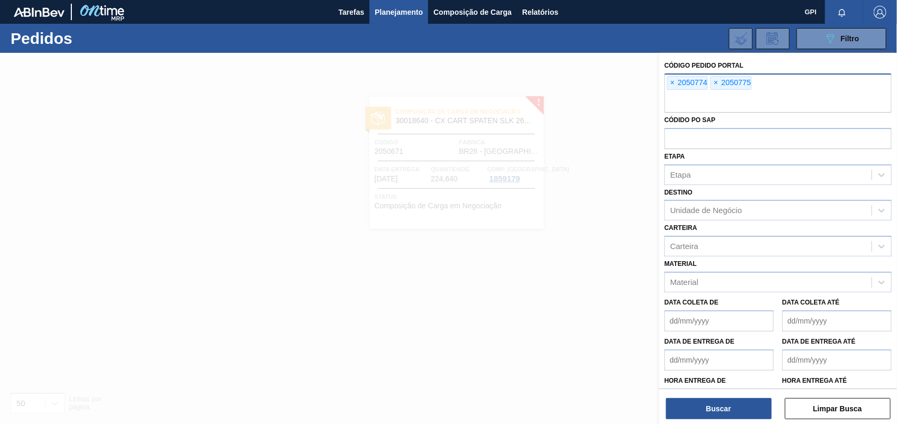
click at [716, 393] on div "Buscar Limpar Busca" at bounding box center [779, 404] width 238 height 30
click at [715, 411] on button "Buscar" at bounding box center [719, 408] width 106 height 21
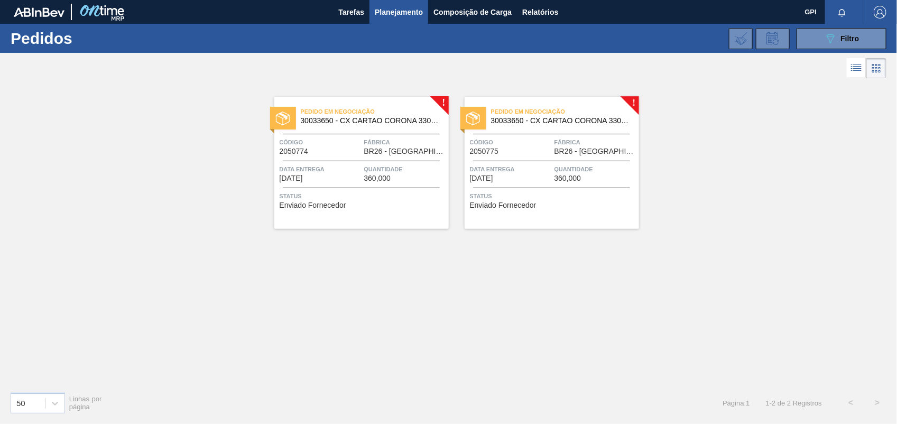
click at [353, 156] on div "Pedido em Negociação 30033650 - CX CARTAO CORONA 330 C6 NIV24 Código 2050774 Fá…" at bounding box center [361, 163] width 175 height 132
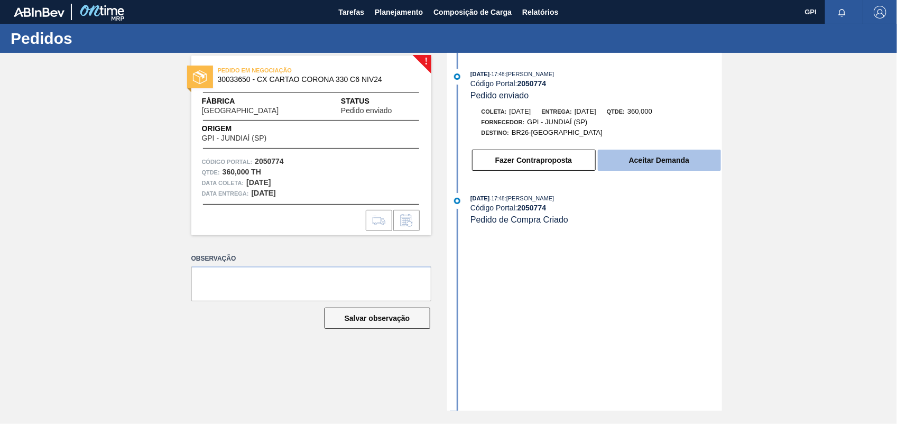
click at [670, 168] on button "Aceitar Demanda" at bounding box center [659, 160] width 123 height 21
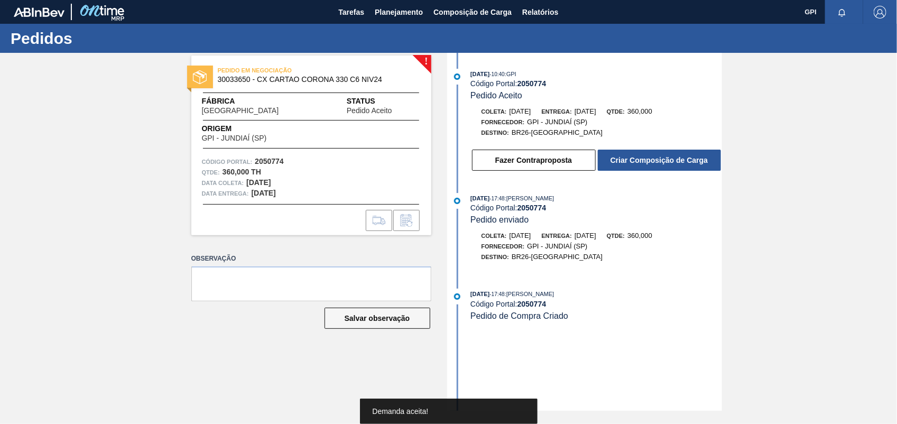
click at [670, 168] on button "Criar Composição de Carga" at bounding box center [659, 160] width 123 height 21
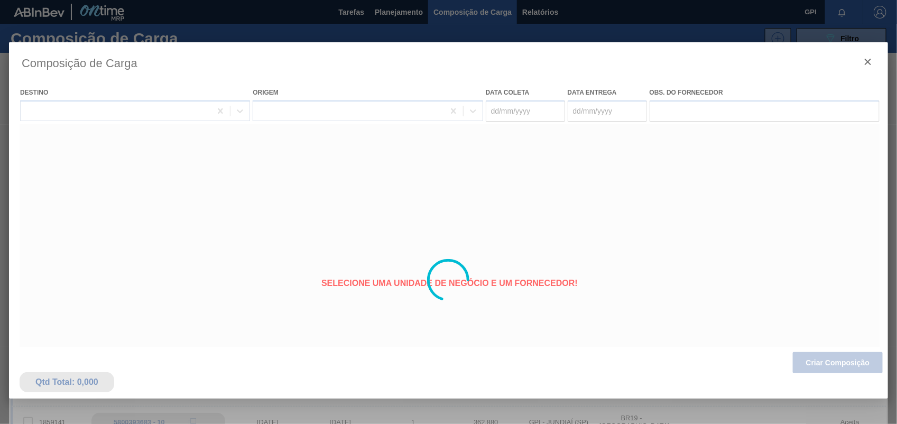
type coleta "04/11/2025"
type Entrega "05/11/2025"
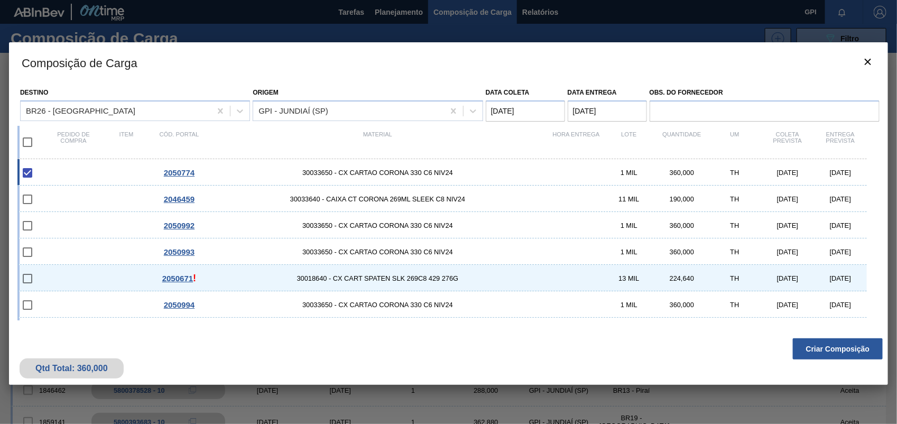
click at [828, 335] on div "Composição de Carga Destino BR26 - Uberlândia Origem GPI - JUNDIAÍ (SP) Data co…" at bounding box center [449, 213] width 880 height 343
drag, startPoint x: 828, startPoint y: 335, endPoint x: 824, endPoint y: 350, distance: 15.3
click at [824, 350] on button "Criar Composição" at bounding box center [838, 348] width 90 height 21
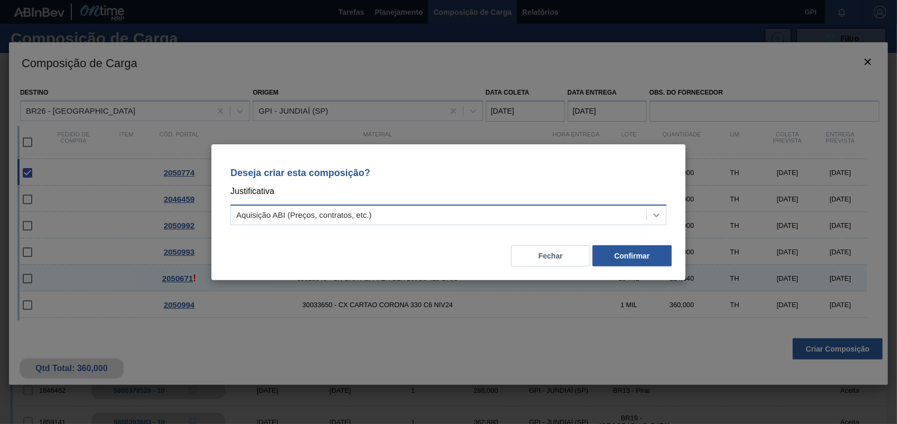
click at [655, 210] on icon at bounding box center [657, 215] width 11 height 11
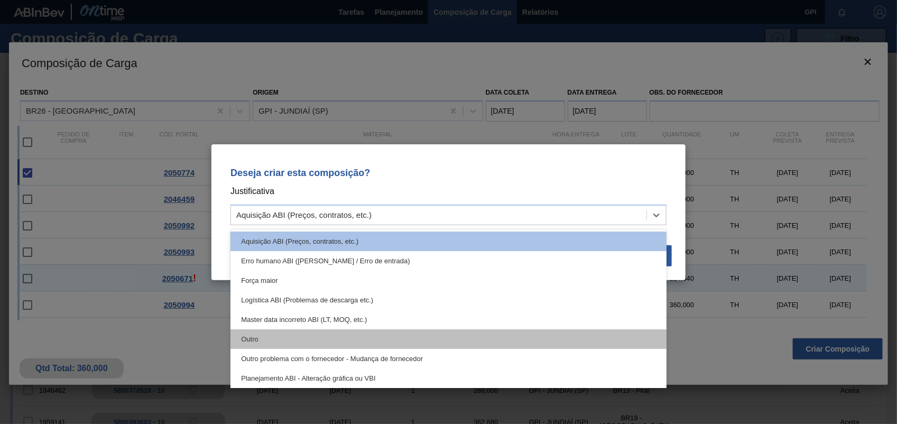
click at [266, 345] on div "Outro" at bounding box center [449, 339] width 436 height 20
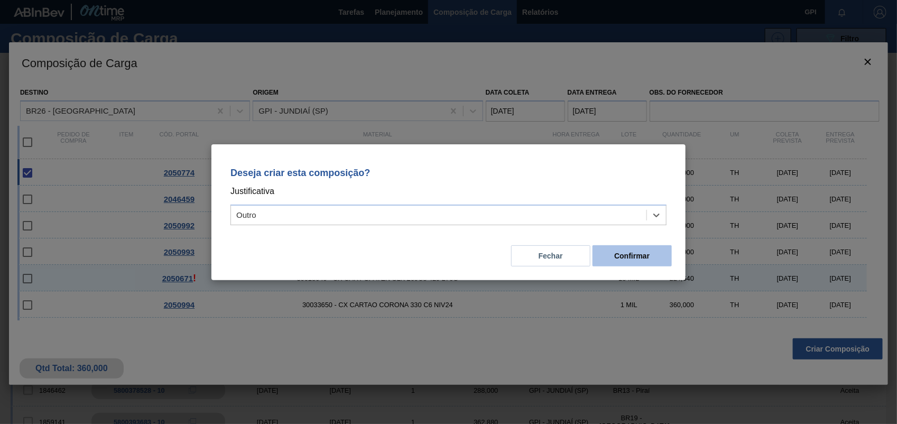
click at [657, 255] on button "Confirmar" at bounding box center [632, 255] width 79 height 21
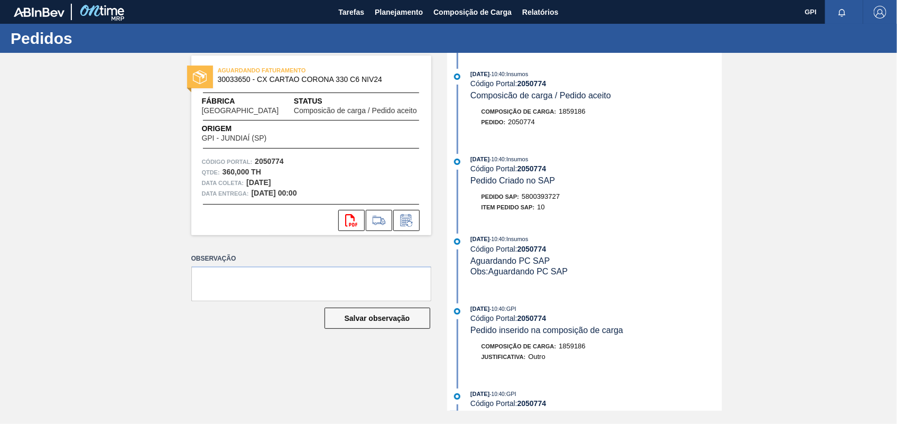
click at [552, 192] on div "[DATE] 10:40 : Insumos Código Portal: 2050774 Pedido Criado no SAP Pedido SAP: …" at bounding box center [586, 186] width 272 height 64
click at [551, 194] on div "Pedido SAP: 5800393727" at bounding box center [521, 196] width 79 height 11
click at [551, 193] on div "[DATE] 10:40 : Insumos Código Portal: 2050774 Pedido Criado no SAP Pedido SAP: …" at bounding box center [586, 186] width 272 height 64
copy span "5800393727"
click at [264, 159] on strong "2050774" at bounding box center [269, 161] width 29 height 8
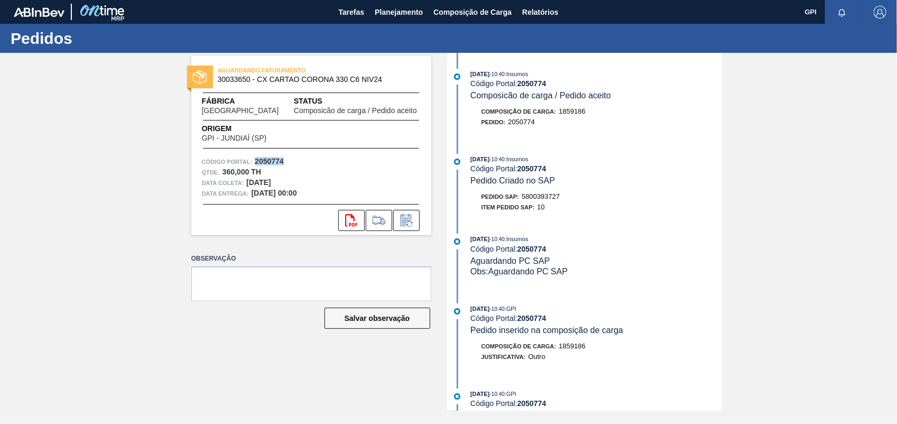
click at [264, 159] on strong "2050774" at bounding box center [269, 161] width 29 height 8
copy strong "2050774"
click at [352, 226] on button "svg{fill:#ff0000}" at bounding box center [351, 220] width 26 height 21
click at [829, 121] on div "AGUARDANDO FATURAMENTO 30033650 - CX CARTAO CORONA 330 C6 NIV24 Fábrica Uberlân…" at bounding box center [448, 232] width 897 height 358
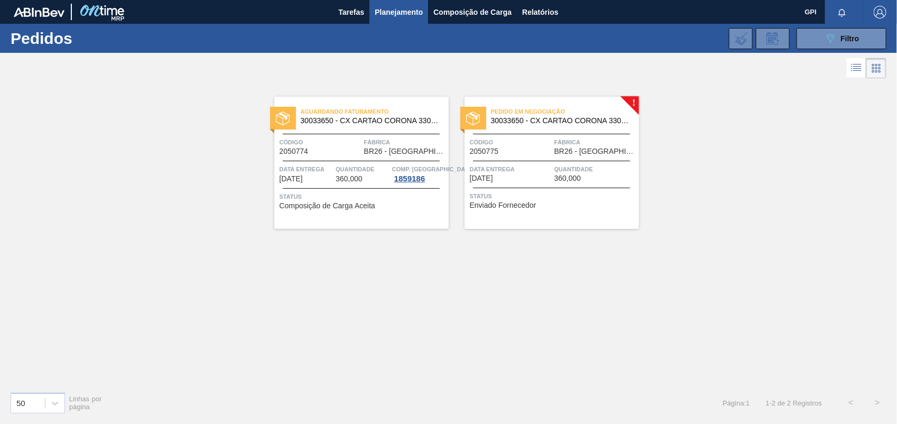
click at [534, 170] on span "Data Entrega" at bounding box center [511, 169] width 82 height 11
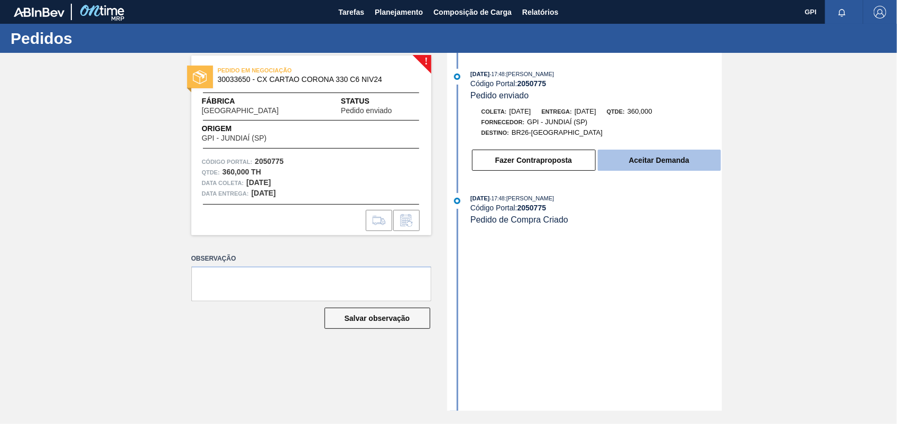
click at [648, 154] on button "Aceitar Demanda" at bounding box center [659, 160] width 123 height 21
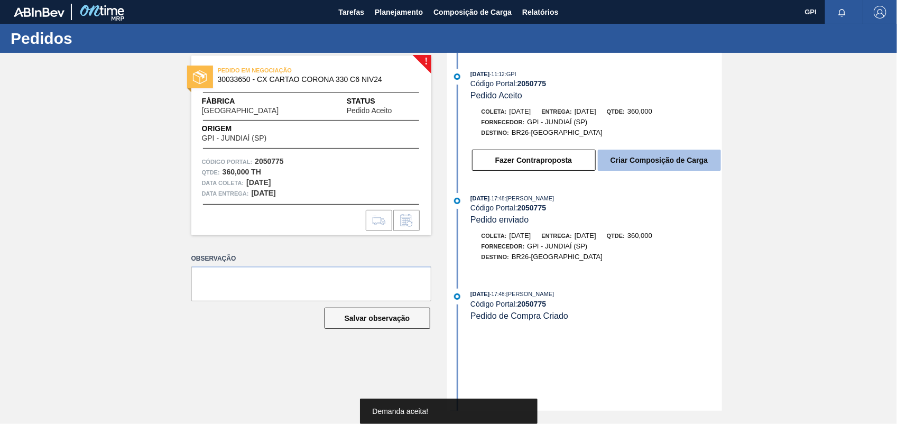
click at [676, 166] on button "Criar Composição de Carga" at bounding box center [659, 160] width 123 height 21
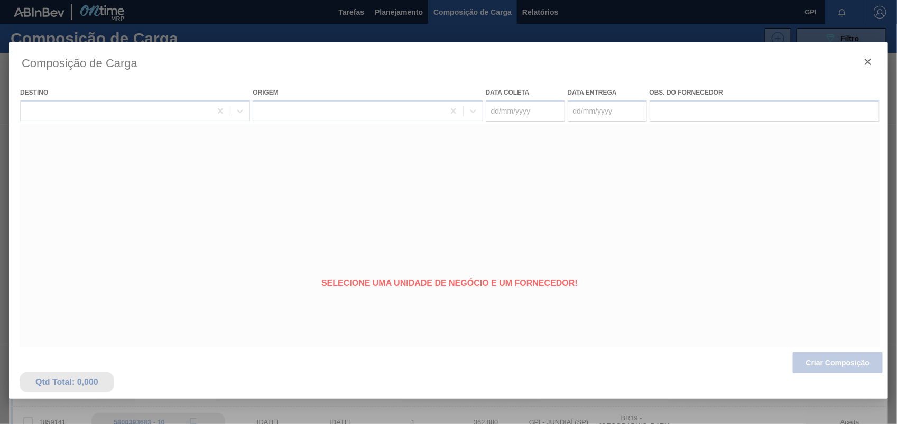
type coleta "23/11/2025"
type Entrega "[DATE]"
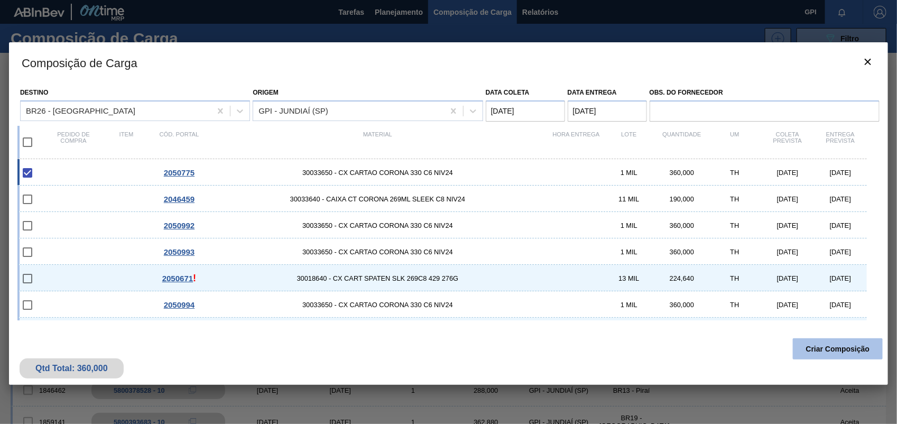
click at [816, 349] on button "Criar Composição" at bounding box center [838, 348] width 90 height 21
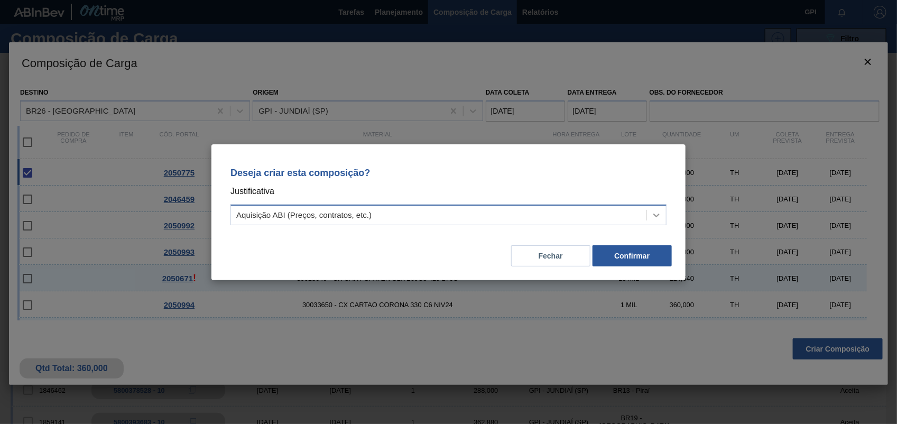
click at [656, 215] on icon at bounding box center [657, 216] width 6 height 4
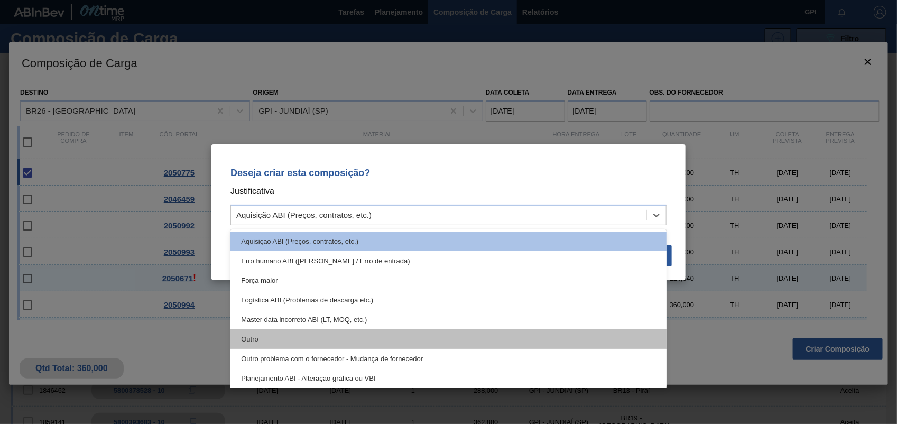
click at [273, 332] on div "Outro" at bounding box center [449, 339] width 436 height 20
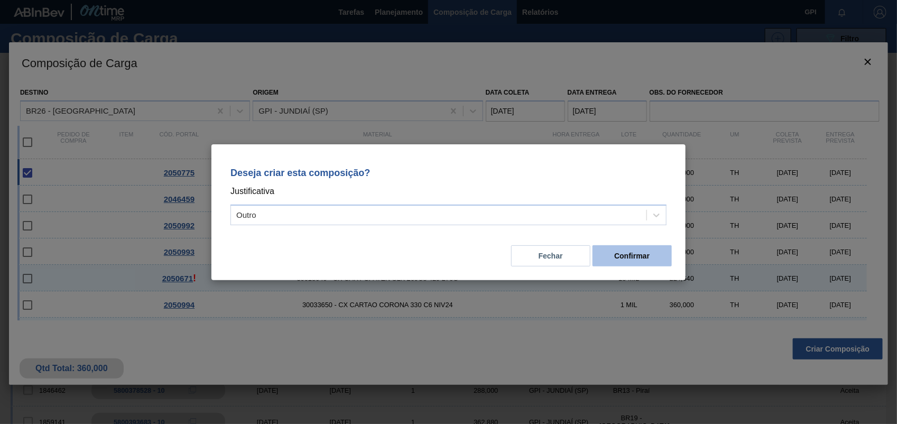
click at [638, 260] on button "Confirmar" at bounding box center [632, 255] width 79 height 21
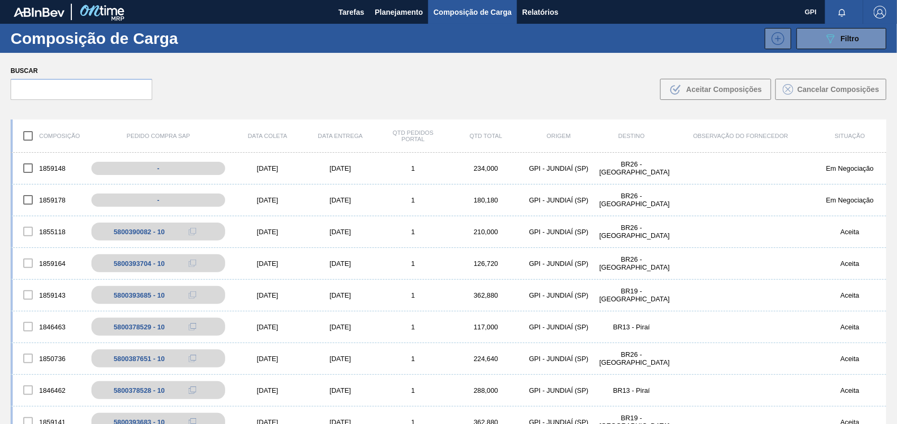
click at [2, 3] on div "Tarefas Planejamento Composição de Carga Relatórios" at bounding box center [448, 12] width 897 height 24
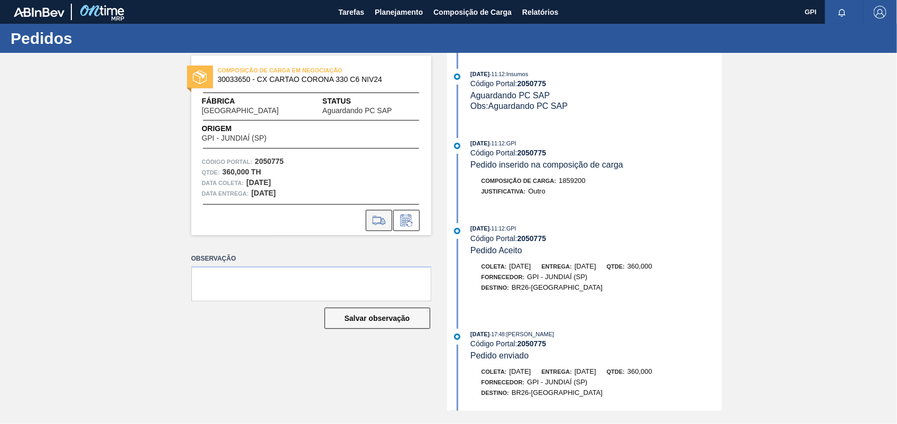
click at [371, 219] on icon at bounding box center [379, 220] width 17 height 13
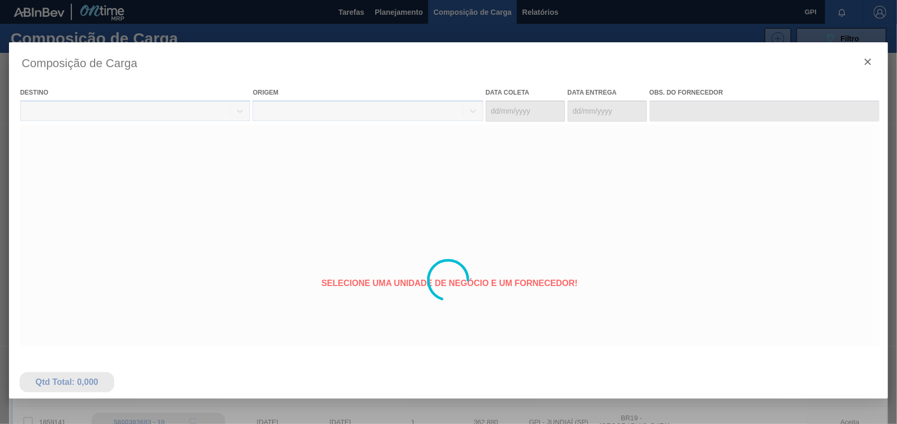
type coleta "[DATE]"
type Entrega "[DATE]"
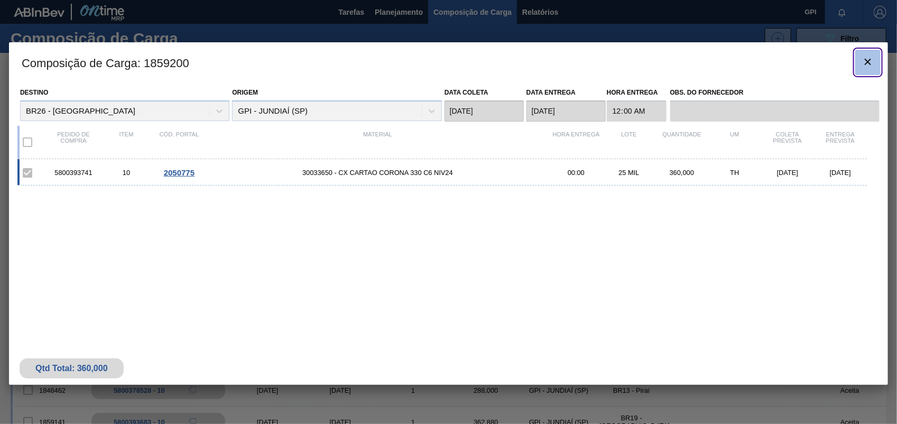
click at [862, 61] on icon "botão de ícone" at bounding box center [868, 62] width 13 height 13
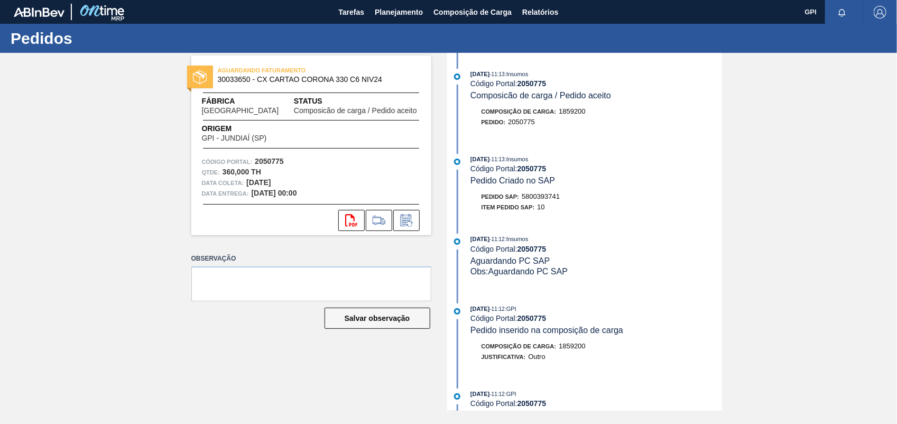
click at [552, 200] on span "5800393741" at bounding box center [541, 197] width 38 height 8
copy span "5800393741"
click at [831, 194] on div "AGUARDANDO FATURAMENTO 30033650 - CX CARTAO CORONA 330 C6 NIV24 Fábrica Uberlân…" at bounding box center [448, 232] width 897 height 358
click at [275, 160] on strong "2050775" at bounding box center [269, 161] width 29 height 8
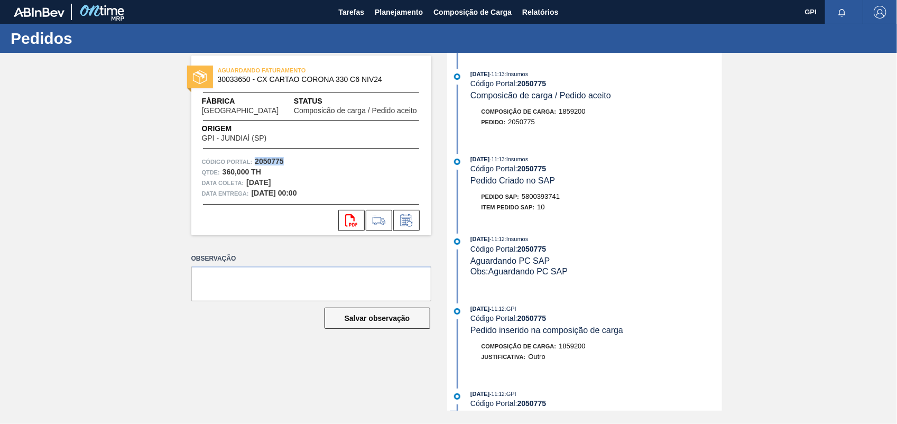
click at [275, 160] on strong "2050775" at bounding box center [269, 161] width 29 height 8
copy strong "2050775"
click at [354, 221] on icon at bounding box center [351, 220] width 12 height 13
click at [794, 133] on div "AGUARDANDO FATURAMENTO 30033650 - CX CARTAO CORONA 330 C6 NIV24 Fábrica Uberlân…" at bounding box center [448, 232] width 897 height 358
drag, startPoint x: 718, startPoint y: 164, endPoint x: 718, endPoint y: 213, distance: 48.7
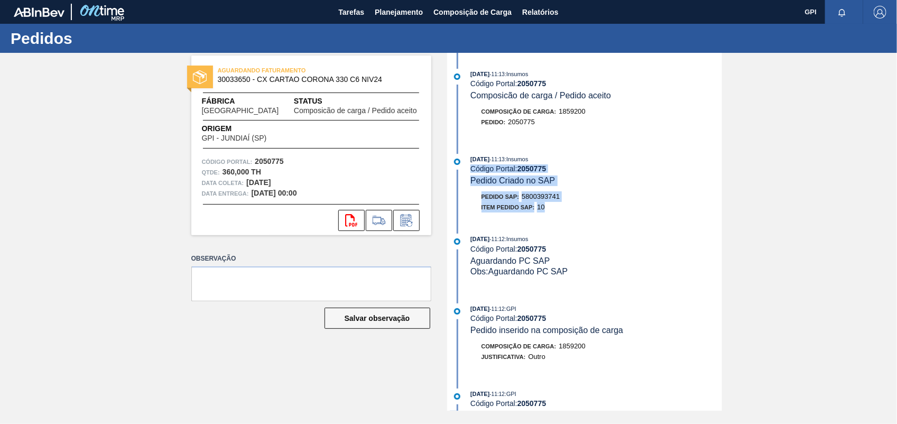
click at [718, 213] on div "10/10/2025 - 11:13 : Insumos Código Portal: 2050775 Pedido Criado no SAP Pedido…" at bounding box center [586, 186] width 272 height 64
drag, startPoint x: 718, startPoint y: 213, endPoint x: 784, endPoint y: 207, distance: 66.8
click at [784, 207] on div "AGUARDANDO FATURAMENTO 30033650 - CX CARTAO CORONA 330 C6 NIV24 Fábrica Uberlân…" at bounding box center [448, 232] width 897 height 358
click at [282, 162] on strong "2050775" at bounding box center [269, 161] width 29 height 8
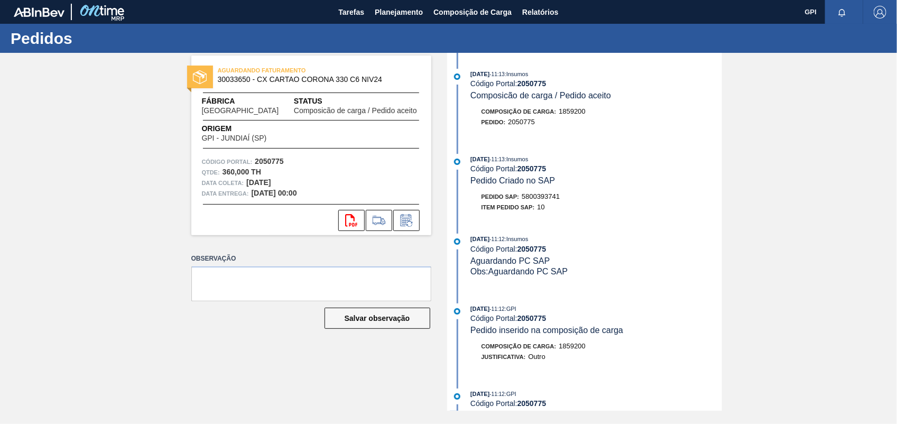
click at [282, 162] on strong "2050775" at bounding box center [269, 161] width 29 height 8
click at [262, 159] on strong "2050775" at bounding box center [269, 161] width 29 height 8
copy strong "2050775"
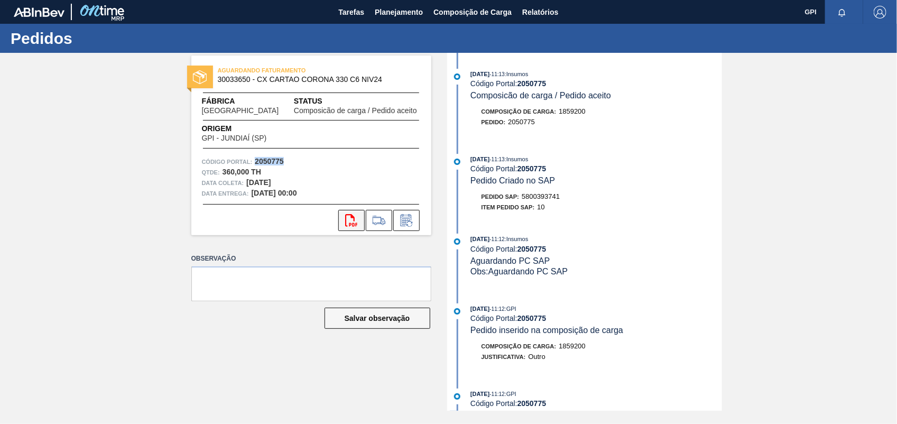
click at [346, 224] on icon at bounding box center [351, 220] width 12 height 13
click at [892, 232] on div "AGUARDANDO FATURAMENTO 30033650 - CX CARTAO CORONA 330 C6 NIV24 Fábrica Uberlân…" at bounding box center [448, 232] width 897 height 358
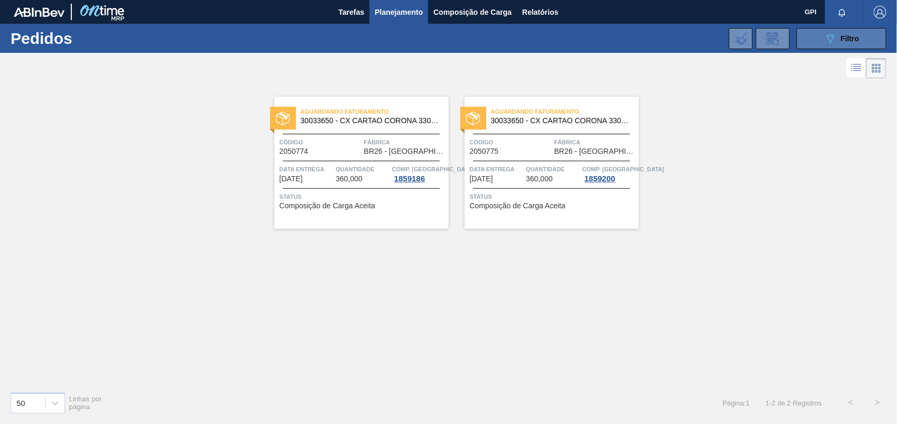
click at [829, 45] on button "089F7B8B-B2A5-4AFE-B5C0-19BA573D28AC Filtro" at bounding box center [842, 38] width 90 height 21
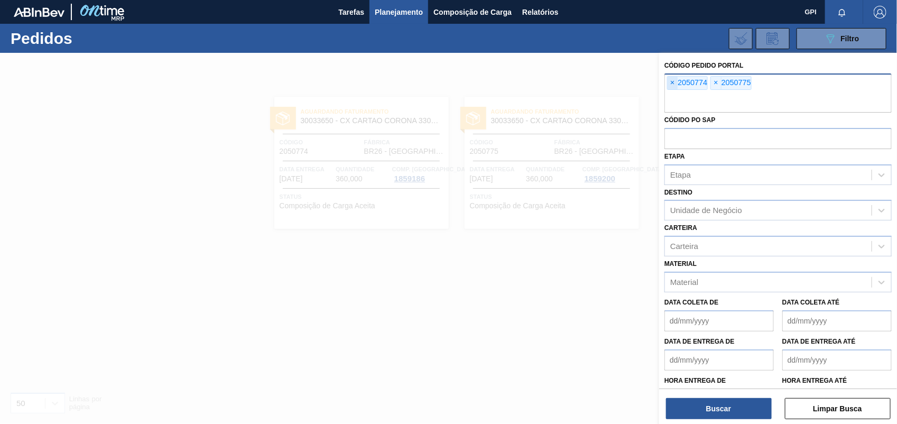
click at [670, 78] on span "×" at bounding box center [673, 83] width 10 height 13
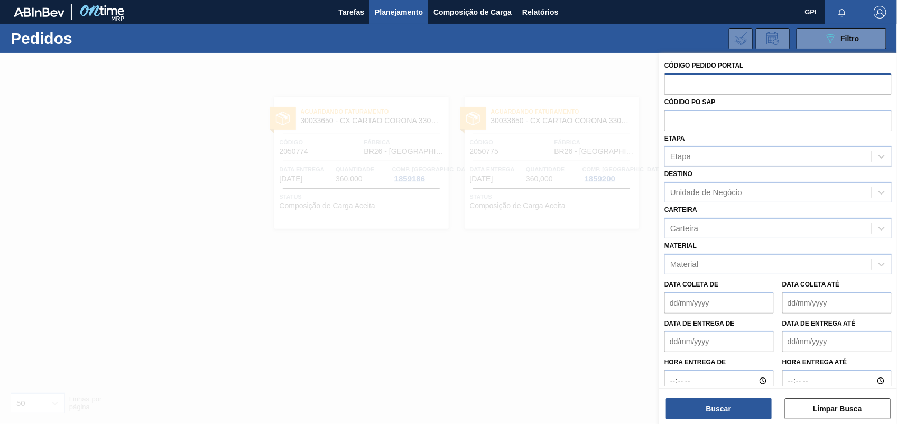
paste input "text"
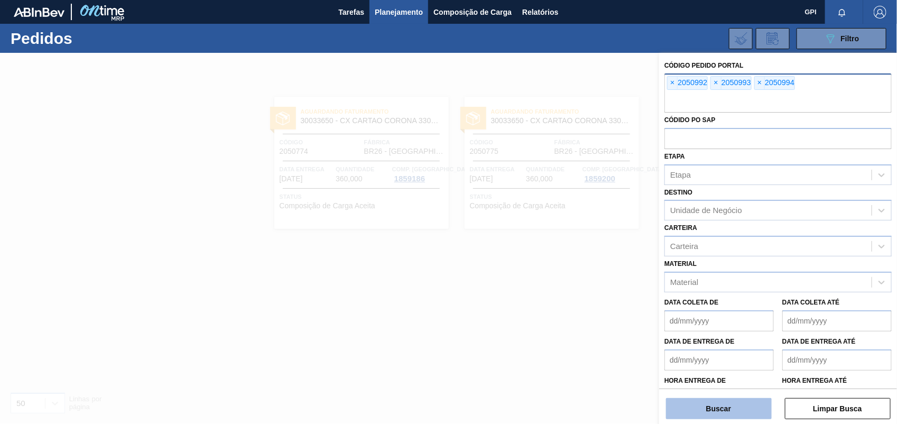
click at [736, 406] on button "Buscar" at bounding box center [719, 408] width 106 height 21
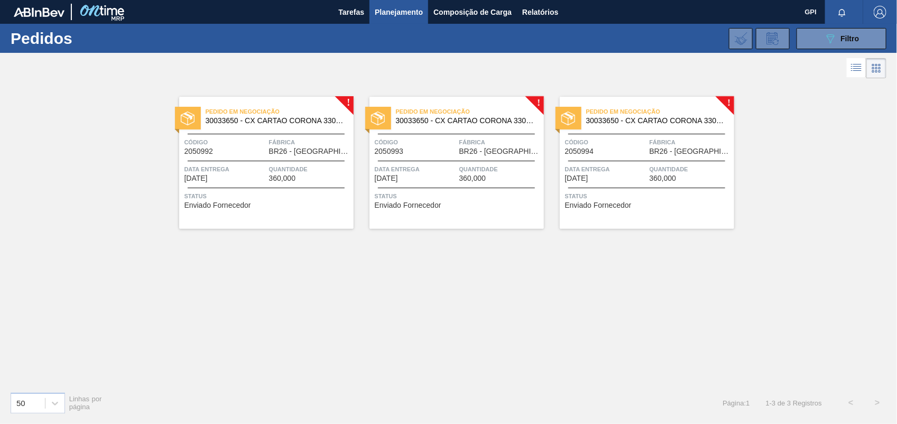
click at [283, 143] on span "Fábrica" at bounding box center [310, 142] width 82 height 11
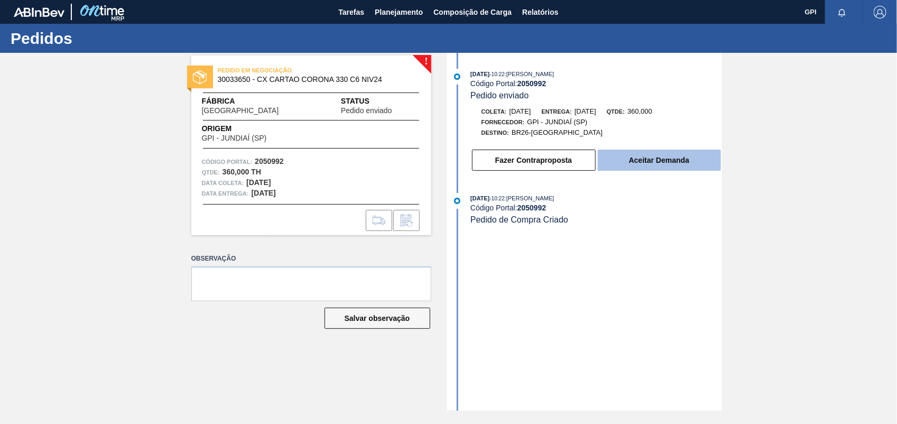
click at [679, 157] on button "Aceitar Demanda" at bounding box center [659, 160] width 123 height 21
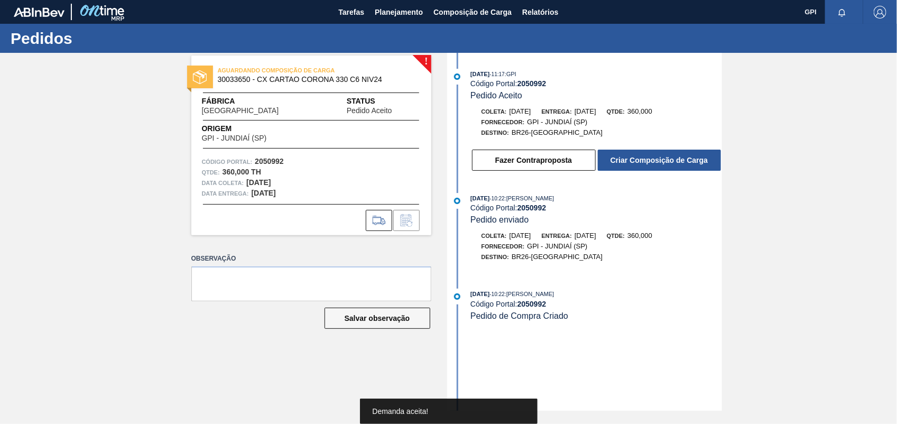
click at [679, 157] on button "Criar Composição de Carga" at bounding box center [659, 160] width 123 height 21
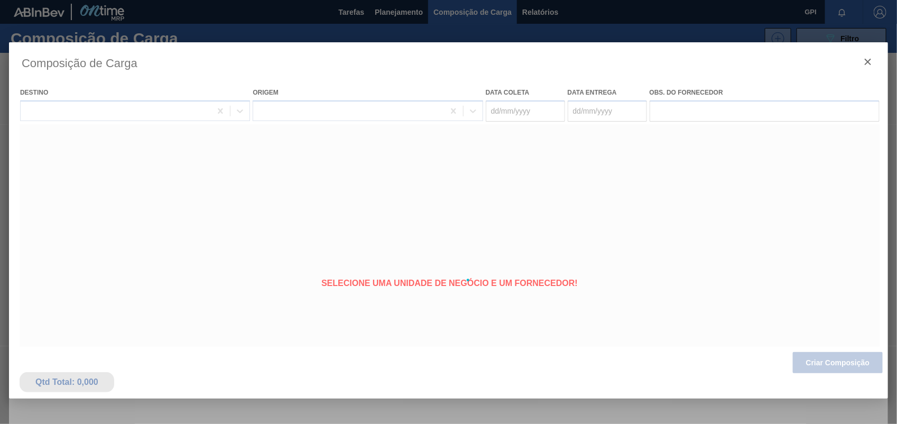
type coleta "07/11/2025"
type Entrega "08/11/2025"
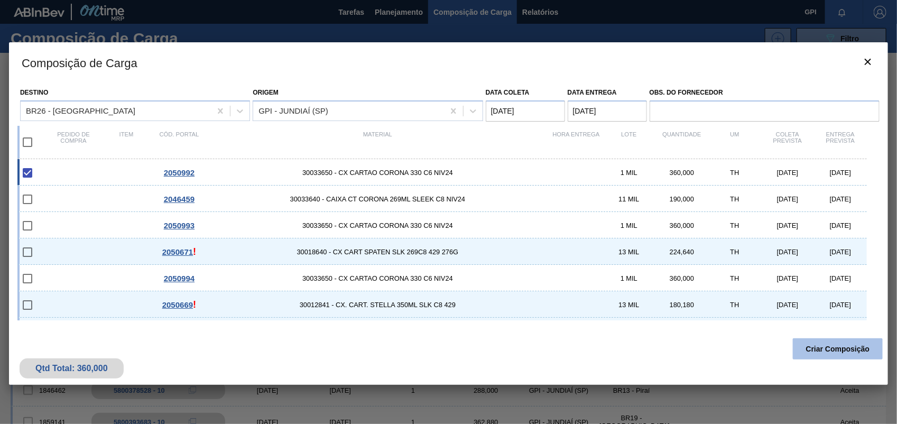
click at [839, 353] on button "Criar Composição" at bounding box center [838, 348] width 90 height 21
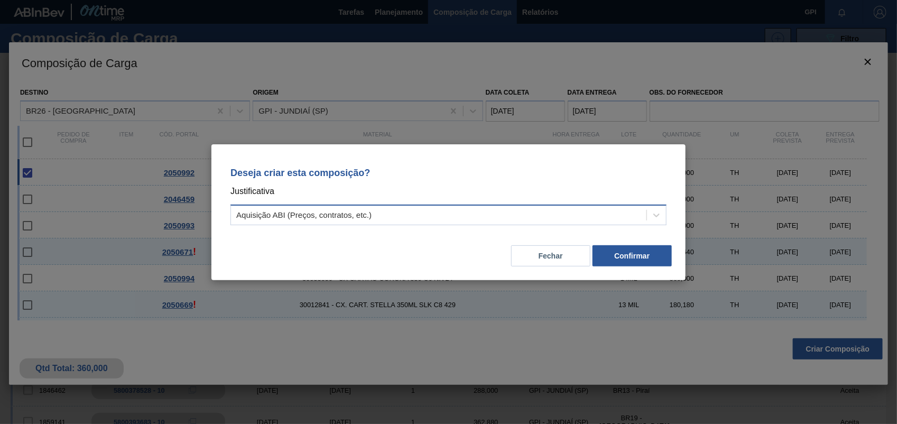
click at [644, 209] on div "Aquisição ABI (Preços, contratos, etc.)" at bounding box center [439, 214] width 416 height 15
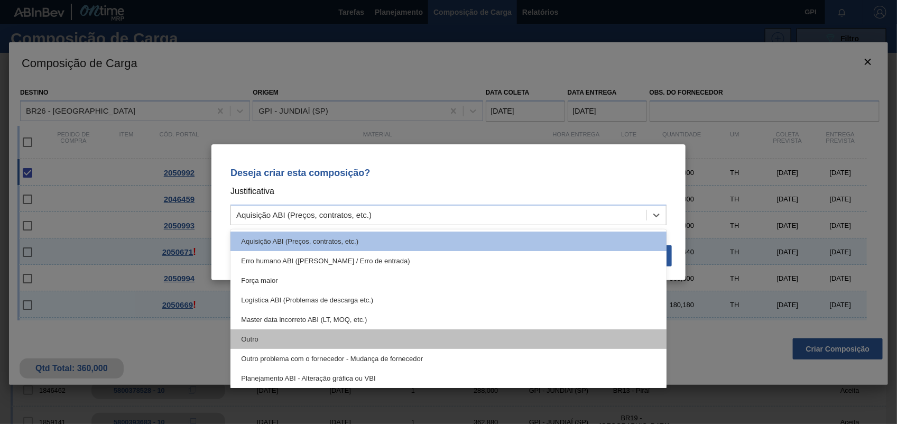
click at [251, 340] on div "Outro" at bounding box center [449, 339] width 436 height 20
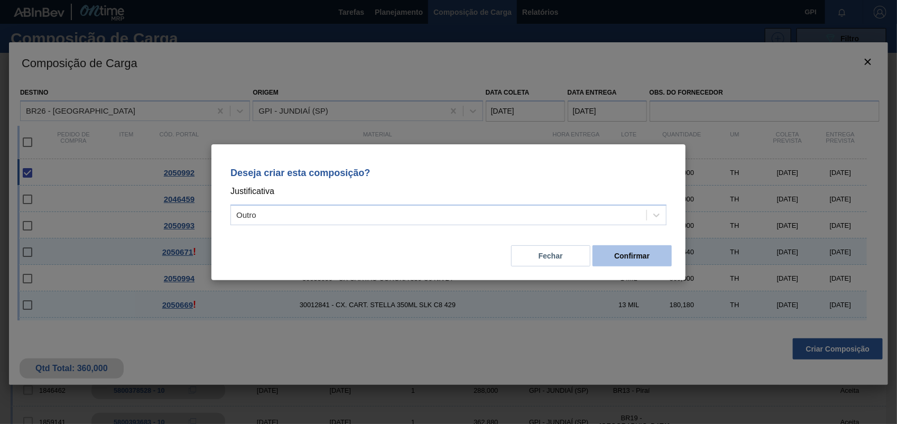
click at [606, 262] on button "Confirmar" at bounding box center [632, 255] width 79 height 21
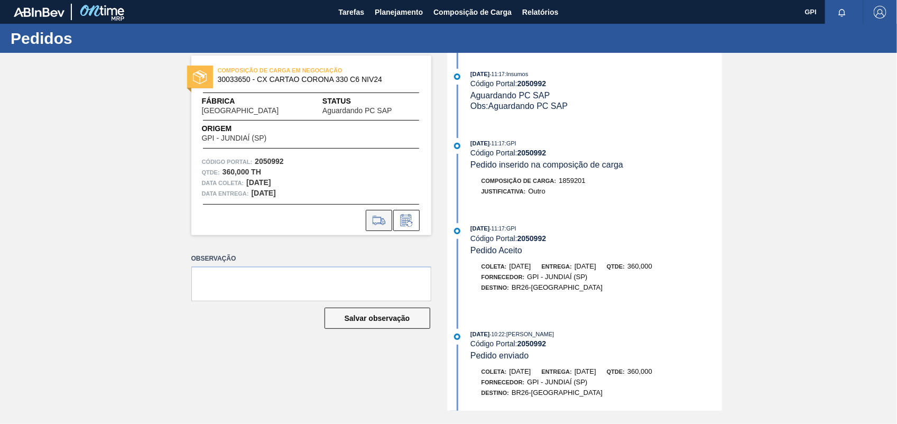
click at [384, 218] on icon at bounding box center [379, 220] width 17 height 13
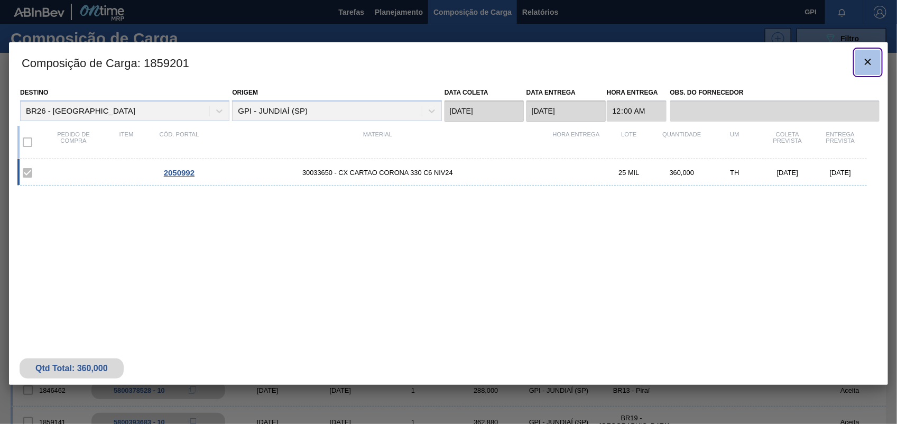
click at [860, 67] on button "botão de ícone" at bounding box center [868, 62] width 25 height 25
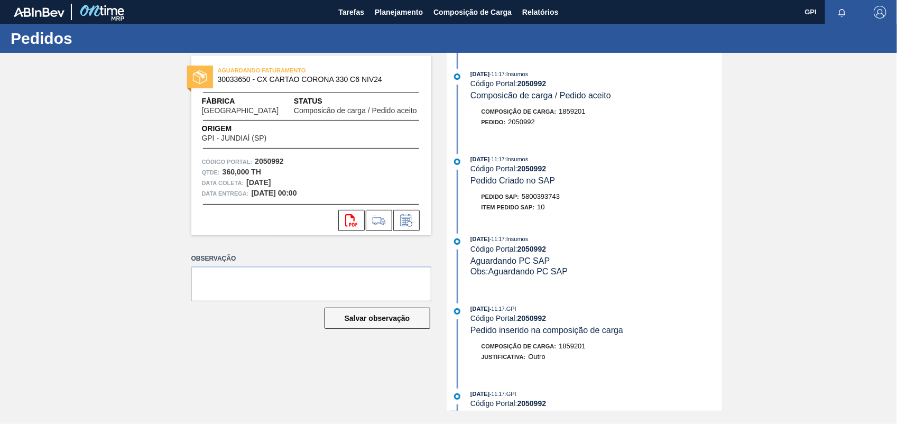
click at [551, 199] on span "5800393743" at bounding box center [541, 197] width 38 height 8
copy span "5800393743"
click at [263, 167] on div "Qtde : 360,000 TH" at bounding box center [311, 172] width 219 height 11
click at [264, 165] on strong "2050992" at bounding box center [269, 161] width 29 height 8
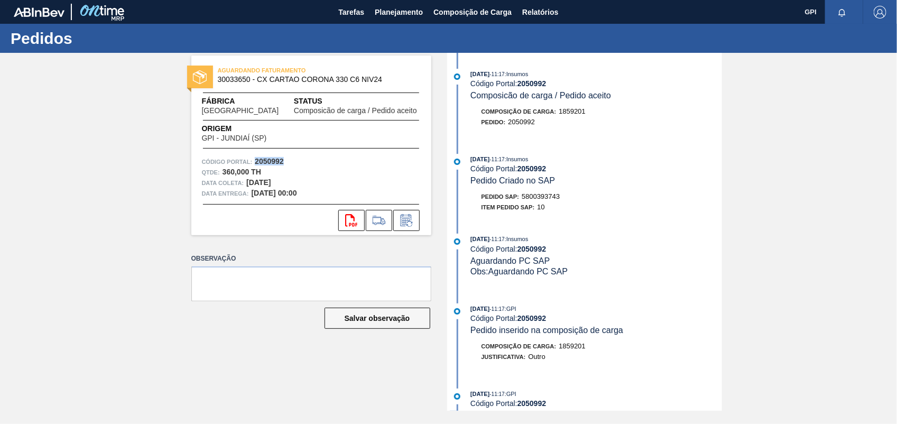
copy strong "2050992"
click at [344, 215] on button "svg{fill:#ff0000}" at bounding box center [351, 220] width 26 height 21
click at [868, 185] on div "AGUARDANDO FATURAMENTO 30033650 - CX CARTAO CORONA 330 C6 NIV24 Fábrica Uberlân…" at bounding box center [448, 232] width 897 height 358
click at [270, 162] on strong "2050992" at bounding box center [269, 161] width 29 height 8
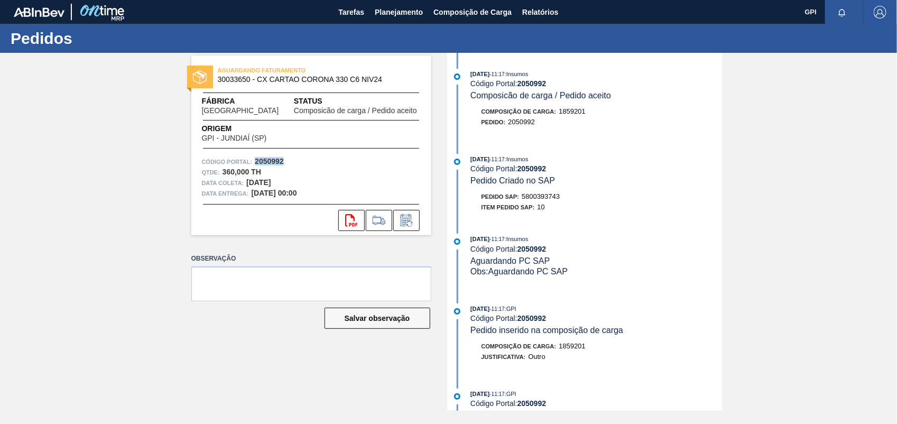
copy strong "2050992"
click at [358, 225] on icon "svg{fill:#ff0000}" at bounding box center [351, 220] width 13 height 13
click at [786, 227] on div "AGUARDANDO FATURAMENTO 30033650 - CX CARTAO CORONA 330 C6 NIV24 Fábrica Uberlân…" at bounding box center [448, 232] width 897 height 358
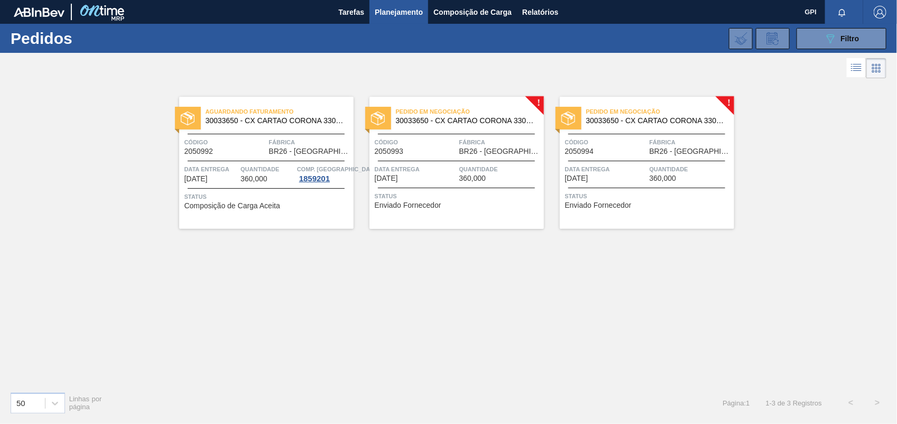
click at [451, 156] on div "Pedido em Negociação 30033650 - CX CARTAO CORONA 330 C6 NIV24 Código 2050993 Fá…" at bounding box center [457, 163] width 175 height 132
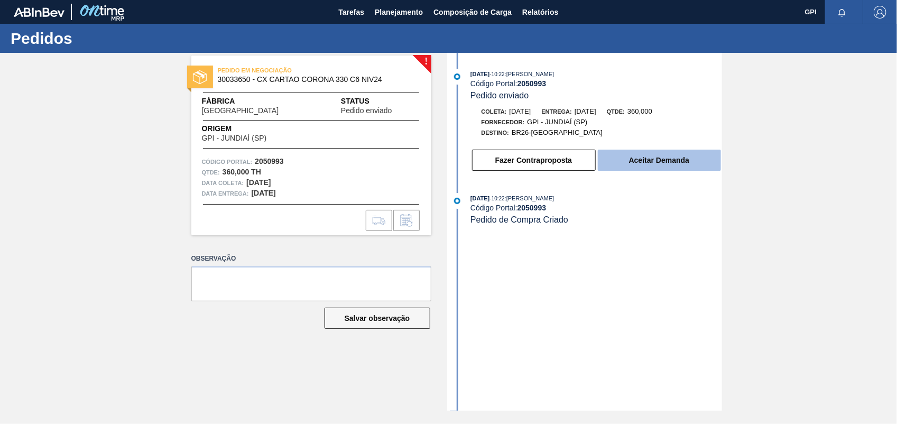
click at [680, 170] on button "Aceitar Demanda" at bounding box center [659, 160] width 123 height 21
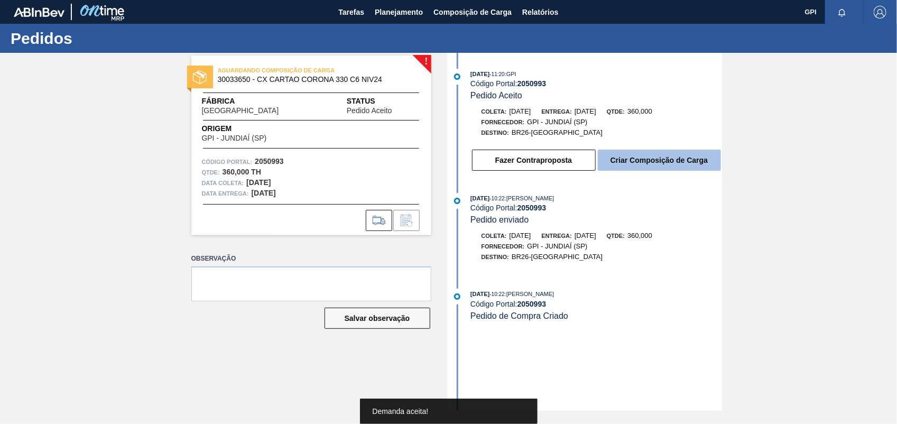
click at [680, 168] on button "Criar Composição de Carga" at bounding box center [659, 160] width 123 height 21
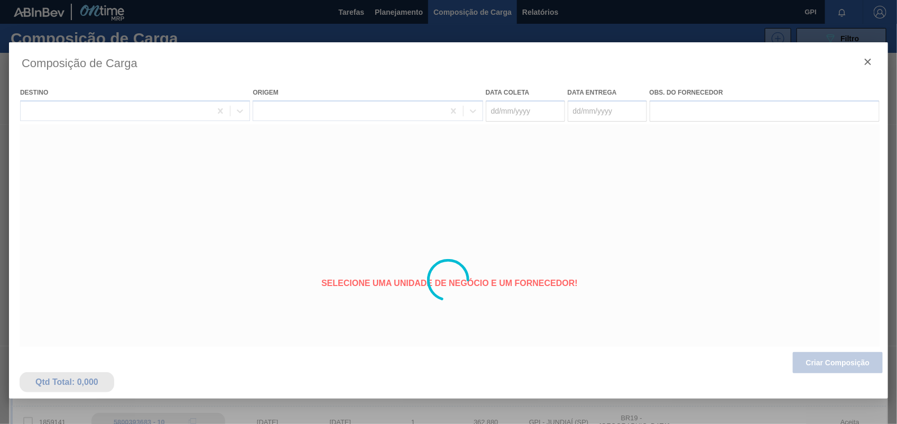
type coleta "[DATE]"
type Entrega "[DATE]"
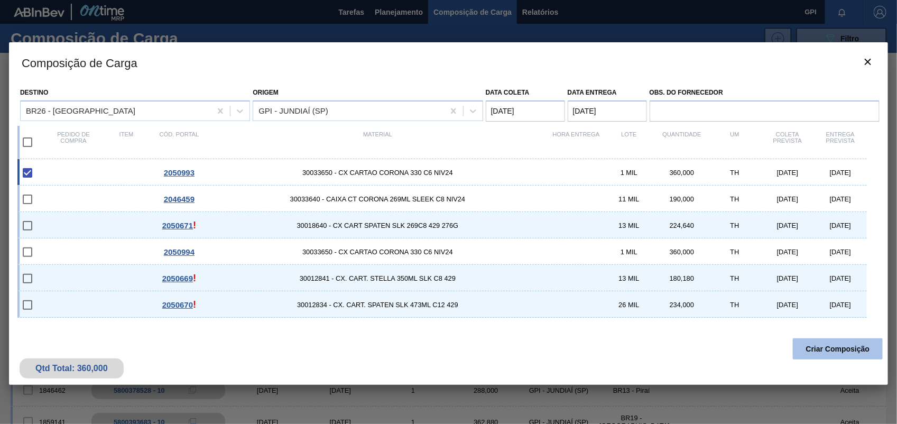
click at [831, 354] on button "Criar Composição" at bounding box center [838, 348] width 90 height 21
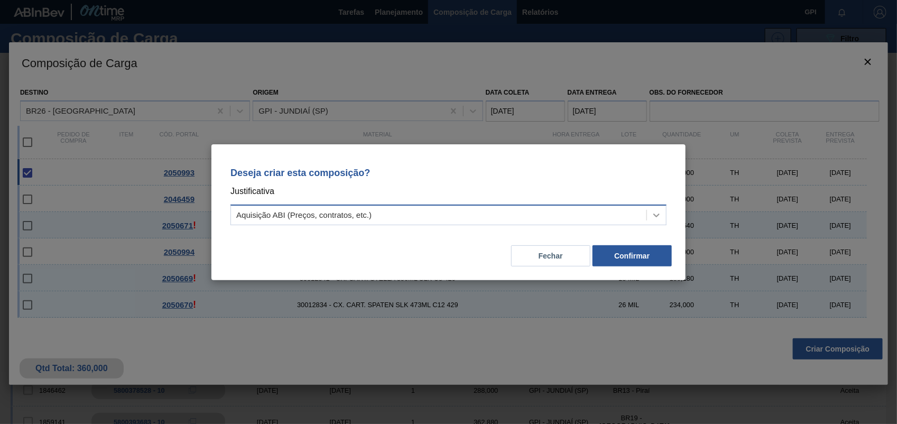
click at [657, 208] on div at bounding box center [656, 215] width 19 height 19
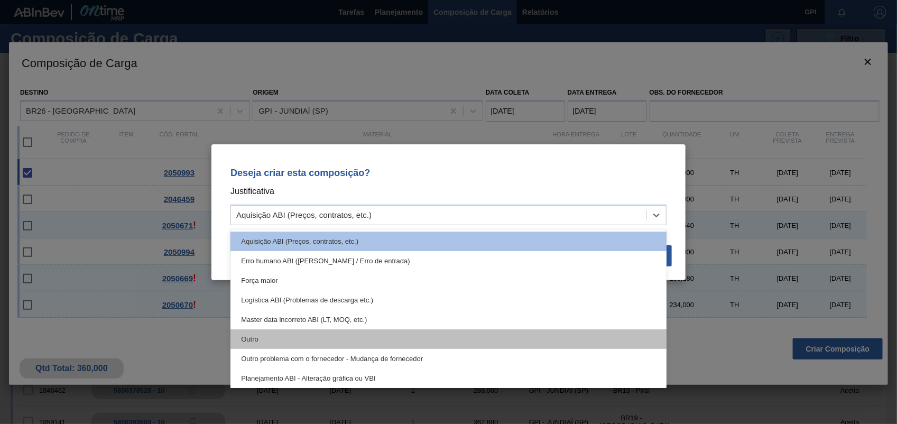
click at [265, 337] on div "Outro" at bounding box center [449, 339] width 436 height 20
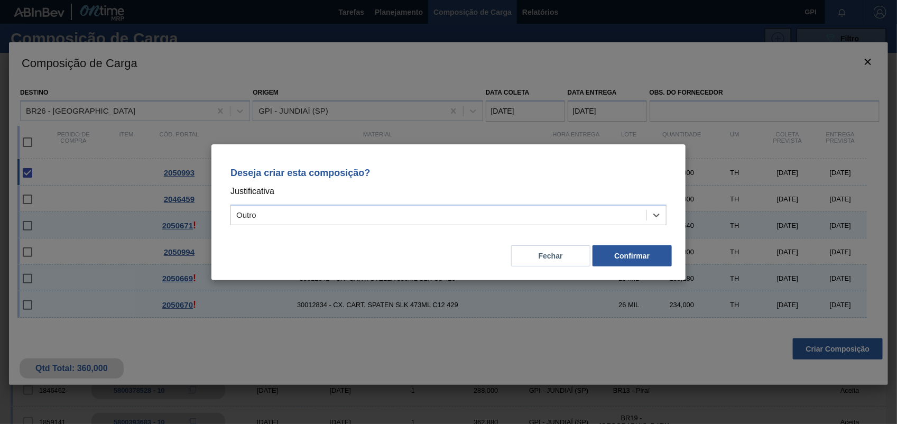
click at [631, 271] on div "Deseja criar esta composição? Justificativa option Outro, selected. Select is f…" at bounding box center [449, 212] width 474 height 136
click at [631, 255] on button "Confirmar" at bounding box center [632, 255] width 79 height 21
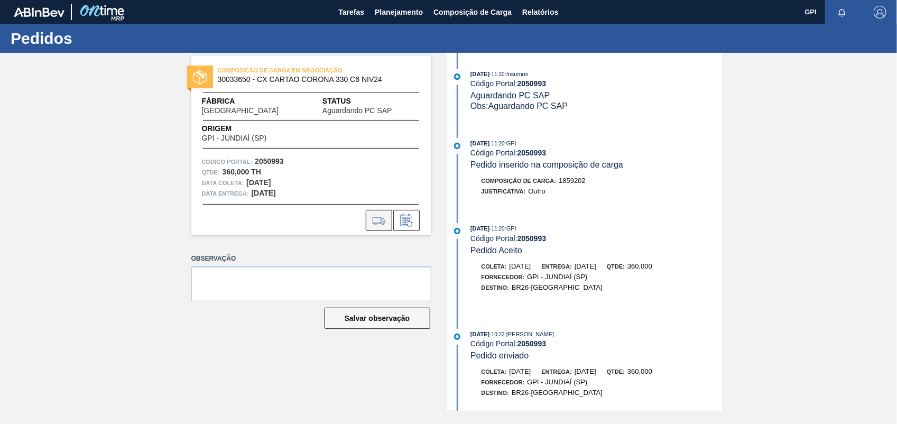
click at [380, 216] on icon at bounding box center [379, 220] width 17 height 13
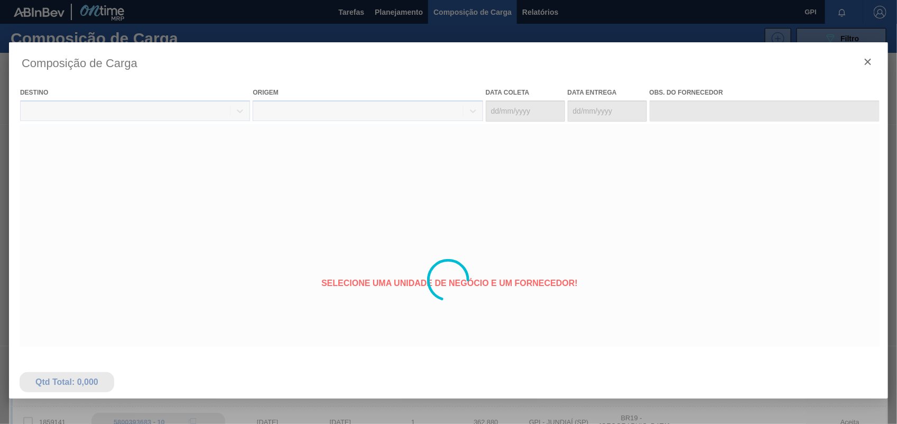
type coleta "12/11/2025"
type Entrega "13/11/2025"
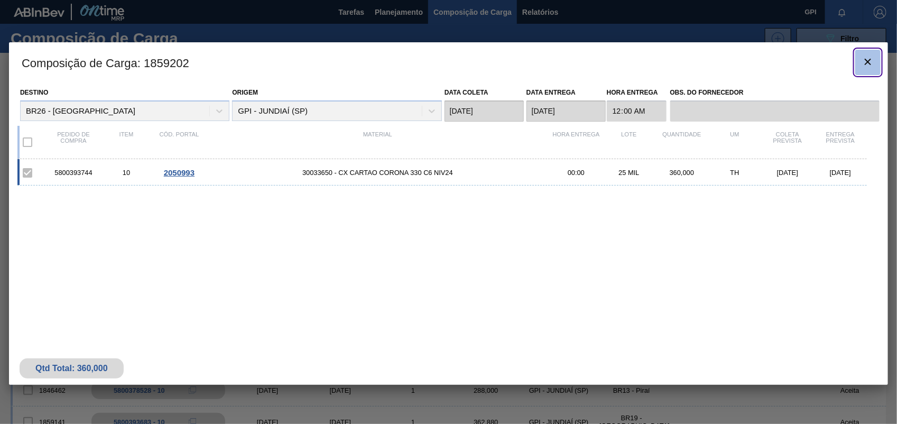
click at [865, 68] on span "botão de ícone" at bounding box center [868, 62] width 13 height 13
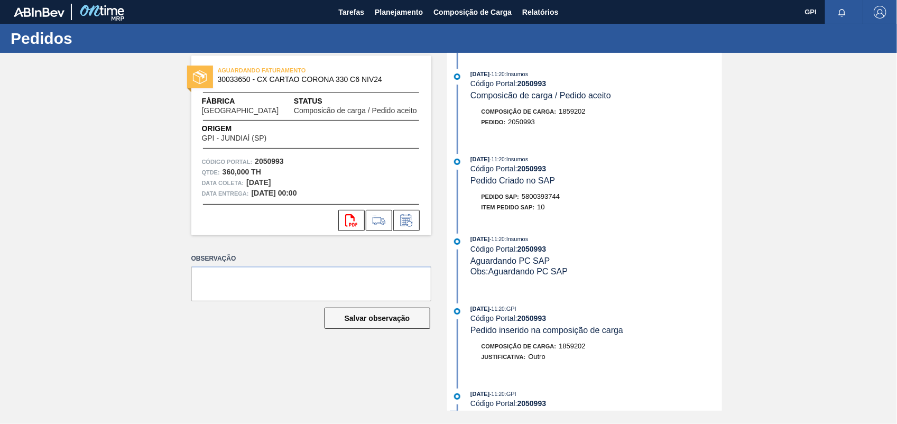
click at [540, 200] on span "5800393744" at bounding box center [541, 197] width 38 height 8
click at [242, 160] on span "Código Portal:" at bounding box center [227, 162] width 51 height 11
drag, startPoint x: 242, startPoint y: 160, endPoint x: 268, endPoint y: 160, distance: 25.9
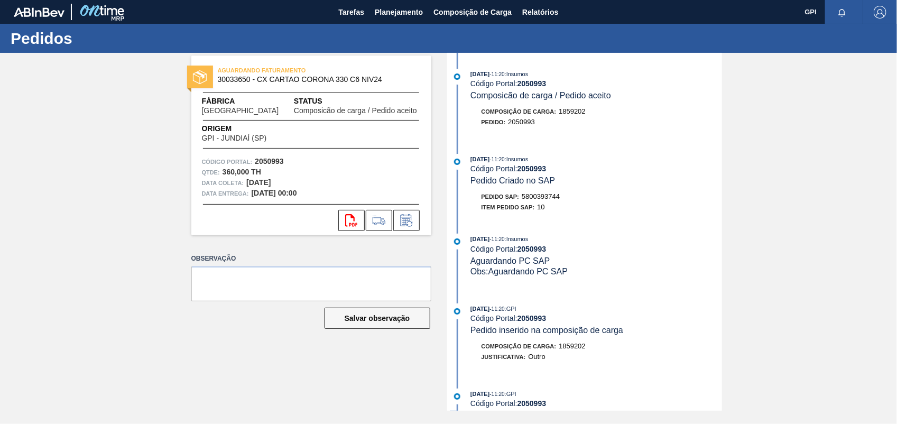
click at [268, 160] on strong "2050993" at bounding box center [269, 161] width 29 height 8
click at [269, 160] on strong "2050993" at bounding box center [269, 161] width 29 height 8
click at [345, 207] on div "svg{fill:#ff0000}" at bounding box center [311, 217] width 240 height 27
click at [350, 214] on icon "svg{fill:#ff0000}" at bounding box center [351, 220] width 13 height 13
click at [788, 157] on div "AGUARDANDO FATURAMENTO 30033650 - CX CARTAO CORONA 330 C6 NIV24 Fábrica Uberlân…" at bounding box center [448, 232] width 897 height 358
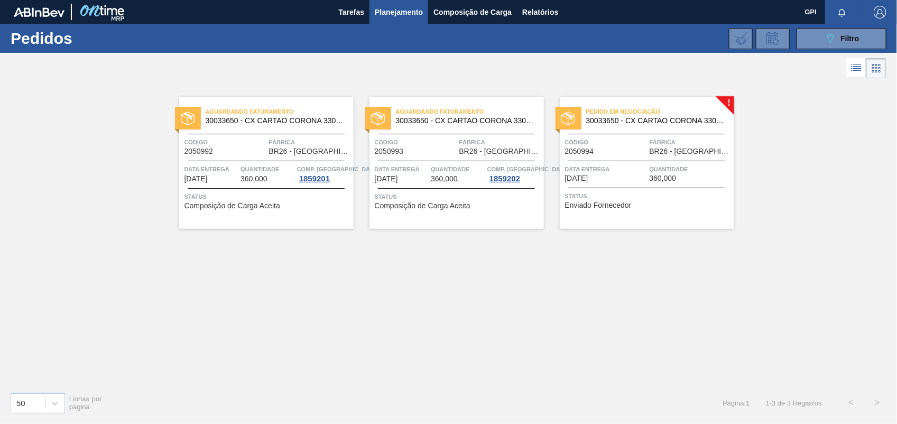
click at [601, 130] on div "Pedido em Negociação 30033650 - CX CARTAO CORONA 330 C6 NIV24 Código 2050994 Fá…" at bounding box center [647, 163] width 175 height 132
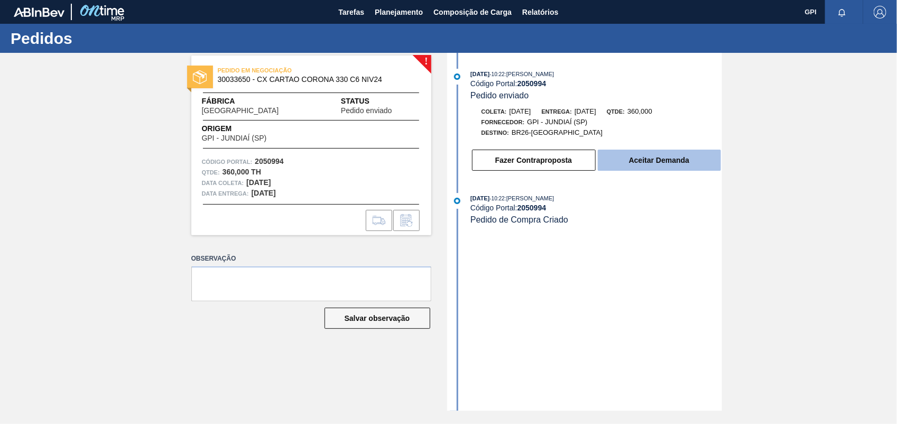
click at [686, 159] on button "Aceitar Demanda" at bounding box center [659, 160] width 123 height 21
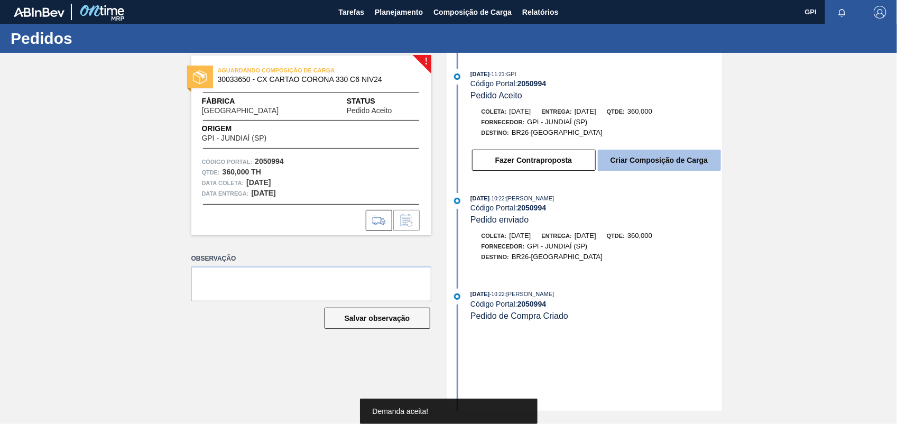
click at [662, 169] on button "Criar Composição de Carga" at bounding box center [659, 160] width 123 height 21
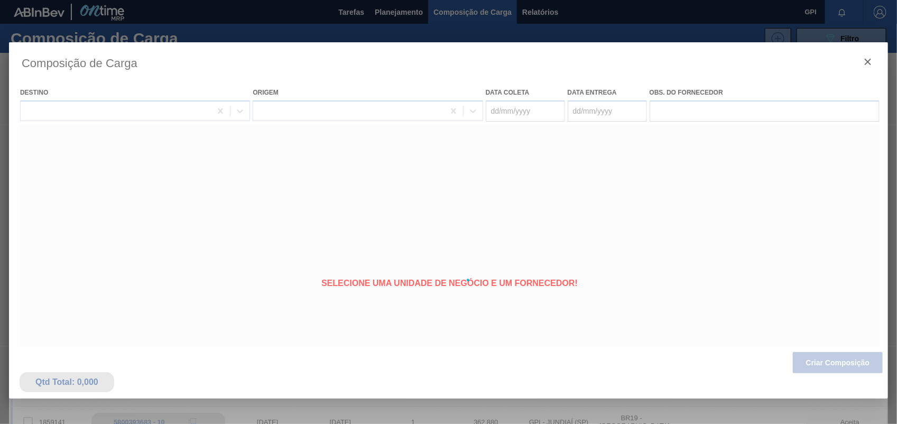
type coleta "16/11/2025"
type Entrega "[DATE]"
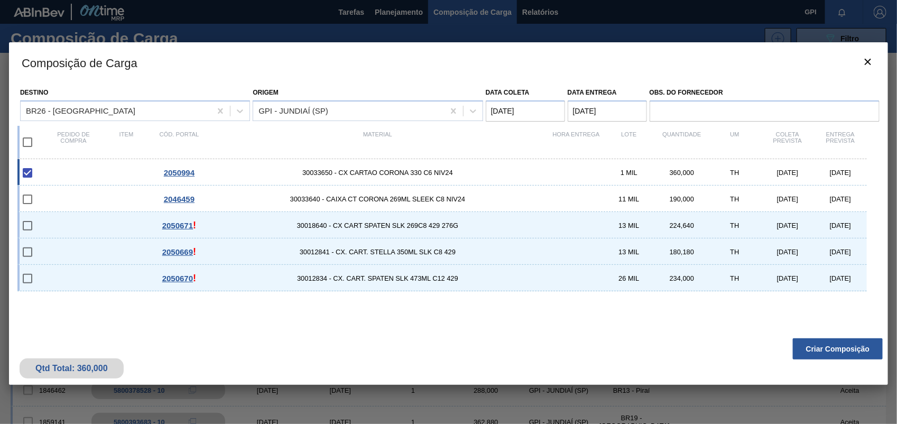
click at [815, 360] on div "Qtd Total: 360,000 Criar Composição" at bounding box center [449, 359] width 880 height 52
click at [813, 350] on button "Criar Composição" at bounding box center [838, 348] width 90 height 21
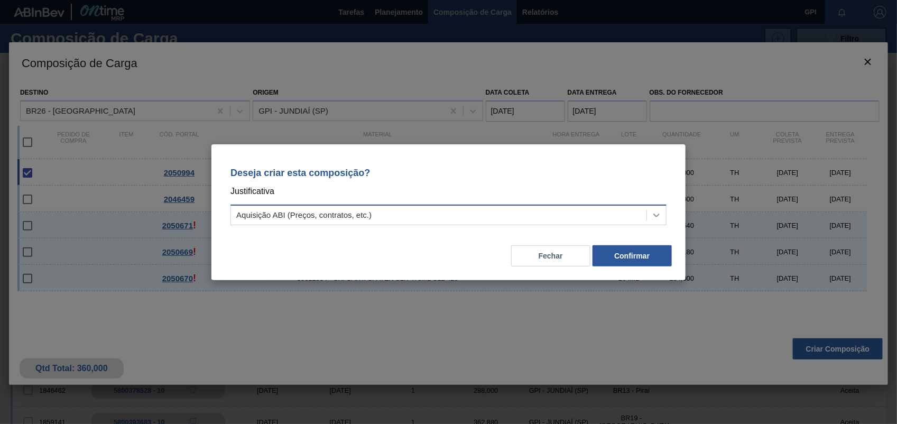
click at [663, 217] on div at bounding box center [656, 215] width 19 height 19
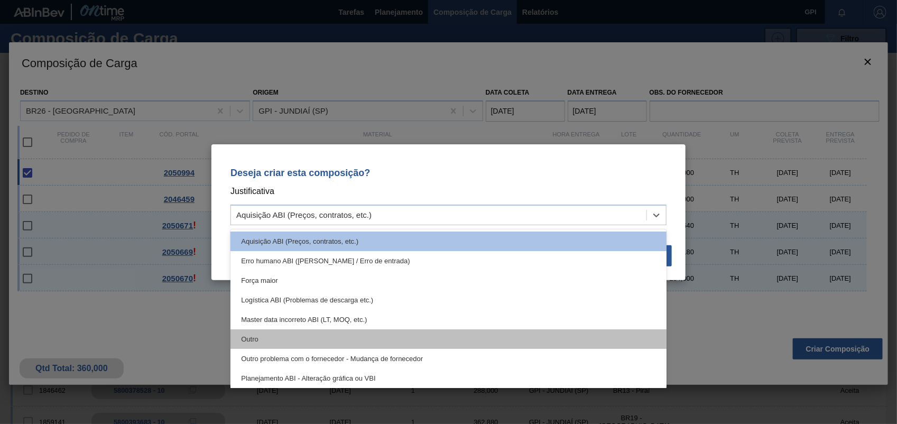
click at [352, 345] on div "Outro" at bounding box center [449, 339] width 436 height 20
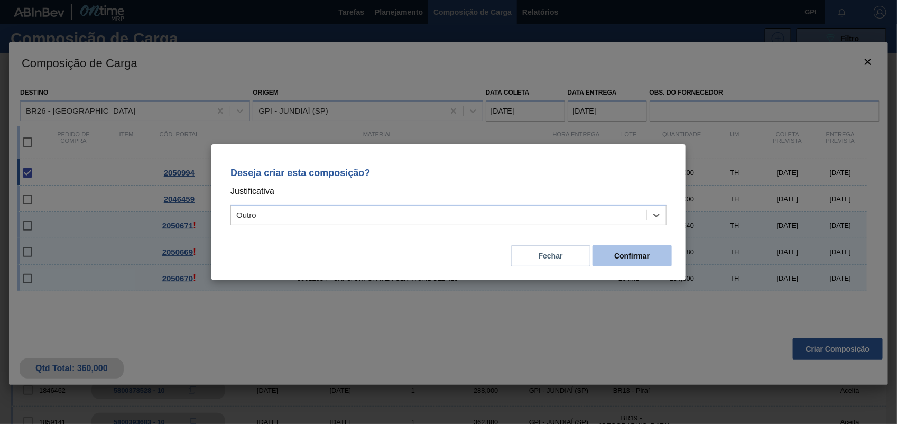
click at [612, 261] on button "Confirmar" at bounding box center [632, 255] width 79 height 21
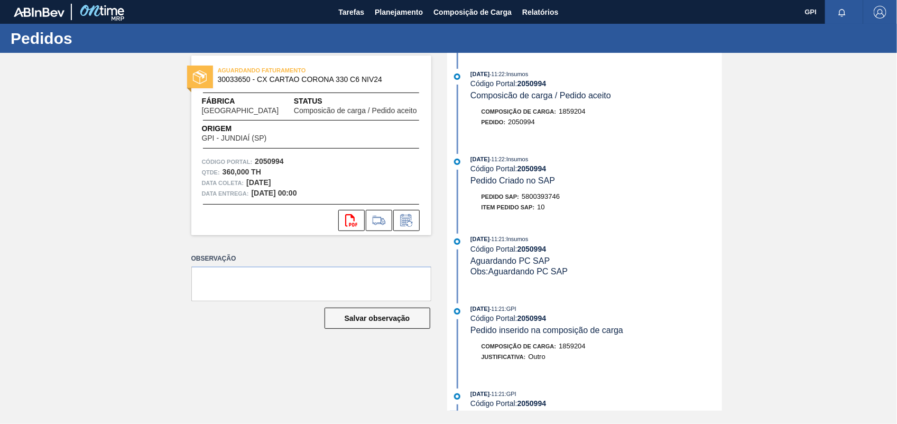
click at [536, 197] on span "5800393746" at bounding box center [541, 197] width 38 height 8
copy span "5800393746"
click at [262, 162] on strong "2050994" at bounding box center [269, 161] width 29 height 8
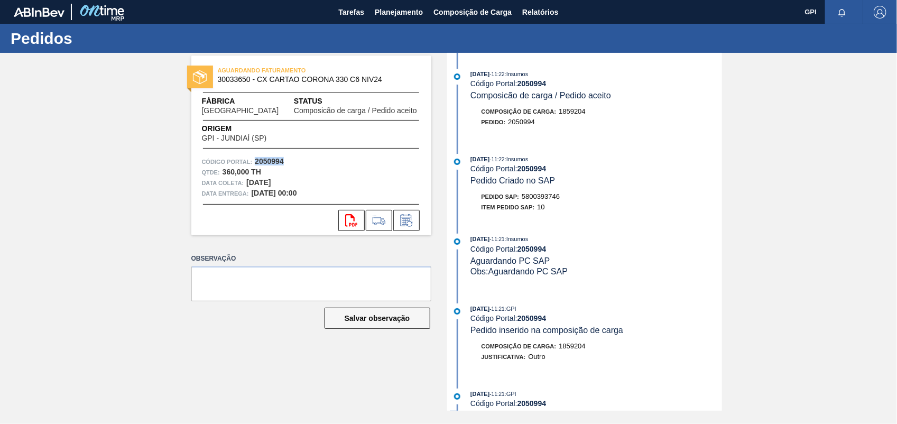
copy strong "2050994"
click at [347, 219] on icon "svg{fill:#ff0000}" at bounding box center [351, 220] width 13 height 13
click at [780, 166] on div "AGUARDANDO FATURAMENTO 30033650 - CX CARTAO CORONA 330 C6 NIV24 Fábrica Uberlân…" at bounding box center [448, 232] width 897 height 358
click at [775, 210] on div "AGUARDANDO FATURAMENTO 30033650 - CX CARTAO CORONA 330 C6 NIV24 Fábrica Uberlân…" at bounding box center [448, 232] width 897 height 358
